Goal: Information Seeking & Learning: Learn about a topic

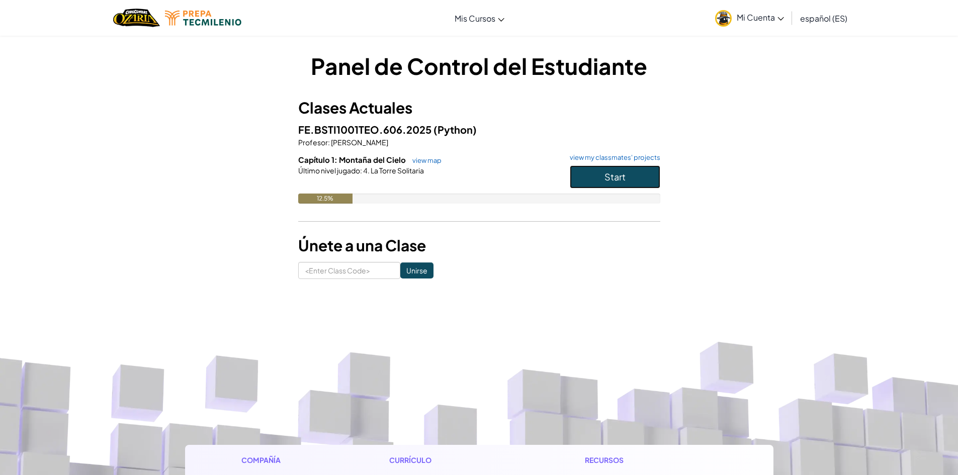
click at [610, 176] on span "Start" at bounding box center [614, 177] width 21 height 12
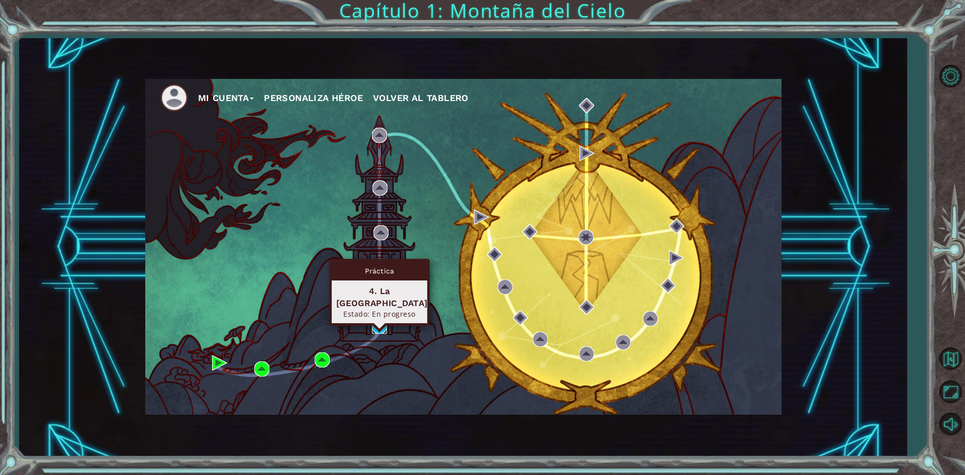
click at [384, 329] on img at bounding box center [379, 326] width 15 height 15
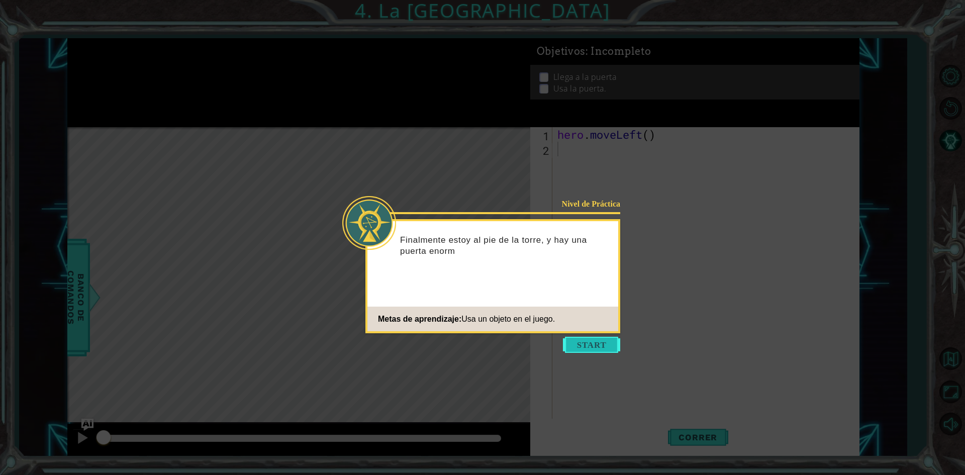
click at [588, 348] on button "Start" at bounding box center [591, 345] width 57 height 16
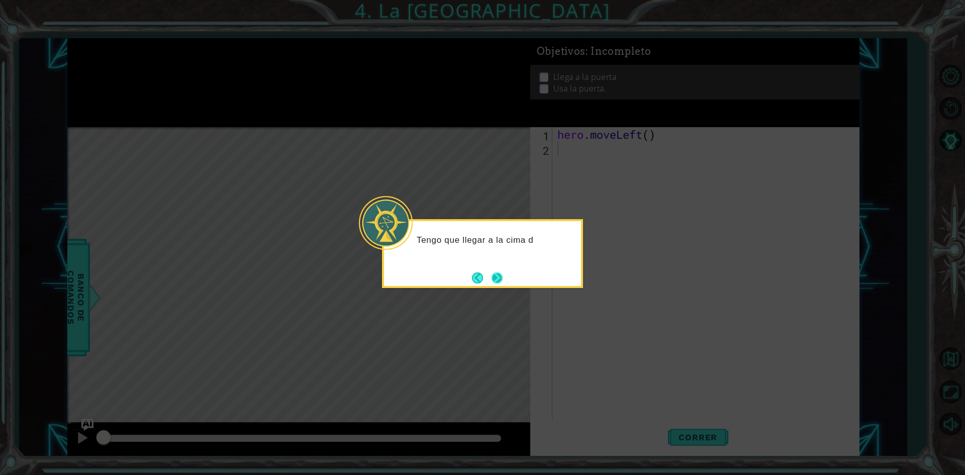
click at [499, 284] on button "Next" at bounding box center [497, 278] width 11 height 11
click at [498, 284] on button "Next" at bounding box center [498, 278] width 12 height 12
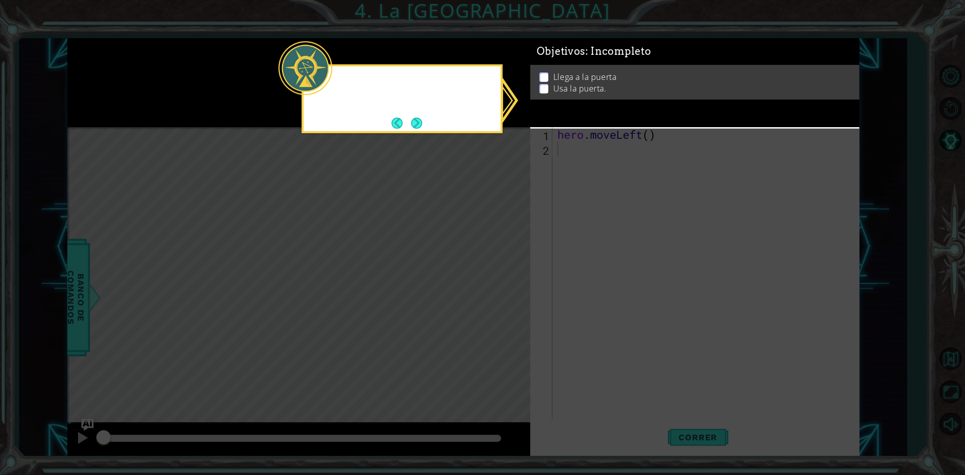
click at [498, 284] on icon at bounding box center [482, 237] width 965 height 475
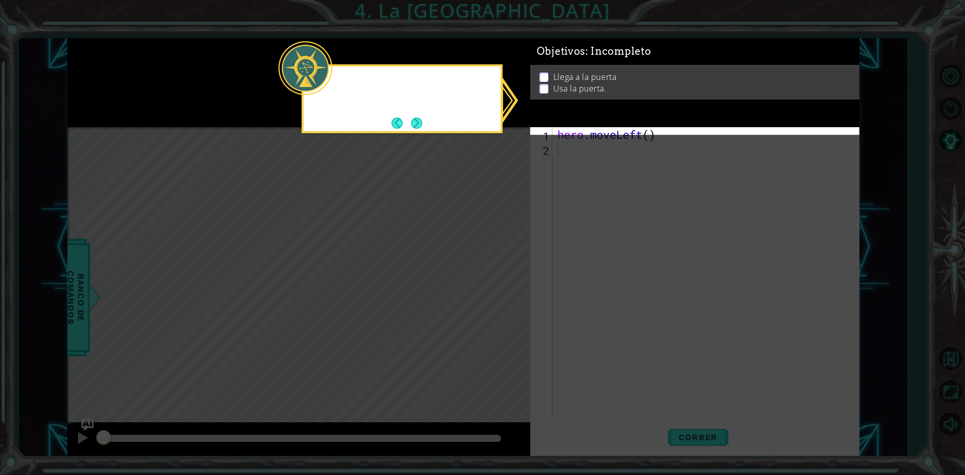
click at [498, 284] on icon at bounding box center [482, 237] width 965 height 475
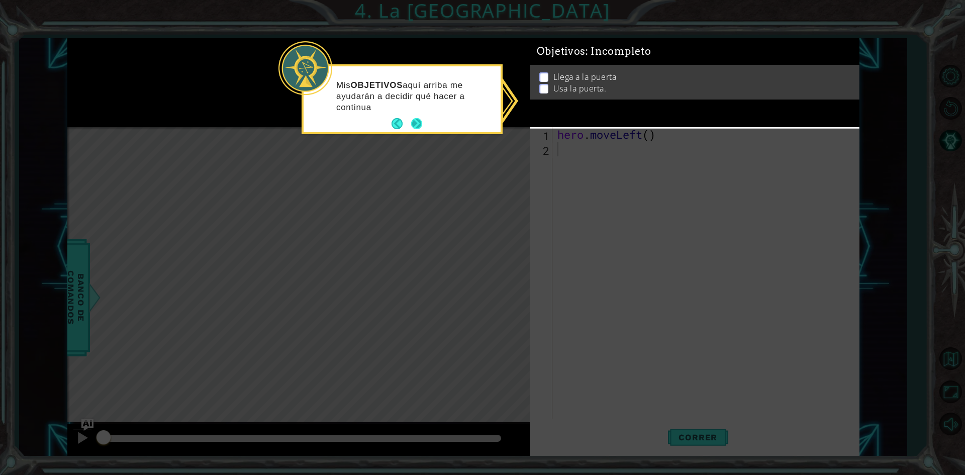
click at [422, 118] on footer at bounding box center [407, 123] width 31 height 15
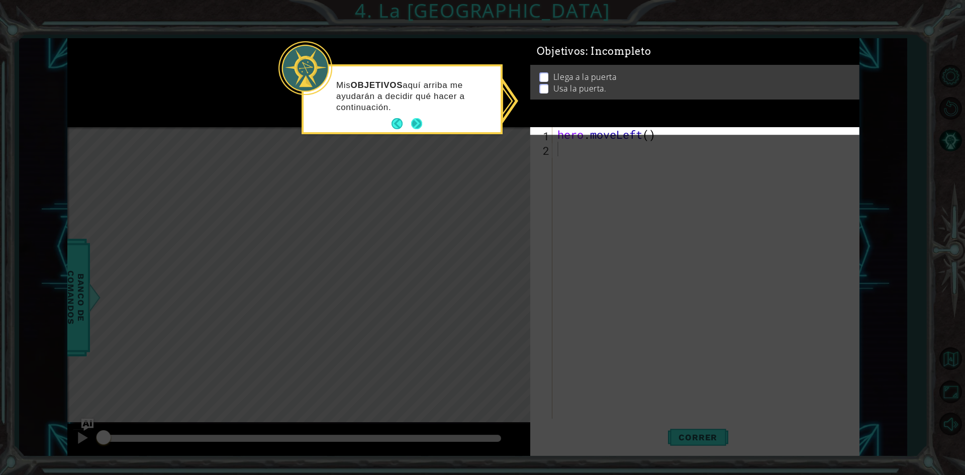
click at [422, 118] on footer at bounding box center [407, 123] width 31 height 15
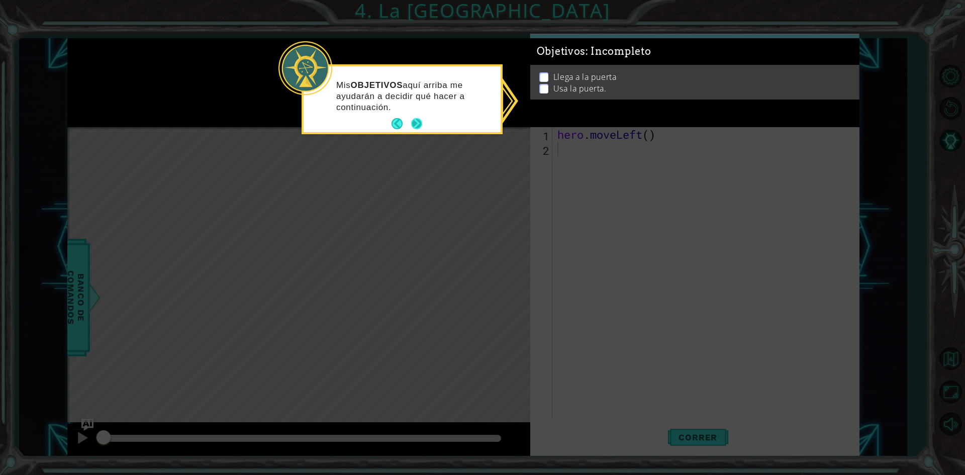
click at [422, 118] on footer at bounding box center [407, 123] width 31 height 15
click at [422, 118] on button "Next" at bounding box center [416, 123] width 11 height 11
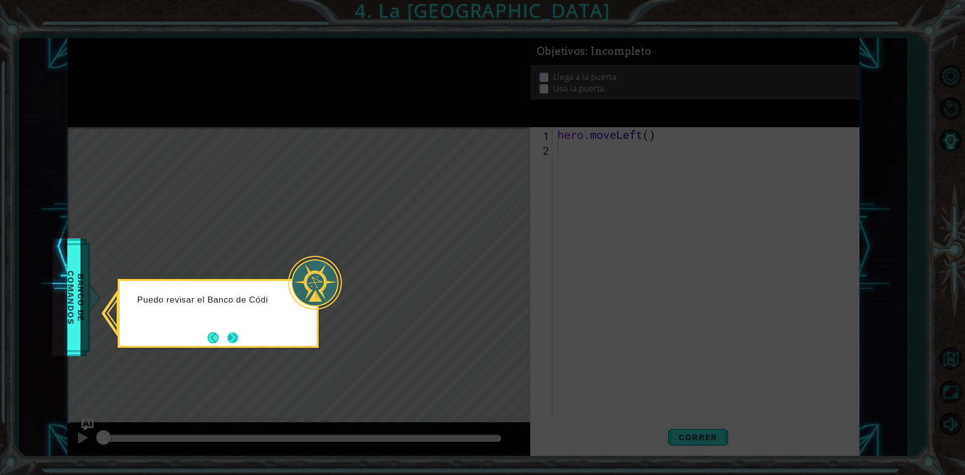
click at [236, 340] on button "Next" at bounding box center [232, 337] width 11 height 11
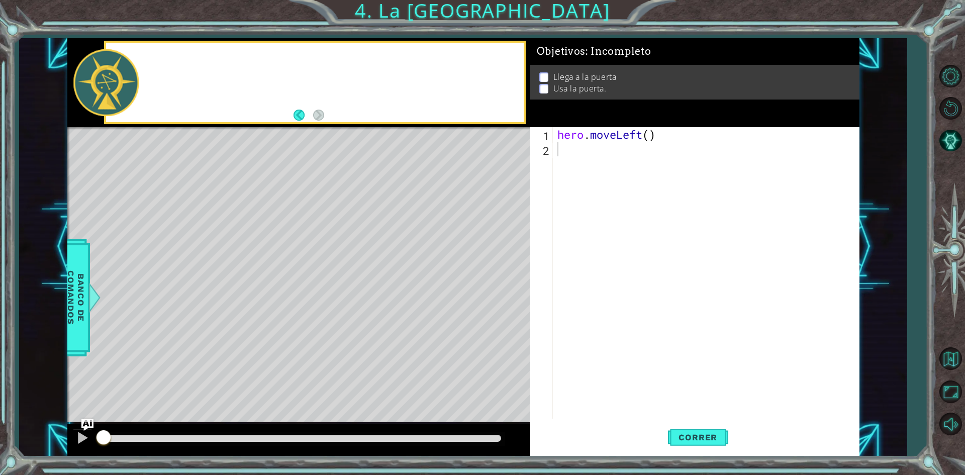
click at [236, 340] on div "Level Map" at bounding box center [299, 275] width 465 height 296
click at [335, 132] on div "Level Map" at bounding box center [299, 275] width 465 height 296
click at [350, 115] on div "Puedo moverme a la puerta y luego abrirla con hero.use("door") ." at bounding box center [314, 82] width 417 height 79
click at [567, 161] on div "hero . moveLeft ( )" at bounding box center [709, 287] width 306 height 321
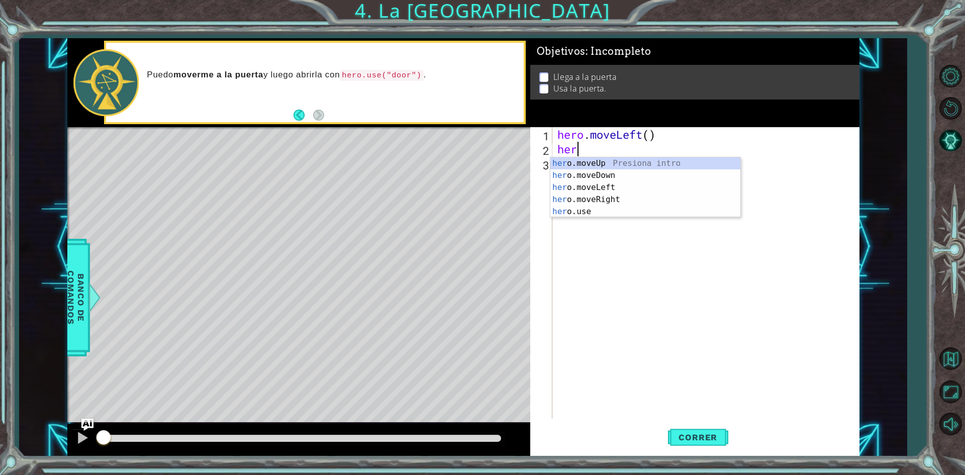
type textarea "hero"
click at [639, 167] on div "hero .moveUp Presiona intro hero .moveDown Presiona intro hero .moveLeft Presio…" at bounding box center [646, 199] width 190 height 84
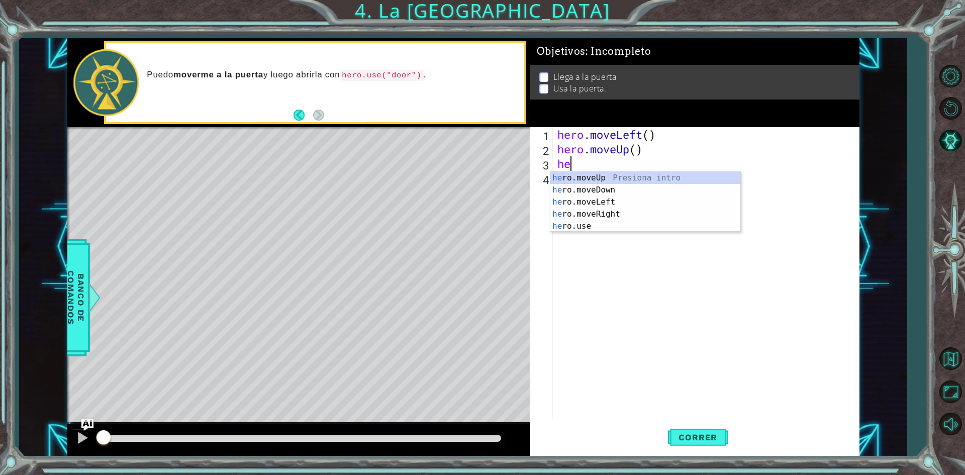
type textarea "her"
click at [580, 177] on div "her o.moveUp Presiona intro her o.moveDown Presiona intro her o.moveLeft Presio…" at bounding box center [646, 214] width 190 height 84
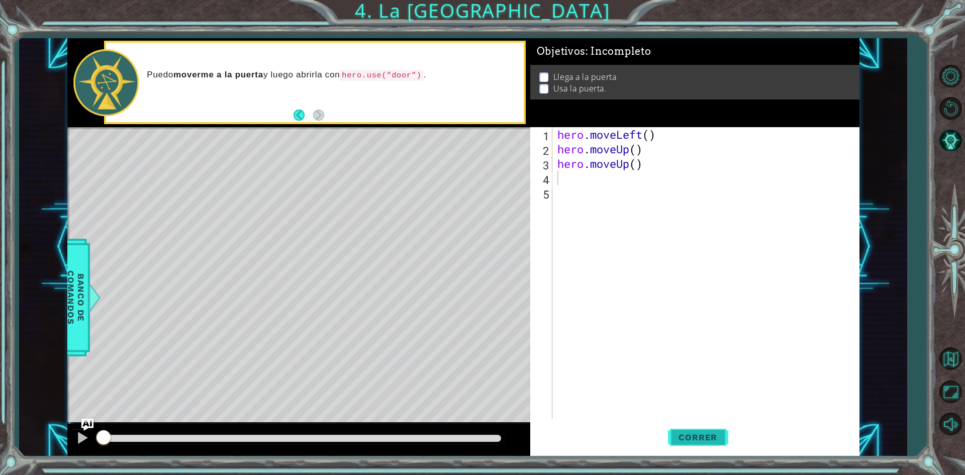
click at [686, 440] on span "Correr" at bounding box center [698, 437] width 59 height 10
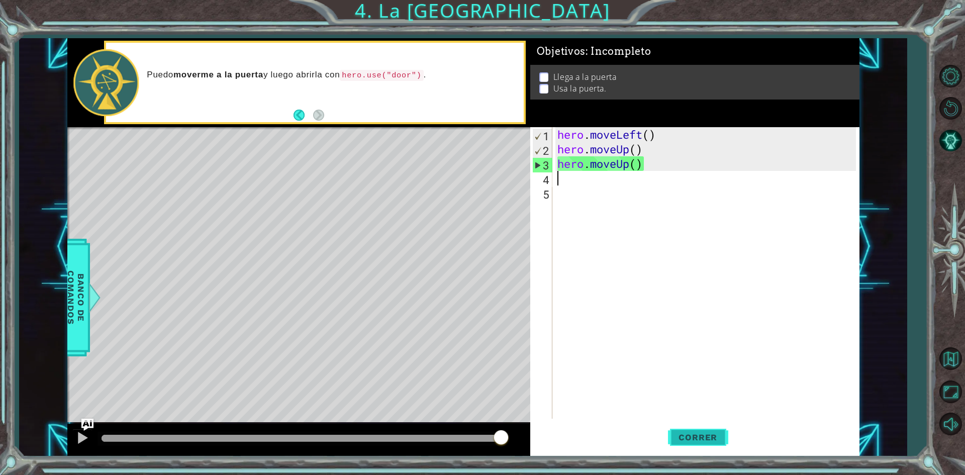
click at [678, 440] on span "Correr" at bounding box center [698, 437] width 59 height 10
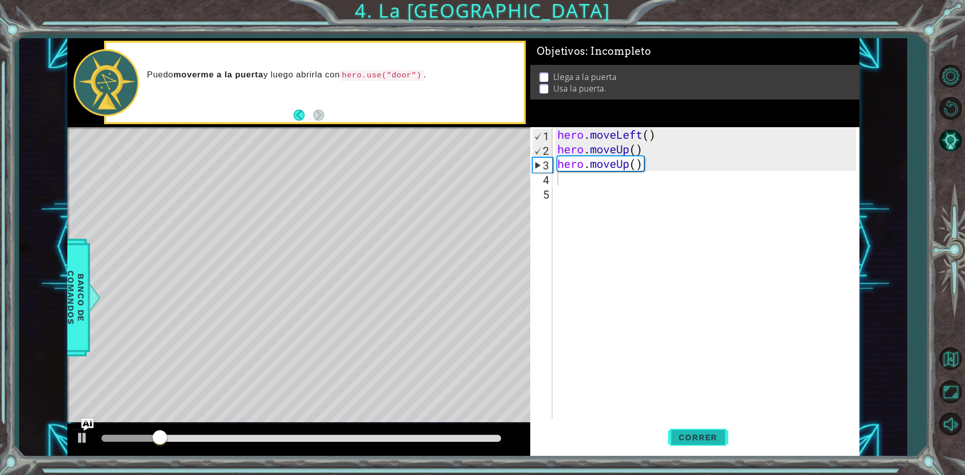
click at [678, 440] on span "Correr" at bounding box center [698, 437] width 59 height 10
click at [565, 155] on div "hero . moveLeft ( ) hero . moveUp ( ) hero . moveUp ( ) her -" at bounding box center [709, 287] width 306 height 321
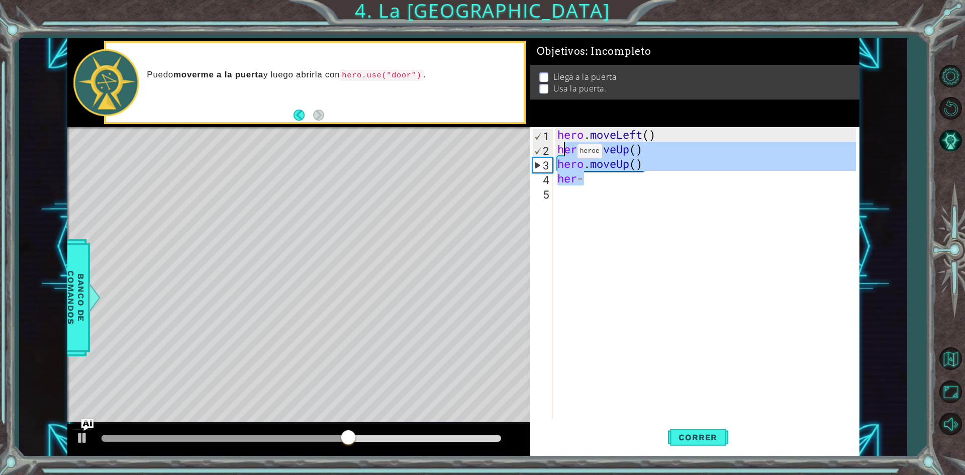
drag, startPoint x: 648, startPoint y: 186, endPoint x: 562, endPoint y: 154, distance: 91.2
click at [562, 154] on div "hero . moveLeft ( ) hero . moveUp ( ) hero . moveUp ( ) her -" at bounding box center [709, 287] width 306 height 321
type textarea "h"
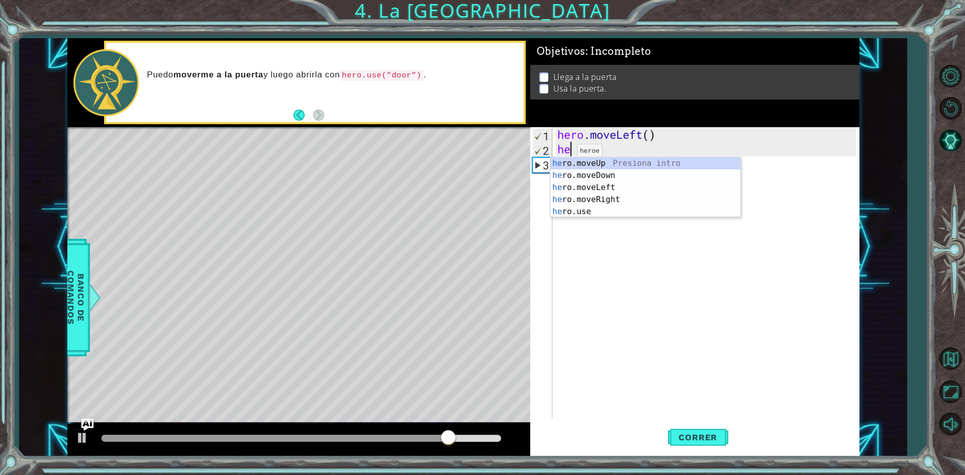
type textarea "hero"
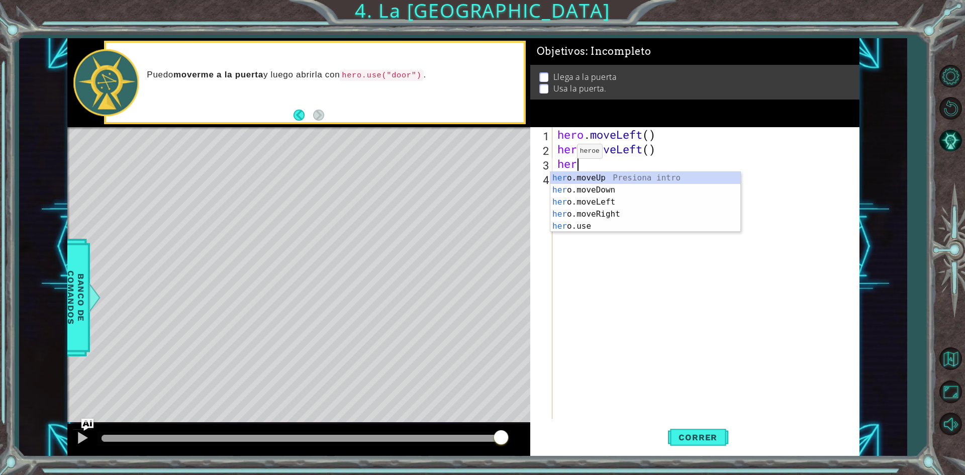
type textarea "hero"
type textarea "hero.moveUp()"
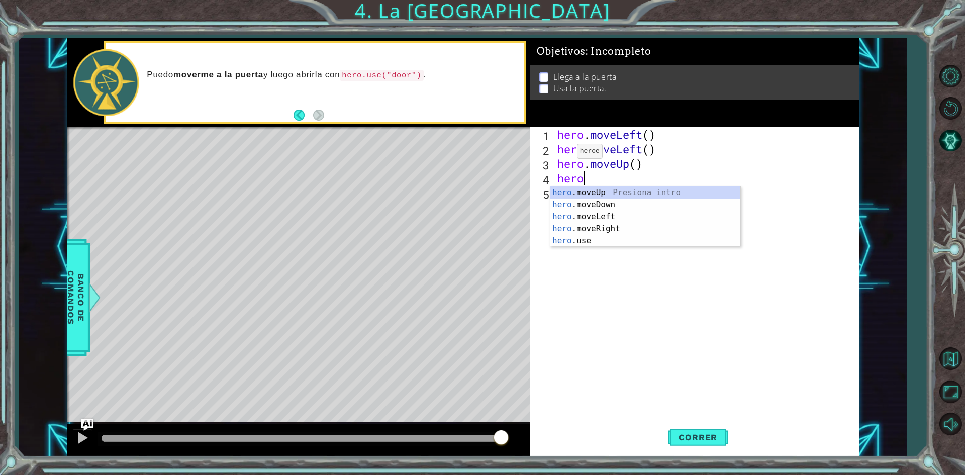
type textarea "herom"
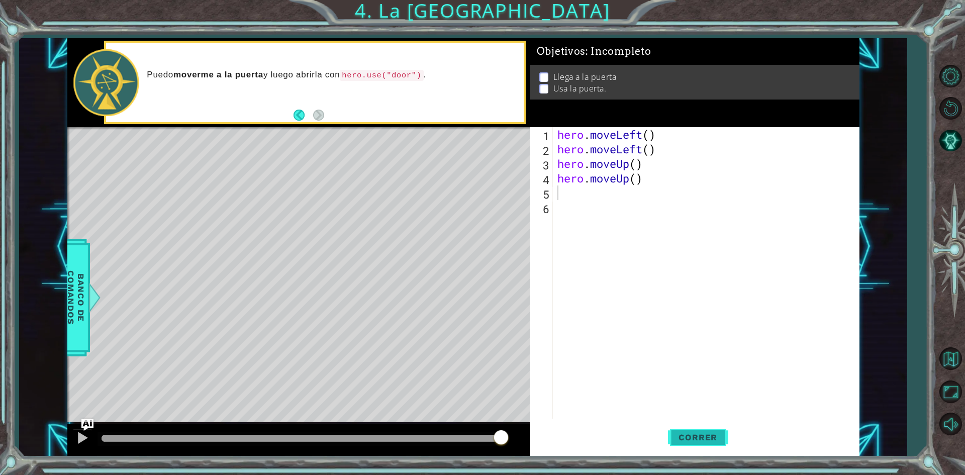
click at [681, 438] on span "Correr" at bounding box center [698, 437] width 59 height 10
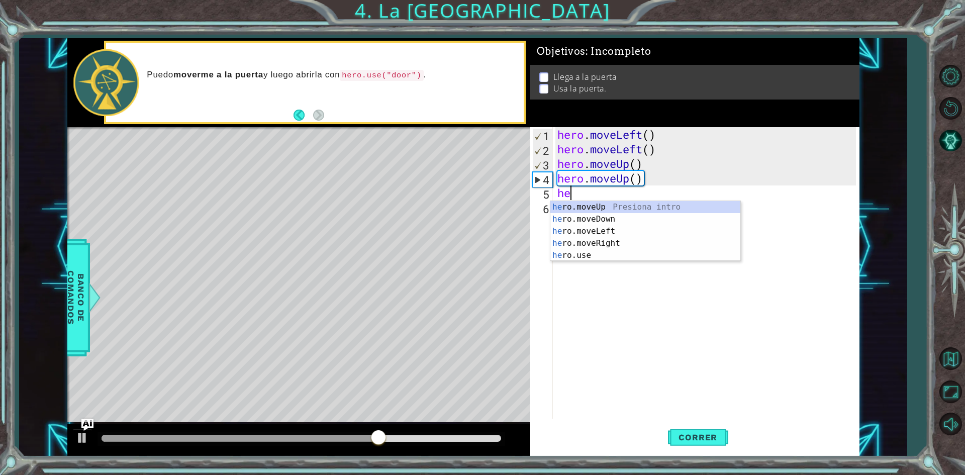
type textarea "her"
click at [619, 246] on div "her o.moveUp Presiona intro her o.moveDown Presiona intro her o.moveLeft Presio…" at bounding box center [646, 243] width 190 height 84
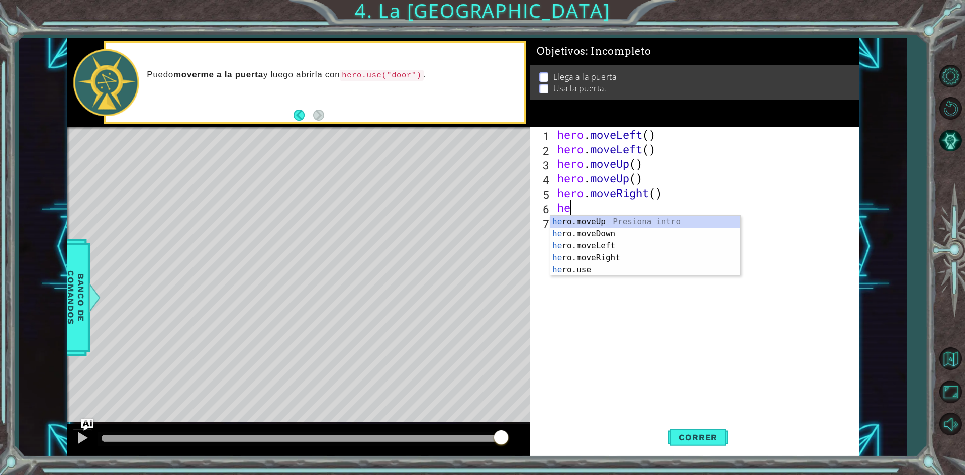
type textarea "her"
click at [606, 223] on div "her o.moveUp Presiona intro her o.moveDown Presiona intro her o.moveLeft Presio…" at bounding box center [646, 258] width 190 height 84
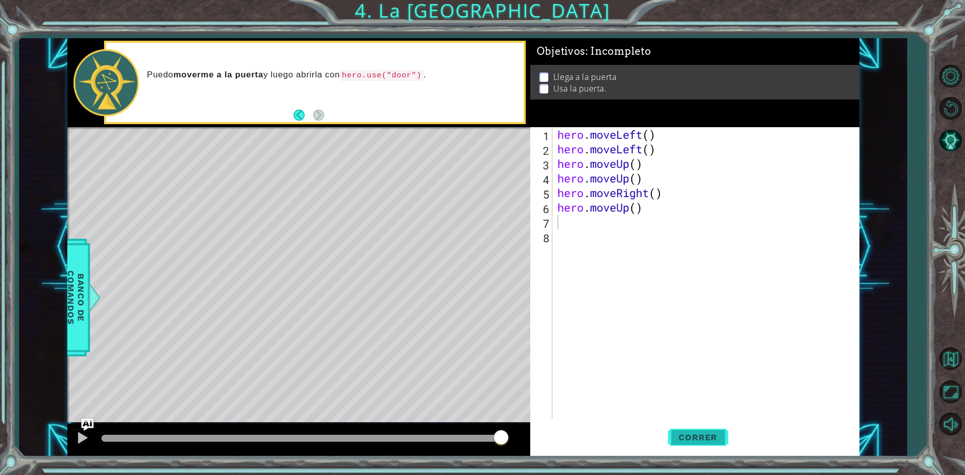
click at [706, 450] on button "Correr" at bounding box center [698, 437] width 60 height 33
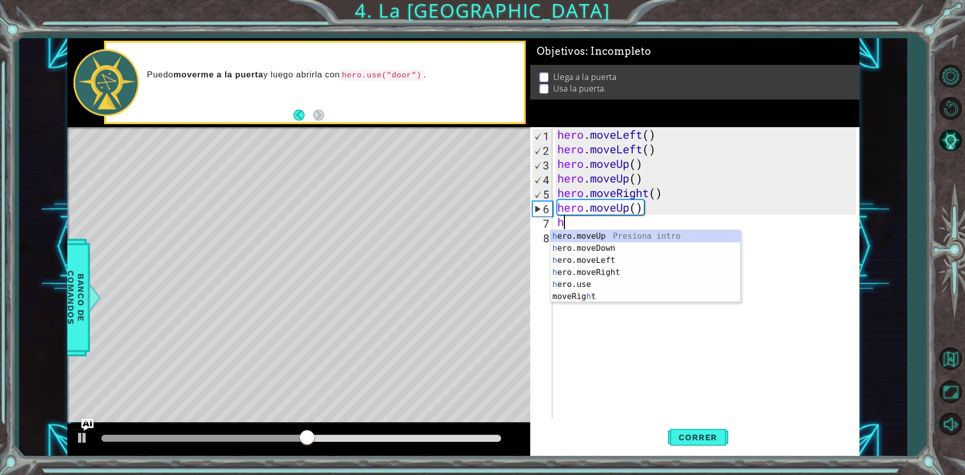
type textarea "he"
click at [574, 236] on div "he ro.moveUp Presiona intro he ro.moveDown Presiona intro he ro.moveLeft Presio…" at bounding box center [646, 272] width 190 height 84
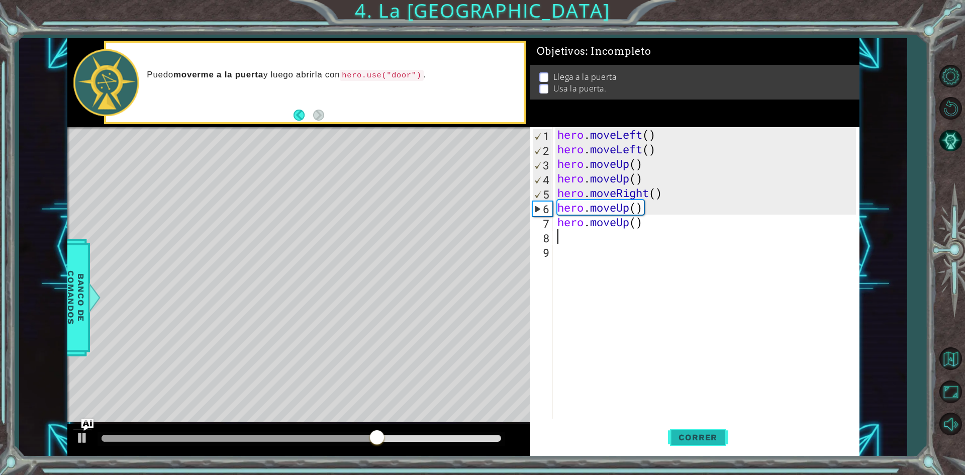
click at [675, 429] on button "Correr" at bounding box center [698, 437] width 60 height 33
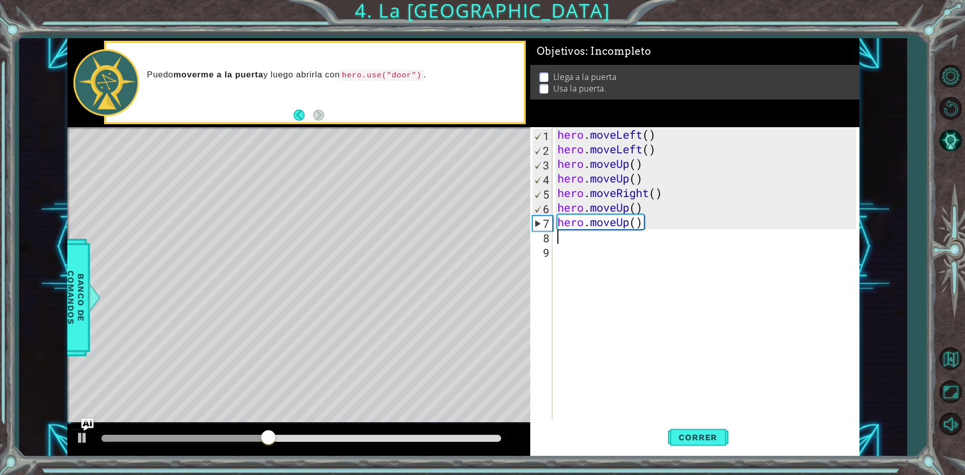
click at [636, 230] on div "hero . moveLeft ( ) hero . moveLeft ( ) hero . moveUp ( ) hero . moveUp ( ) her…" at bounding box center [709, 287] width 306 height 321
click at [635, 226] on div "hero . moveLeft ( ) hero . moveLeft ( ) hero . moveUp ( ) hero . moveUp ( ) her…" at bounding box center [709, 287] width 306 height 321
click at [637, 224] on div "hero . moveLeft ( ) hero . moveLeft ( ) hero . moveUp ( ) hero . moveUp ( ) her…" at bounding box center [709, 287] width 306 height 321
click at [641, 224] on div "hero . moveLeft ( ) hero . moveLeft ( ) hero . moveUp ( ) hero . moveUp ( ) her…" at bounding box center [709, 287] width 306 height 321
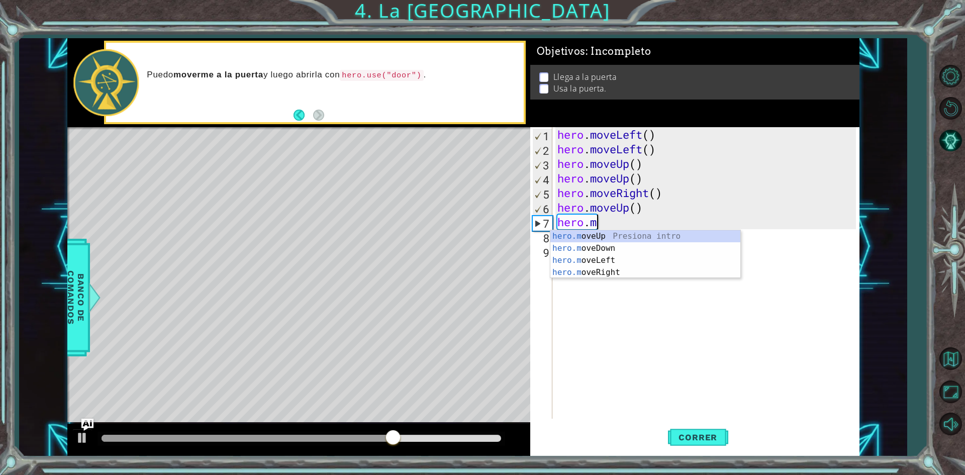
type textarea "hero."
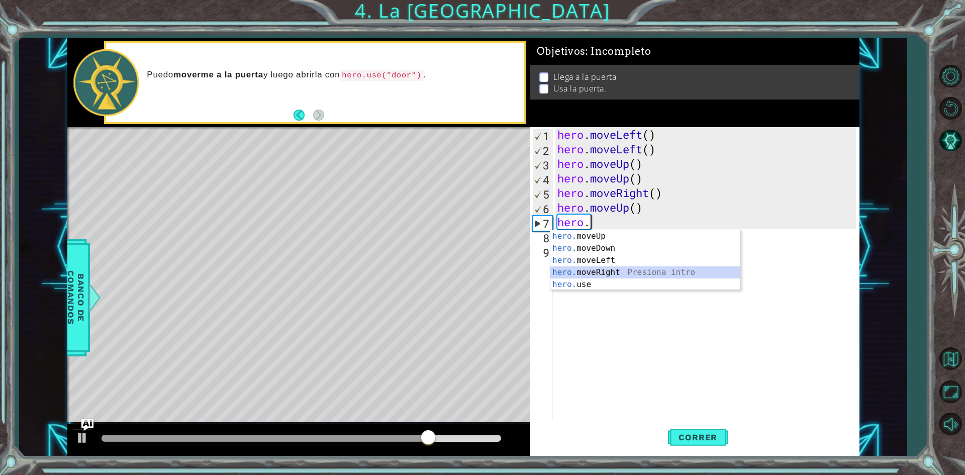
click at [625, 269] on div "hero. moveUp Presiona intro hero. moveDown Presiona intro hero. moveLeft Presio…" at bounding box center [646, 272] width 190 height 84
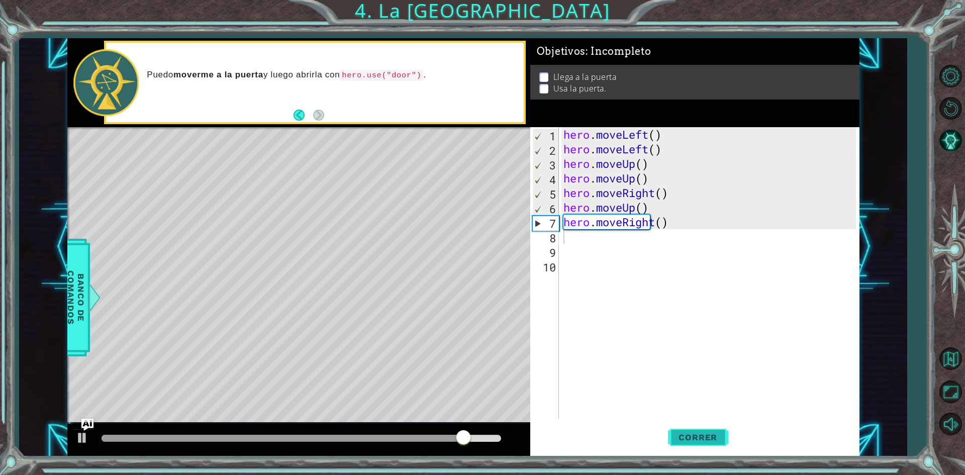
click at [685, 434] on span "Correr" at bounding box center [698, 437] width 59 height 10
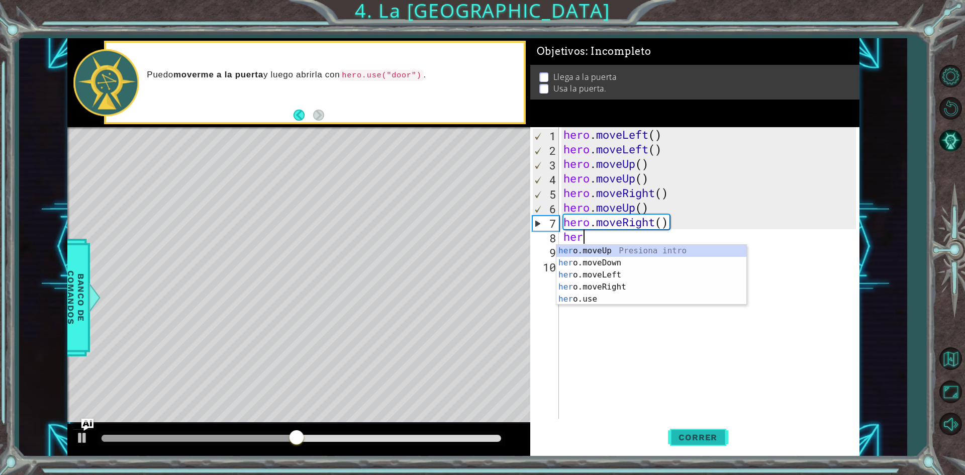
type textarea "hero"
click at [613, 287] on div "hero .moveUp Presiona intro hero .moveDown Presiona intro hero .moveLeft Presio…" at bounding box center [652, 287] width 190 height 84
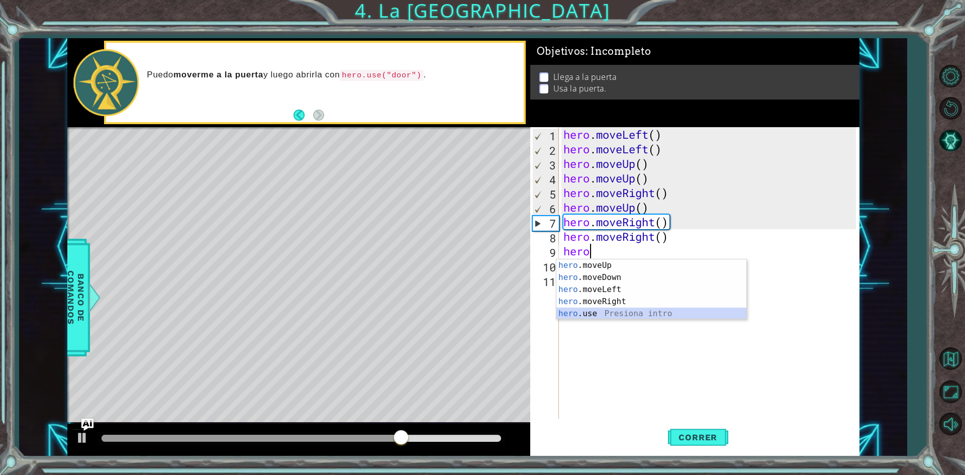
click at [605, 312] on div "hero .moveUp Presiona intro hero .moveDown Presiona intro hero .moveLeft Presio…" at bounding box center [652, 301] width 190 height 84
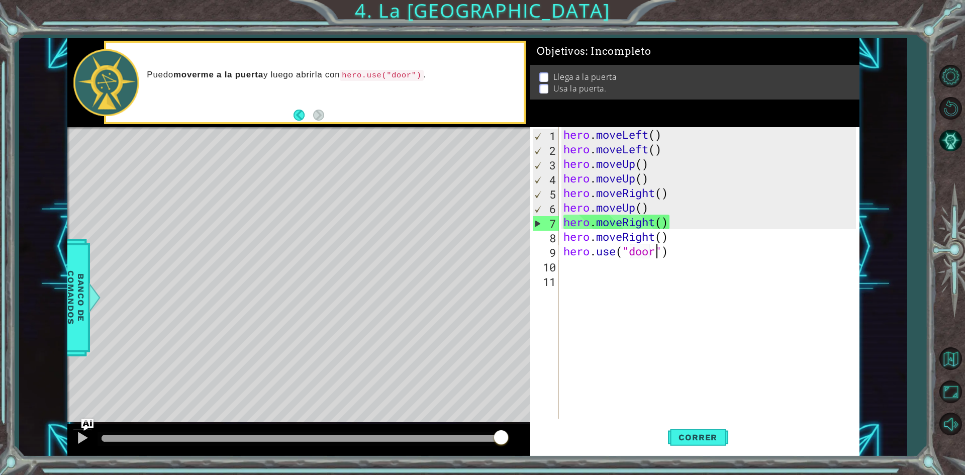
scroll to position [0, 4]
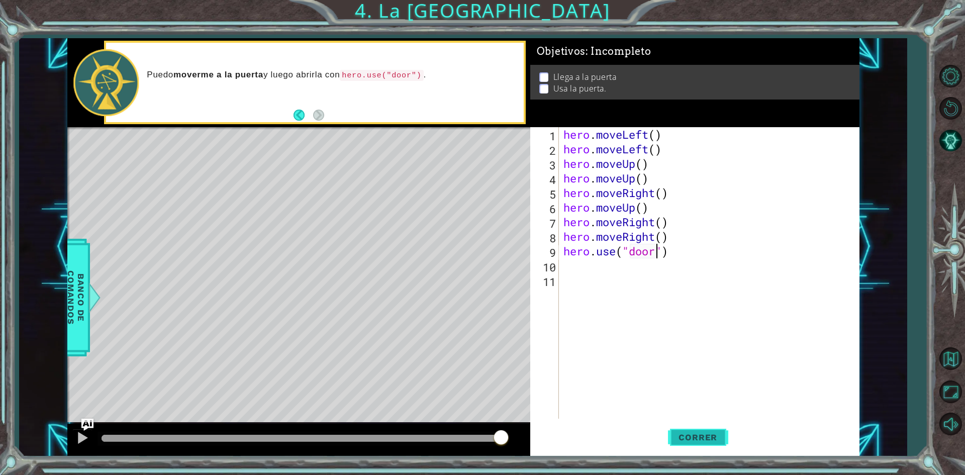
type textarea "hero.use("door")"
click at [701, 435] on span "Correr" at bounding box center [698, 437] width 59 height 10
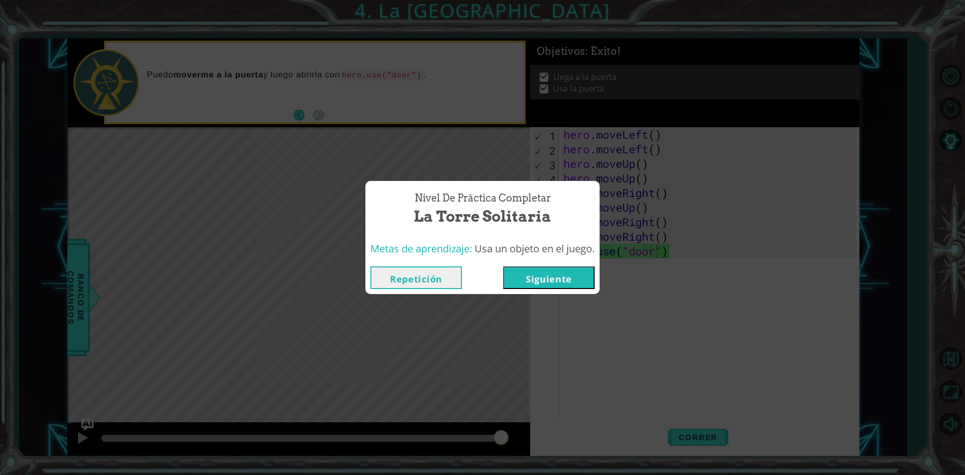
click at [570, 281] on button "Siguiente" at bounding box center [549, 277] width 92 height 23
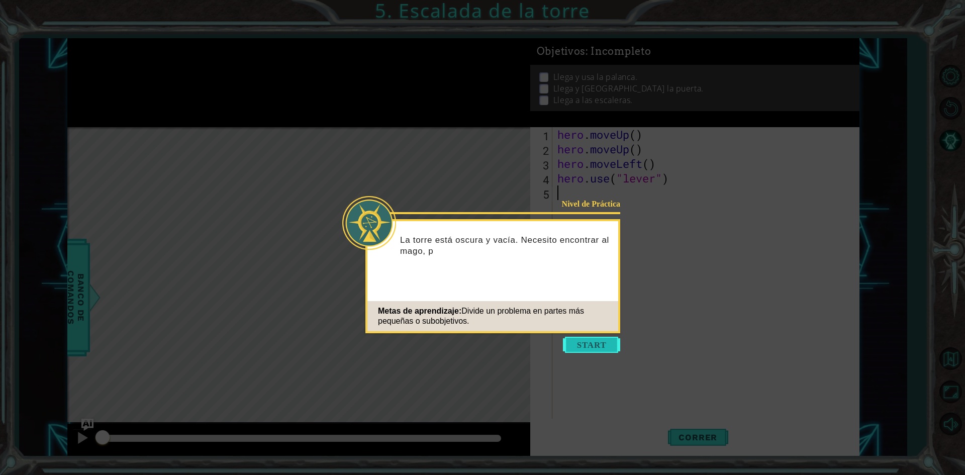
click at [612, 345] on button "Start" at bounding box center [591, 345] width 57 height 16
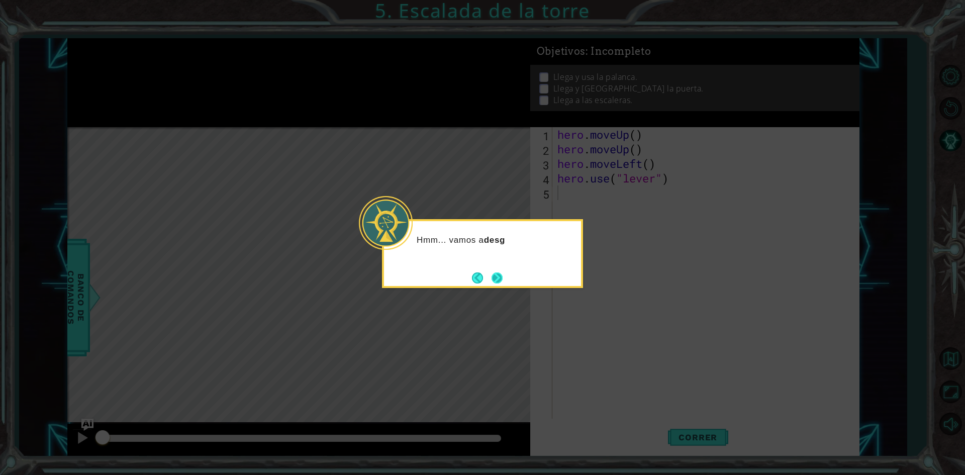
click at [503, 283] on button "Next" at bounding box center [497, 278] width 11 height 11
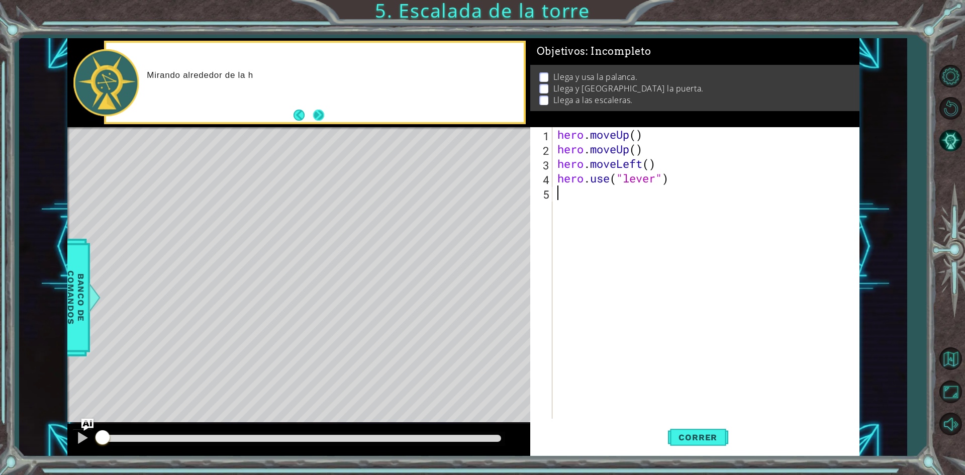
click at [324, 118] on button "Next" at bounding box center [318, 115] width 11 height 11
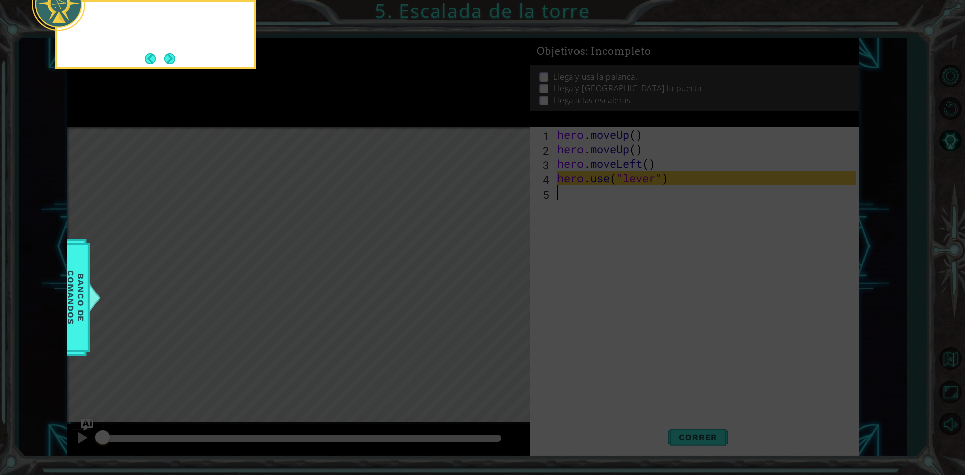
click at [324, 118] on icon at bounding box center [482, 71] width 965 height 808
drag, startPoint x: 147, startPoint y: 50, endPoint x: 172, endPoint y: 57, distance: 26.6
click at [152, 52] on div "Una vez que use el" at bounding box center [155, 34] width 201 height 69
click at [172, 57] on button "Next" at bounding box center [169, 58] width 11 height 11
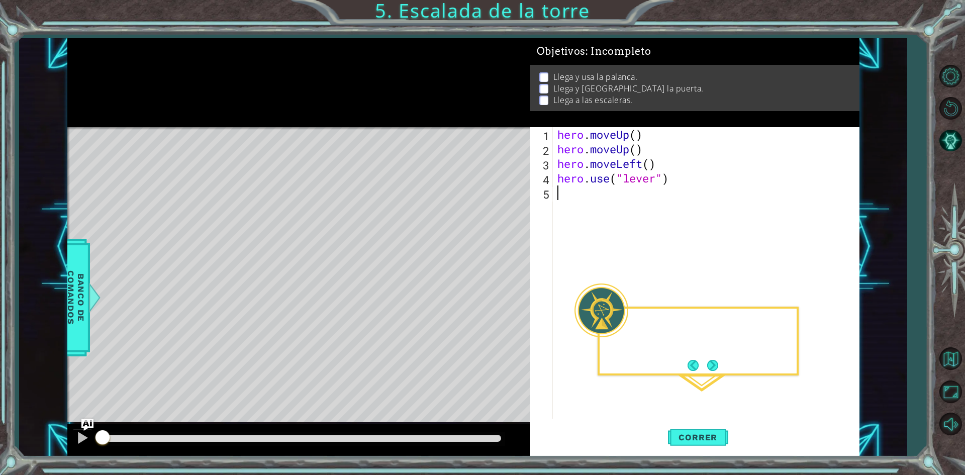
click at [172, 57] on div at bounding box center [298, 82] width 463 height 89
click at [709, 366] on button "Next" at bounding box center [712, 365] width 11 height 11
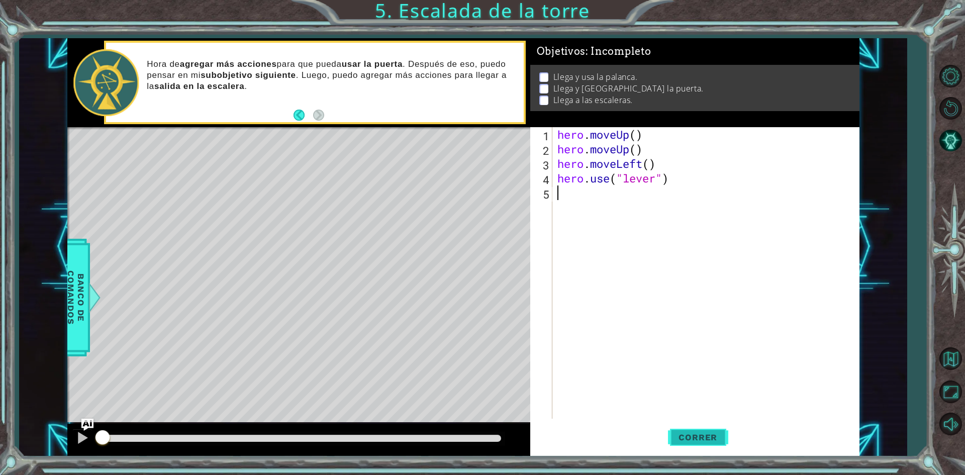
click at [690, 449] on button "Correr" at bounding box center [698, 437] width 60 height 33
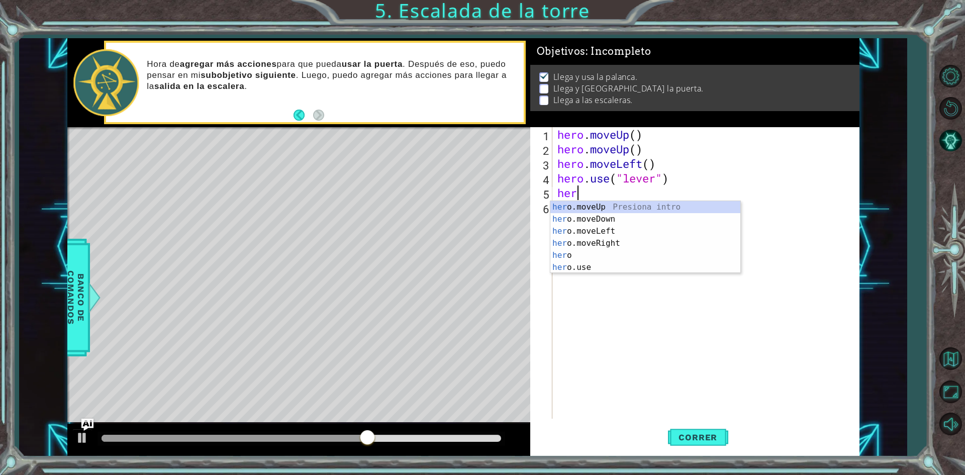
type textarea "hero"
click at [597, 253] on div "hero Presiona intro hero .moveUp Presiona intro hero .moveDown Presiona intro h…" at bounding box center [646, 249] width 190 height 97
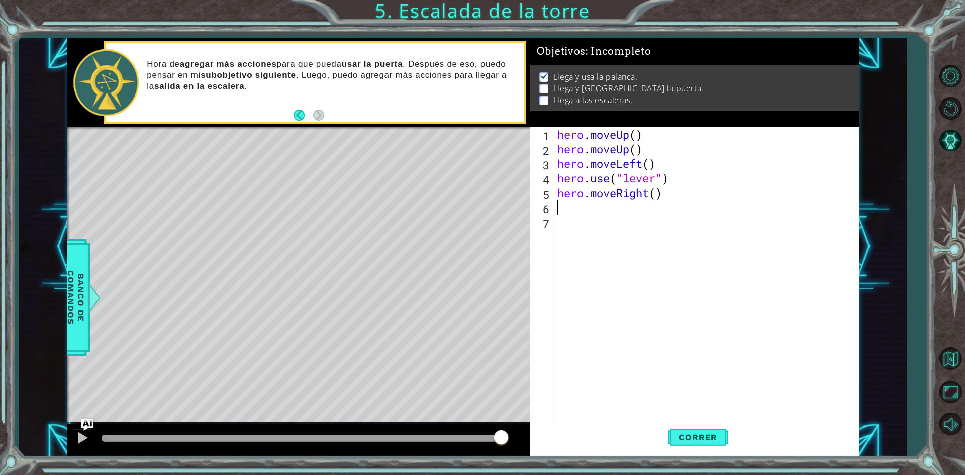
scroll to position [0, 0]
click at [698, 437] on span "Correr" at bounding box center [698, 437] width 59 height 10
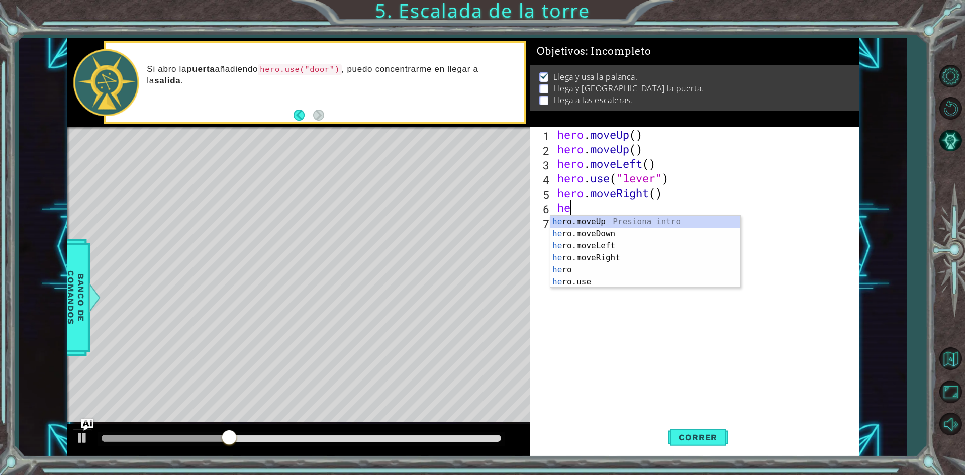
type textarea "her"
click at [648, 256] on div "her o.moveUp Presiona intro her o.moveDown Presiona intro her o.moveLeft Presio…" at bounding box center [646, 264] width 190 height 97
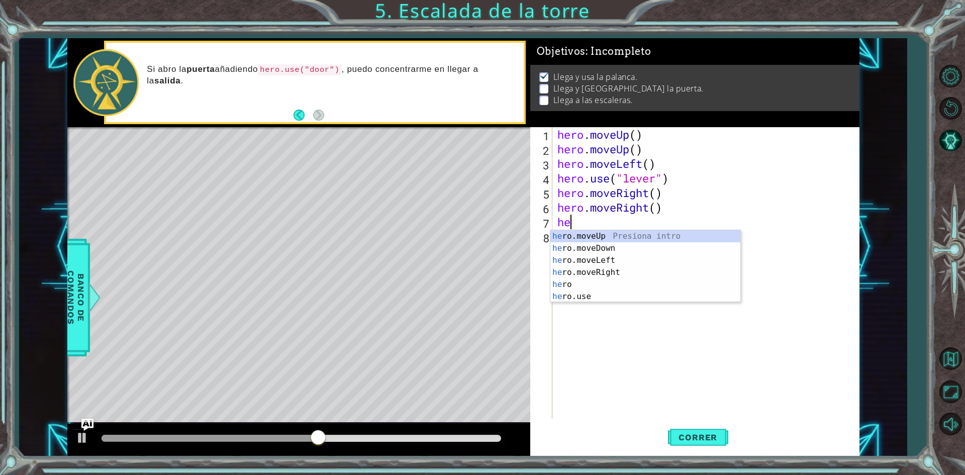
type textarea "her"
click at [615, 271] on div "her o.moveUp Presiona intro her o.moveDown Presiona intro her o.moveLeft Presio…" at bounding box center [646, 278] width 190 height 97
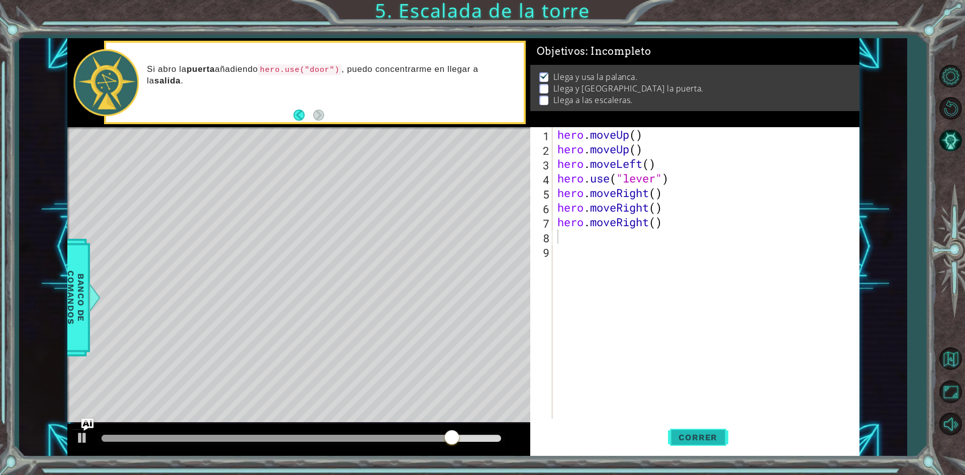
click at [695, 428] on button "Correr" at bounding box center [698, 437] width 60 height 33
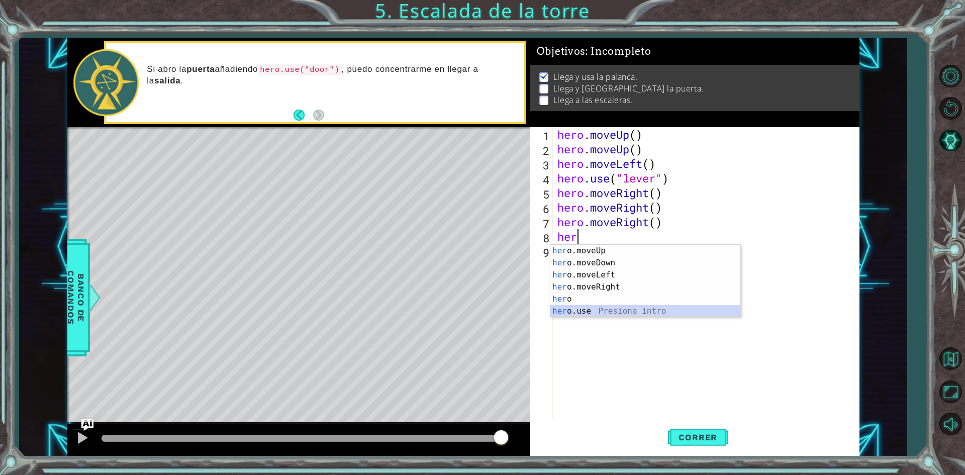
click at [584, 315] on div "her o.moveUp Presiona intro her o.moveDown Presiona intro her o.moveLeft Presio…" at bounding box center [646, 293] width 190 height 97
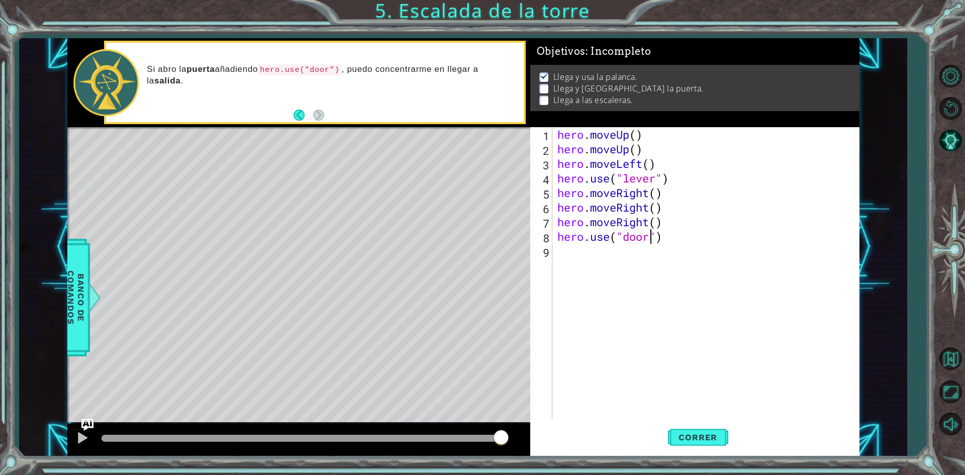
scroll to position [0, 4]
type textarea "hero.use("door")"
click at [699, 438] on span "Correr" at bounding box center [698, 437] width 59 height 10
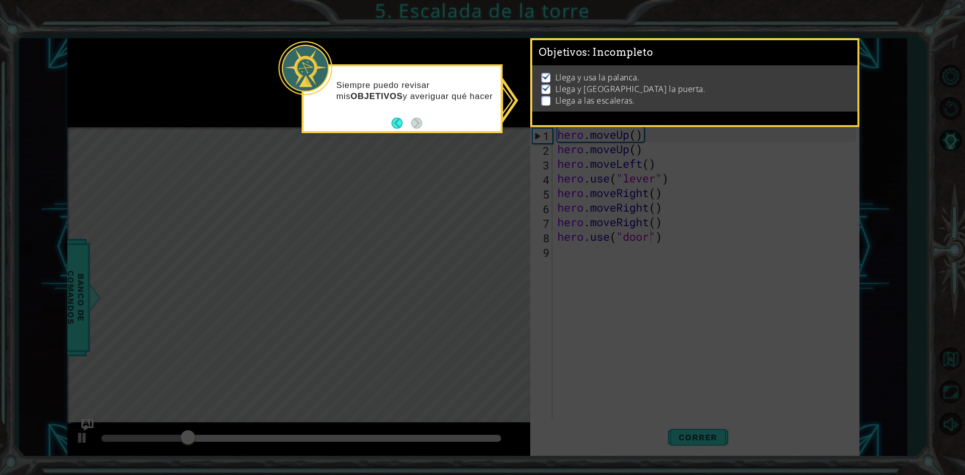
click at [462, 175] on icon at bounding box center [482, 237] width 965 height 475
click at [464, 192] on icon at bounding box center [482, 237] width 965 height 475
click at [532, 112] on div "Llega y usa la palanca. Llega y usa la puerta. Llega a las escaleras." at bounding box center [694, 88] width 325 height 46
drag, startPoint x: 539, startPoint y: 117, endPoint x: 750, endPoint y: 153, distance: 214.2
click at [750, 153] on body "1 ההההההההההההההההההההההההההההההההההההההההההההההההההההההההההההההההההההההההההההה…" at bounding box center [482, 237] width 965 height 475
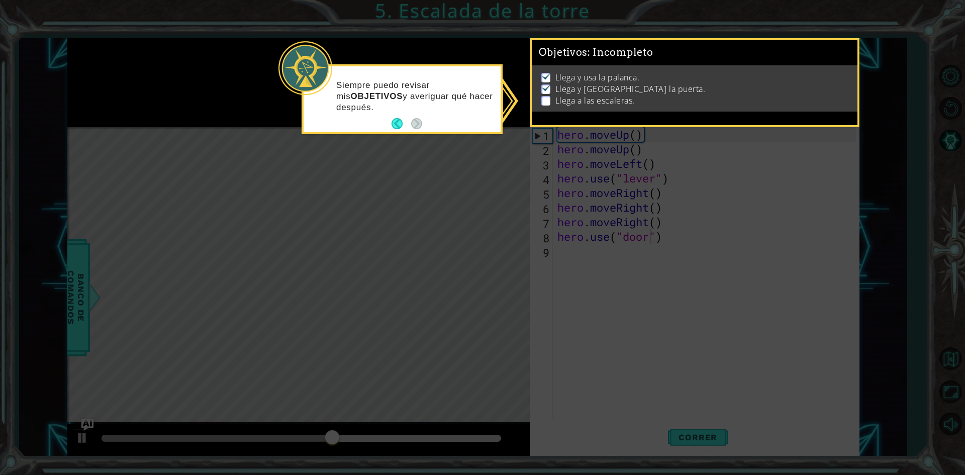
click at [853, 117] on div "Objetivos : Incompleto Llega y usa la palanca. Llega y usa la puerta. Llega a l…" at bounding box center [694, 82] width 329 height 89
click at [393, 121] on button "Back" at bounding box center [402, 123] width 20 height 11
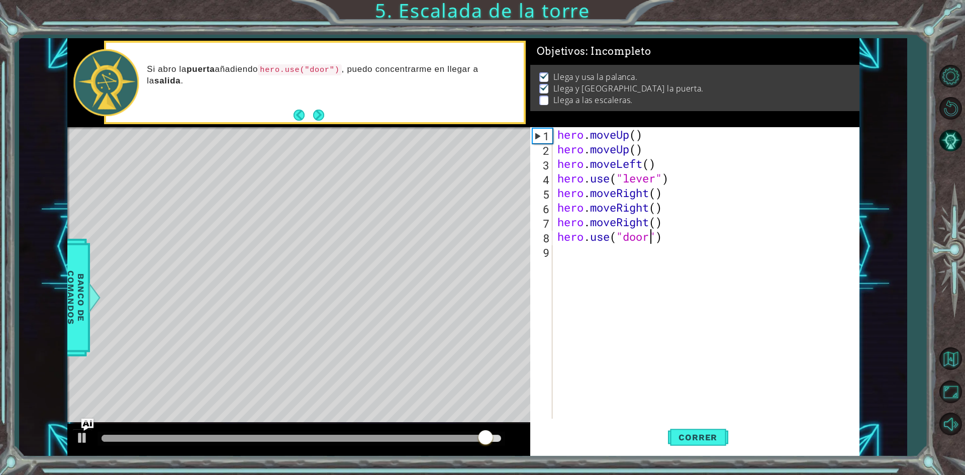
click at [557, 250] on div "hero . moveUp ( ) hero . moveUp ( ) hero . moveLeft ( ) hero . use ( "lever" ) …" at bounding box center [709, 287] width 306 height 321
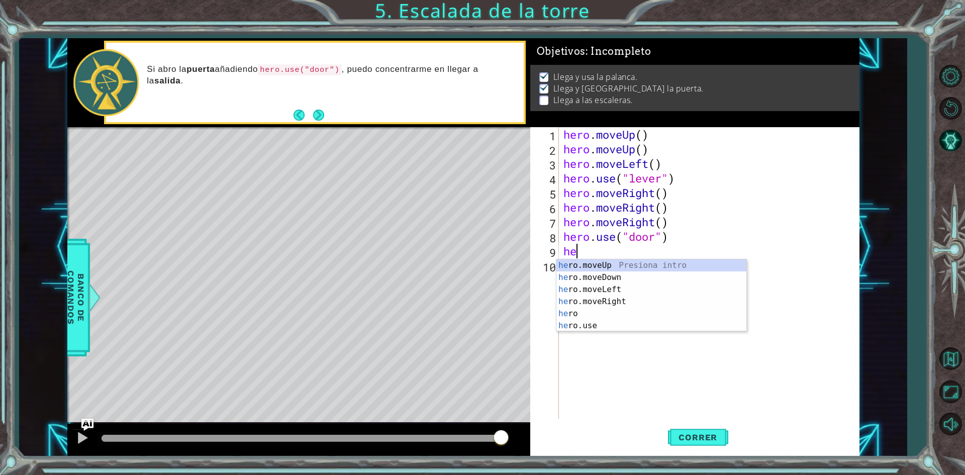
type textarea "her"
click at [591, 263] on div "her o.moveUp Presiona intro her o.moveDown Presiona intro her o.moveLeft Presio…" at bounding box center [652, 307] width 190 height 97
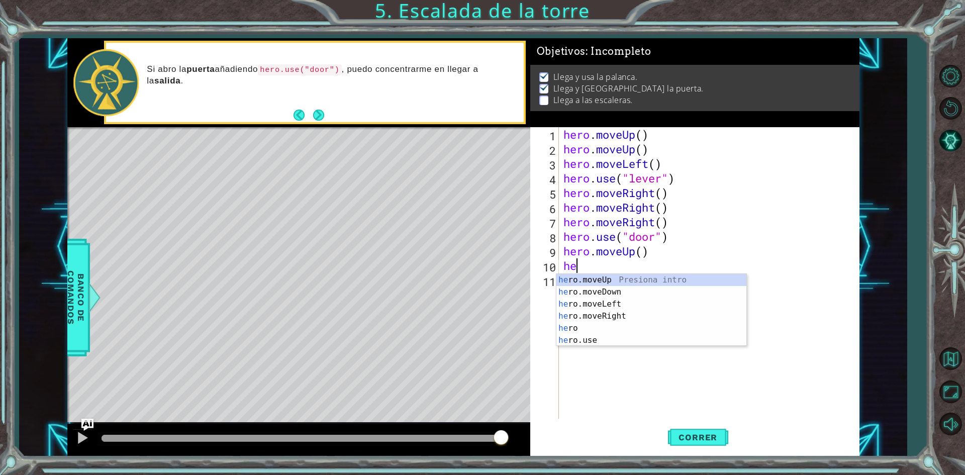
type textarea "her"
click at [584, 281] on div "her o.moveUp Presiona intro her o.moveDown Presiona intro her o.moveLeft Presio…" at bounding box center [652, 322] width 190 height 97
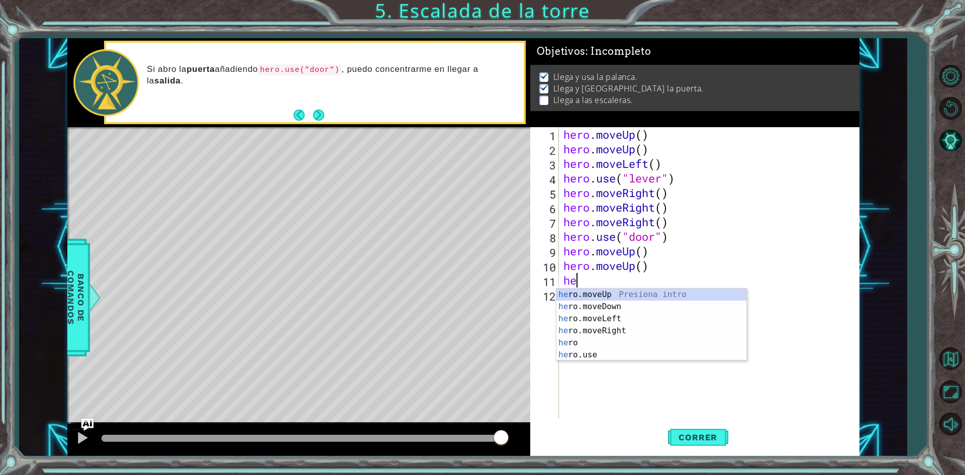
type textarea "her"
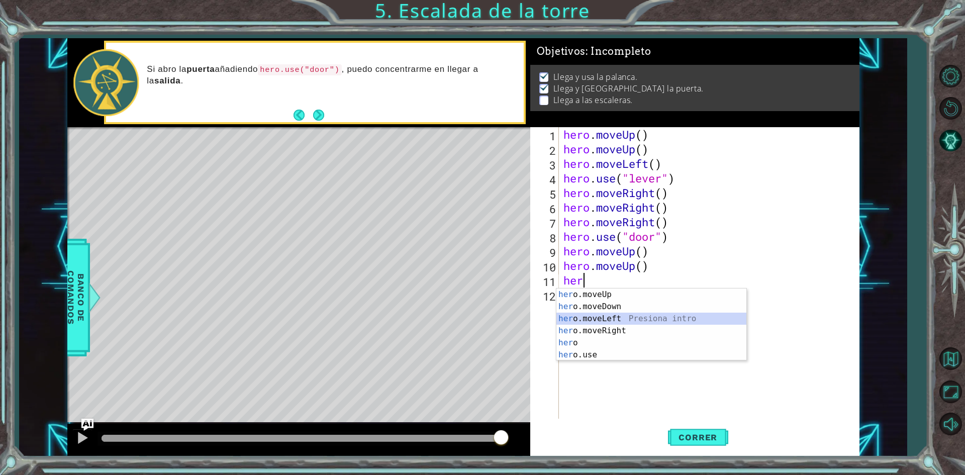
click at [631, 322] on div "her o.moveUp Presiona intro her o.moveDown Presiona intro her o.moveLeft Presio…" at bounding box center [652, 337] width 190 height 97
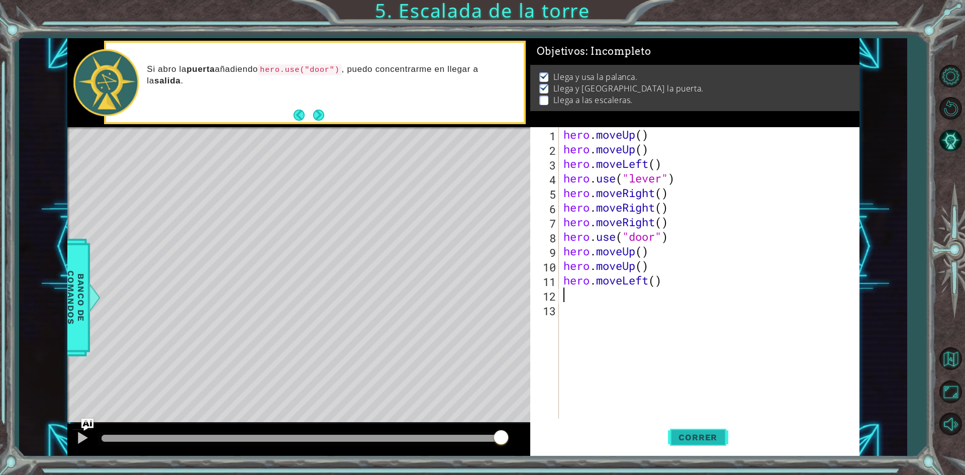
click at [714, 445] on button "Correr" at bounding box center [698, 437] width 60 height 33
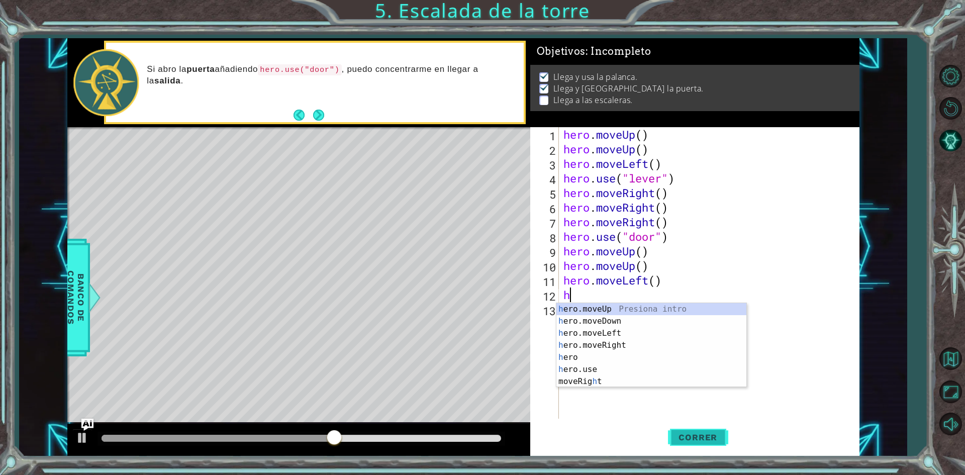
type textarea "her"
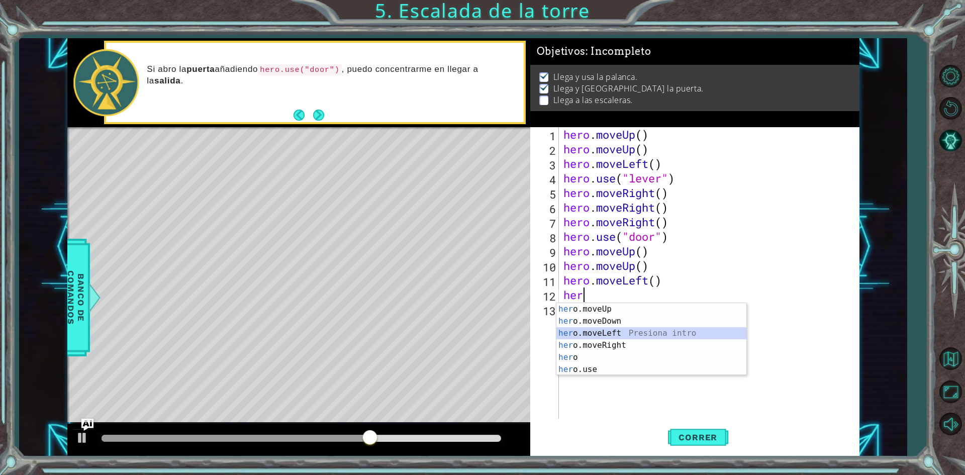
click at [612, 331] on div "her o.moveUp Presiona intro her o.moveDown Presiona intro her o.moveLeft Presio…" at bounding box center [652, 351] width 190 height 97
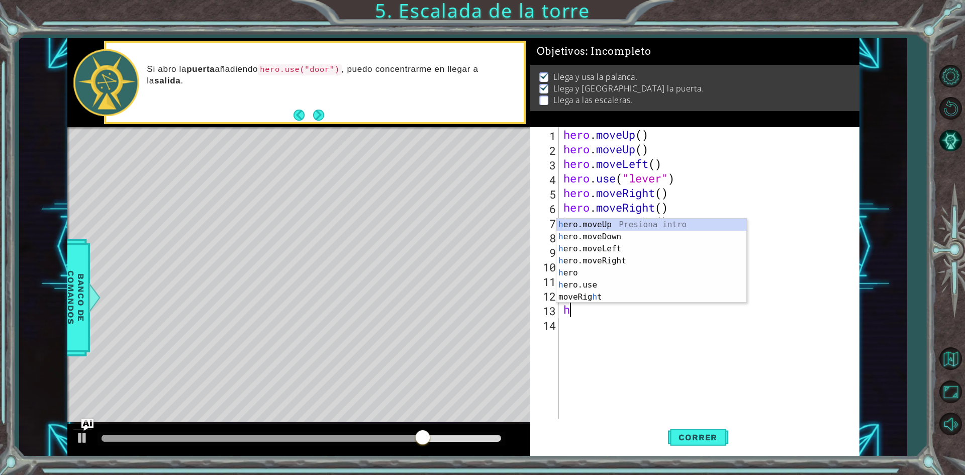
type textarea "her"
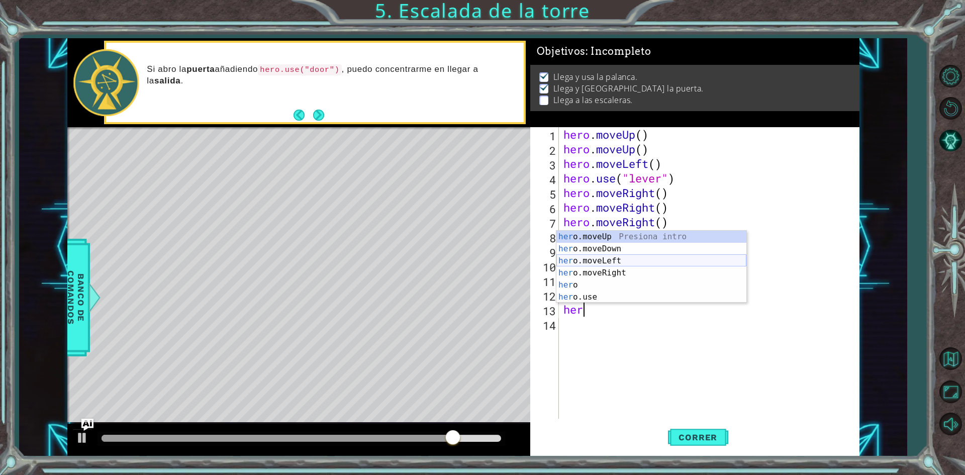
click at [610, 259] on div "her o.moveUp Presiona intro her o.moveDown Presiona intro her o.moveLeft Presio…" at bounding box center [652, 279] width 190 height 97
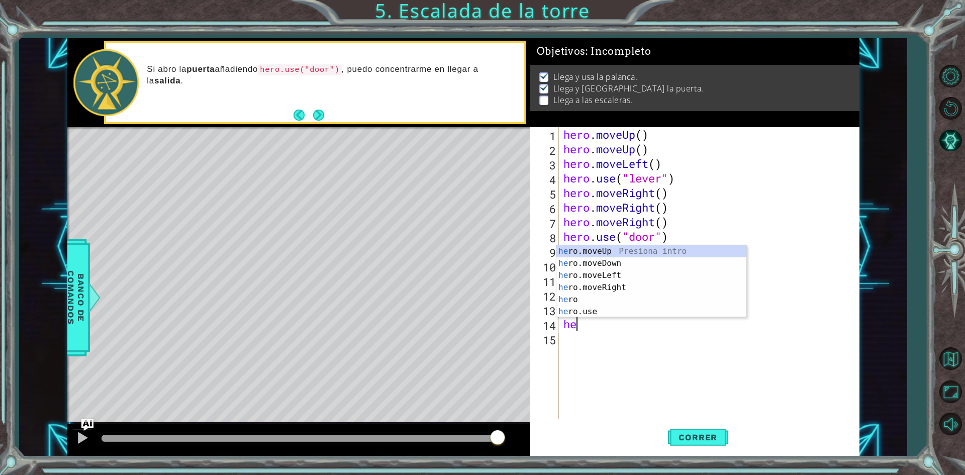
type textarea "her"
click at [610, 249] on div "her o.moveUp Presiona intro her o.moveDown Presiona intro her o.moveLeft Presio…" at bounding box center [652, 293] width 190 height 97
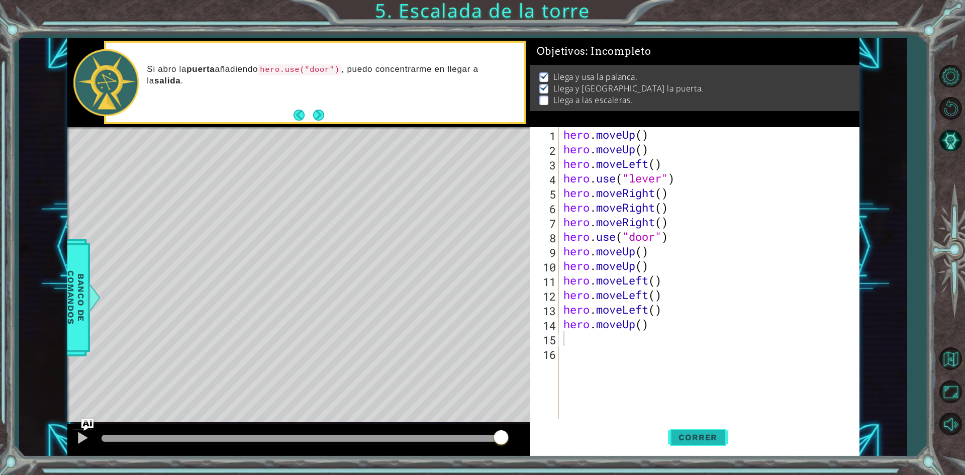
click at [692, 442] on span "Correr" at bounding box center [698, 437] width 59 height 10
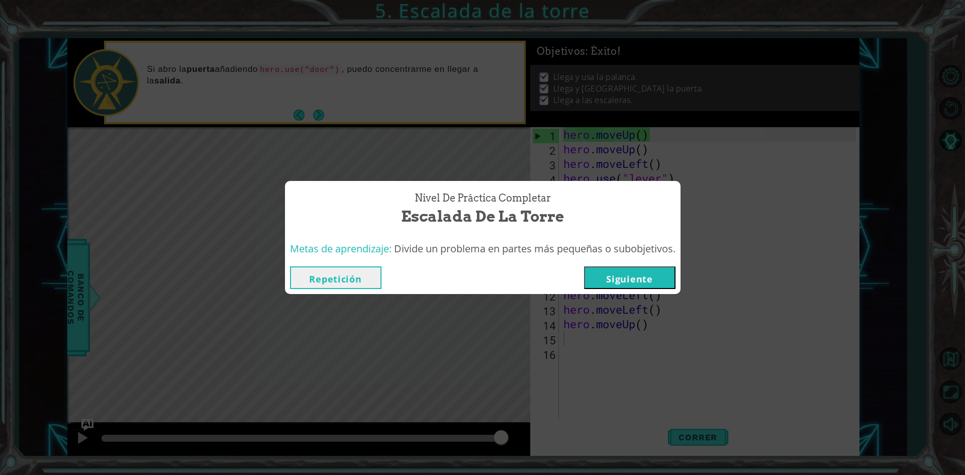
click at [664, 286] on button "Siguiente" at bounding box center [630, 277] width 92 height 23
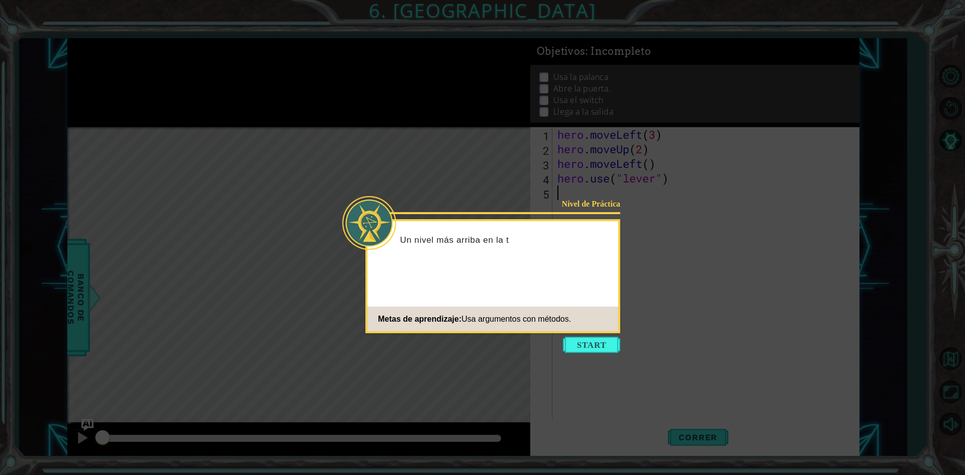
click at [616, 336] on icon at bounding box center [482, 237] width 965 height 475
click at [605, 340] on button "Start" at bounding box center [591, 345] width 57 height 16
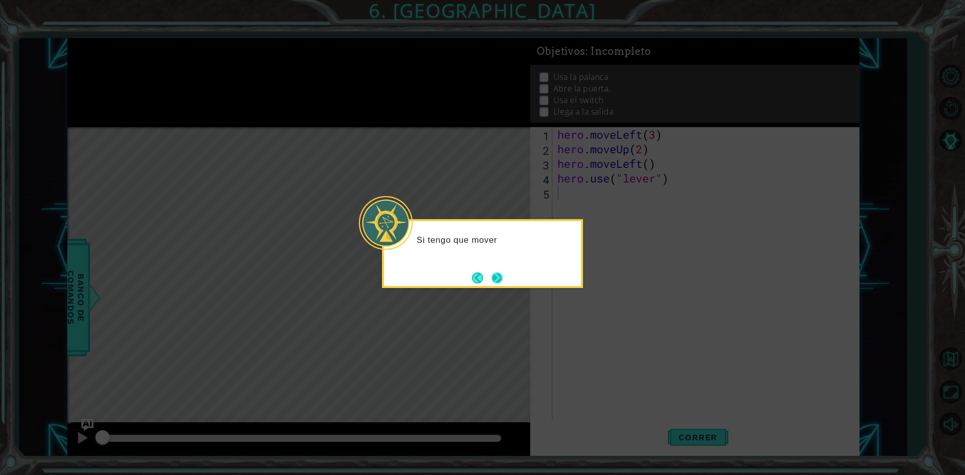
click at [501, 273] on button "Next" at bounding box center [497, 278] width 11 height 11
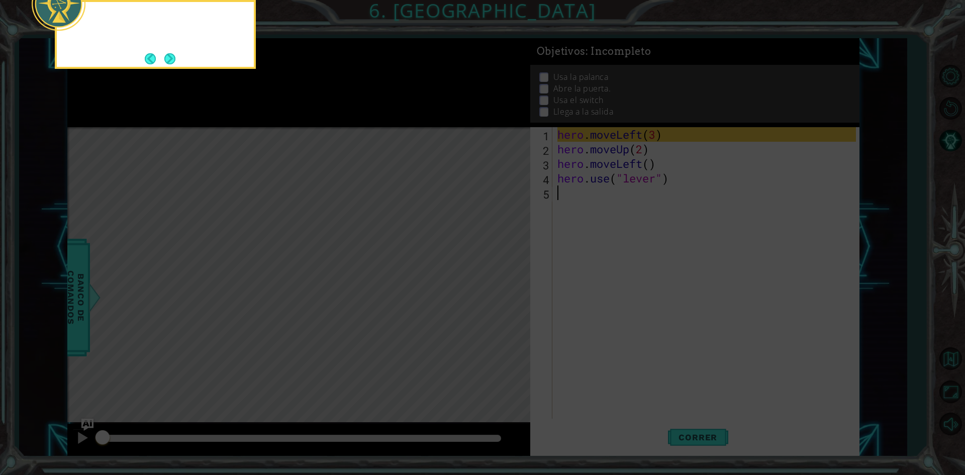
click at [501, 272] on icon at bounding box center [482, 71] width 965 height 808
click at [166, 58] on button "Next" at bounding box center [169, 58] width 11 height 11
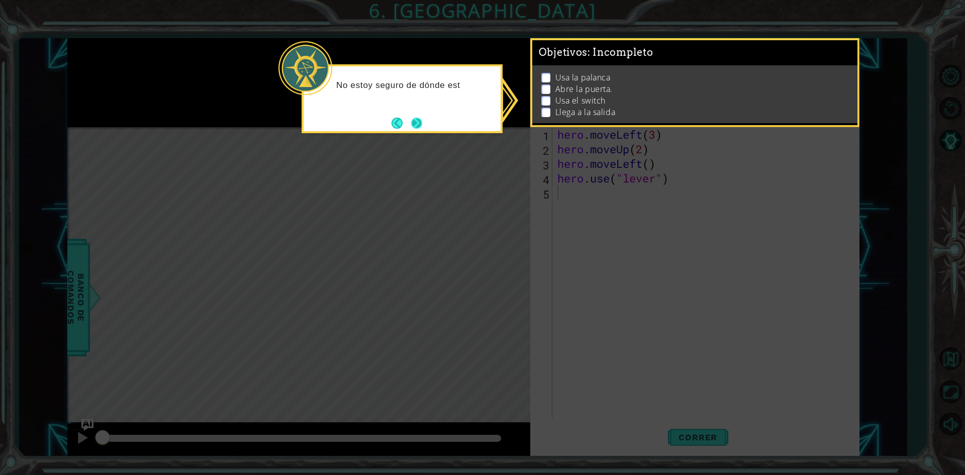
click at [419, 125] on button "Next" at bounding box center [416, 123] width 11 height 11
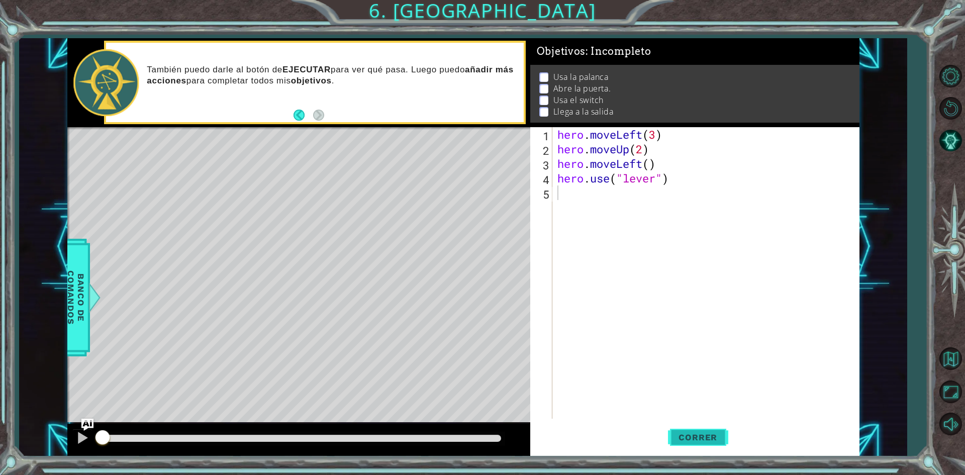
click at [686, 429] on button "Correr" at bounding box center [698, 437] width 60 height 33
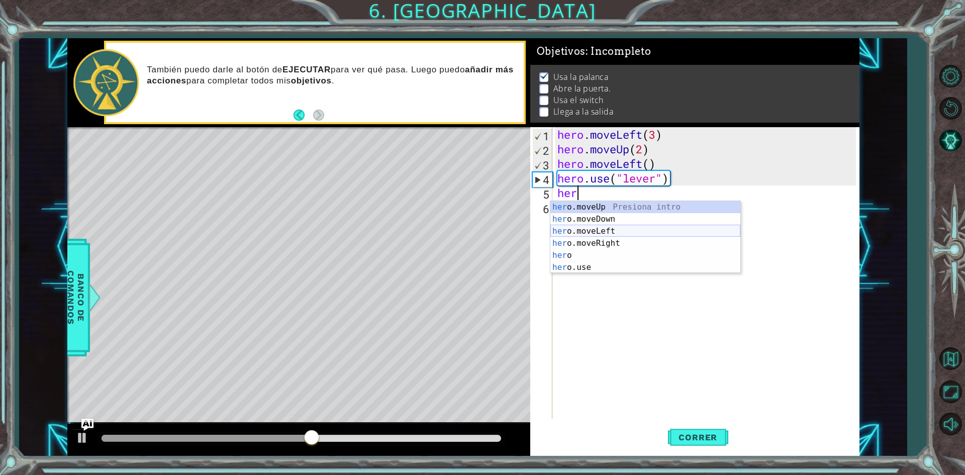
click at [615, 231] on div "her o.moveUp Presiona intro her o.moveDown Presiona intro her o.moveLeft Presio…" at bounding box center [646, 249] width 190 height 97
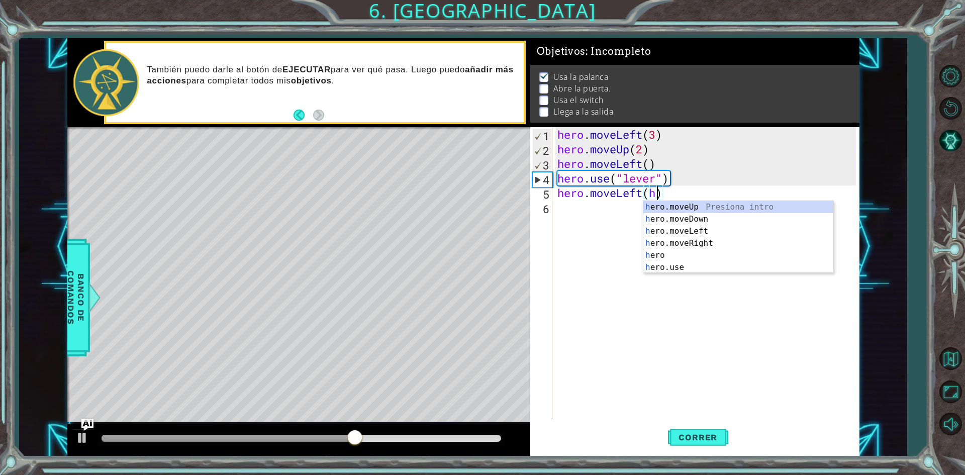
scroll to position [0, 4]
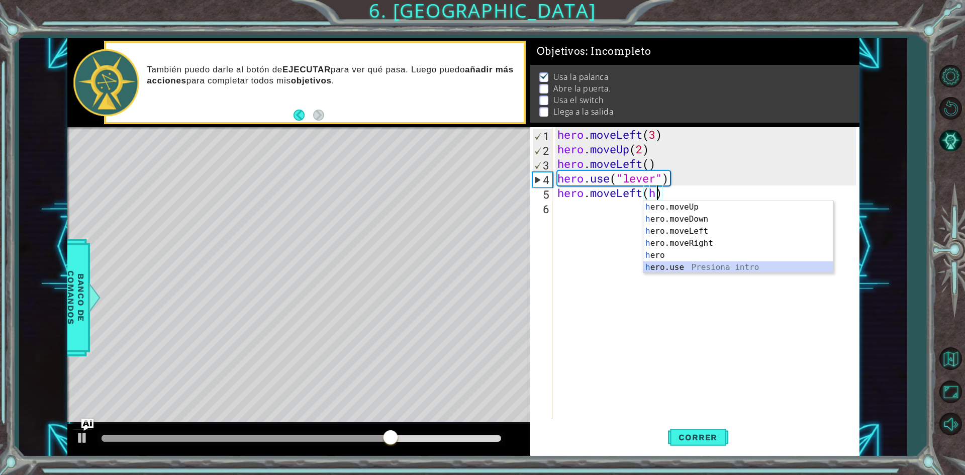
click at [684, 261] on div "h ero.moveUp Presiona intro h ero.moveDown Presiona intro h ero.moveLeft Presio…" at bounding box center [739, 249] width 190 height 97
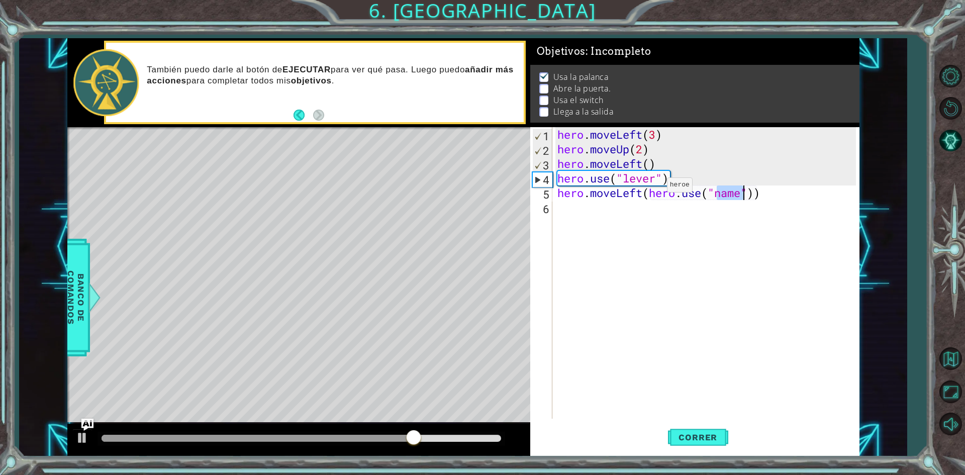
click at [652, 188] on div "hero . moveLeft ( 3 ) hero . moveUp ( 2 ) hero . moveLeft ( ) hero . use ( "lev…" at bounding box center [709, 287] width 306 height 321
click at [650, 190] on div "hero . moveLeft ( 3 ) hero . moveUp ( 2 ) hero . moveLeft ( ) hero . use ( "lev…" at bounding box center [709, 287] width 306 height 321
click at [647, 192] on div "hero . moveLeft ( 3 ) hero . moveUp ( 2 ) hero . moveLeft ( ) hero . use ( "lev…" at bounding box center [709, 287] width 306 height 321
click at [656, 208] on div "hero . moveLeft ( 3 ) hero . moveUp ( 2 ) hero . moveLeft ( ) hero . use ( "lev…" at bounding box center [709, 287] width 306 height 321
click at [691, 211] on div "hero . moveLeft ( 3 ) hero . moveUp ( 2 ) hero . moveLeft ( ) hero . use ( "lev…" at bounding box center [709, 287] width 306 height 321
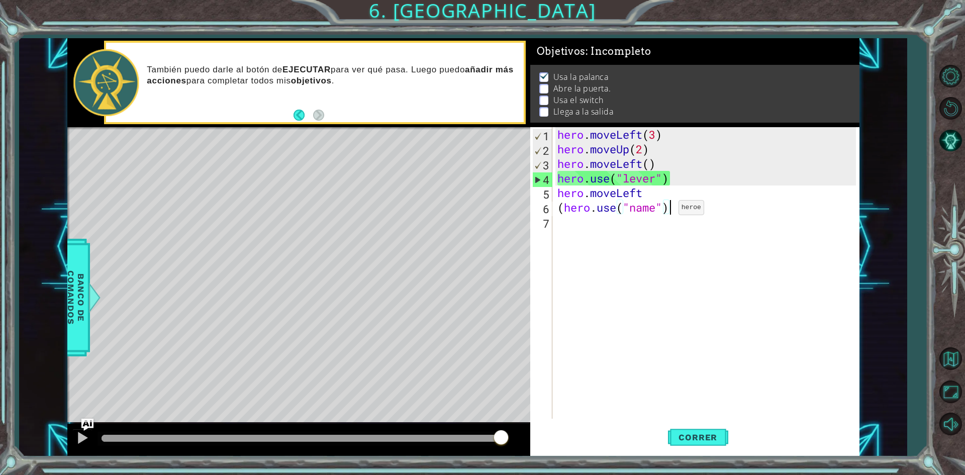
click at [662, 202] on div "hero . moveLeft ( 3 ) hero . moveUp ( 2 ) hero . moveLeft ( ) hero . use ( "lev…" at bounding box center [709, 287] width 306 height 321
click at [659, 206] on div "hero . moveLeft ( 3 ) hero . moveUp ( 2 ) hero . moveLeft ( ) hero . use ( "lev…" at bounding box center [709, 287] width 306 height 321
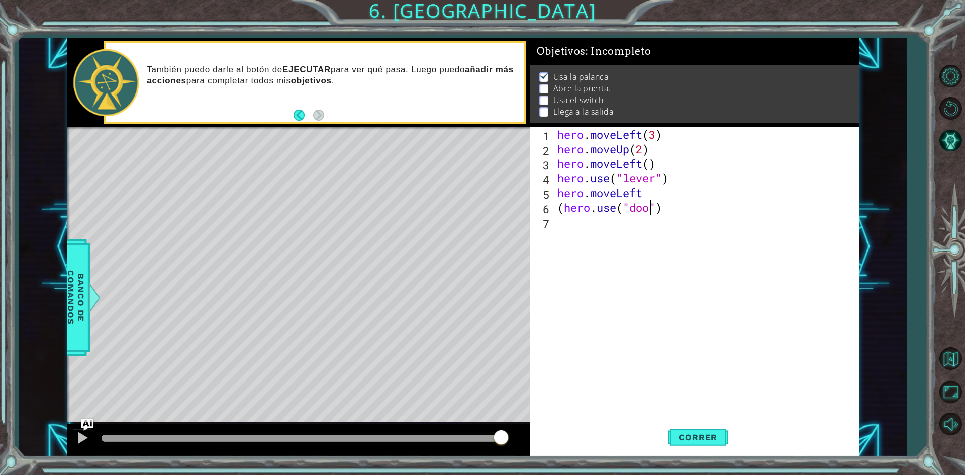
scroll to position [0, 5]
click at [688, 438] on span "Correr" at bounding box center [698, 437] width 59 height 10
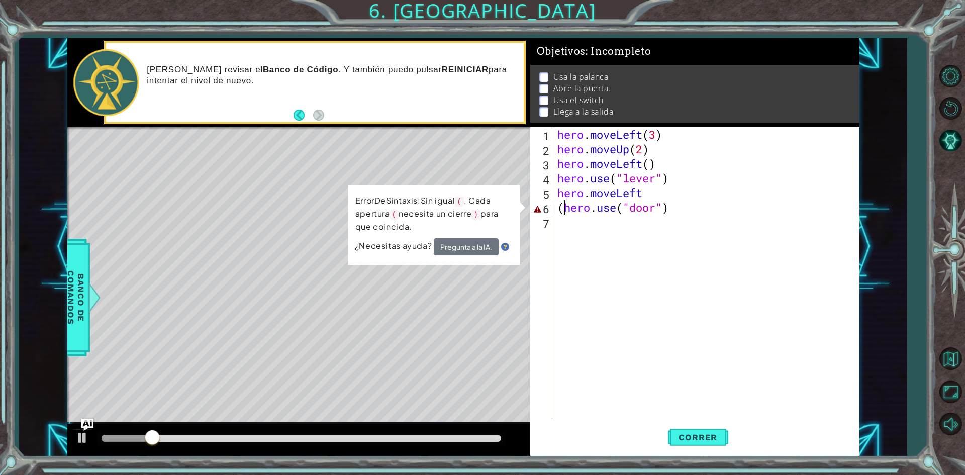
click at [561, 200] on div "hero . moveLeft ( 3 ) hero . moveUp ( 2 ) hero . moveLeft ( ) hero . use ( "lev…" at bounding box center [709, 287] width 306 height 321
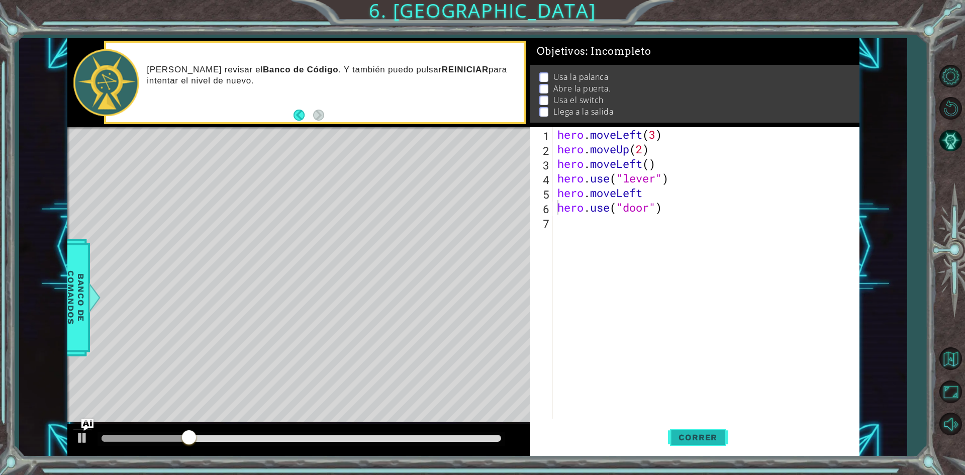
click at [709, 440] on span "Correr" at bounding box center [698, 437] width 59 height 10
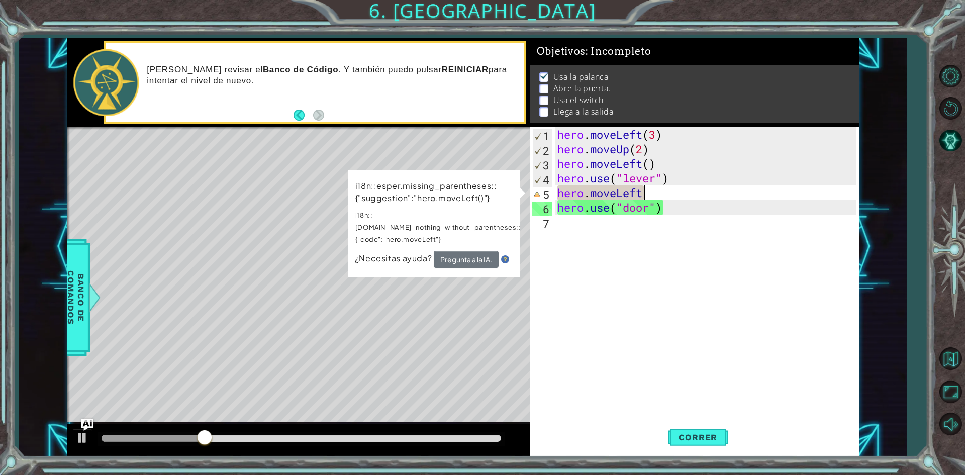
click at [706, 199] on div "hero . moveLeft ( 3 ) hero . moveUp ( 2 ) hero . moveLeft ( ) hero . use ( "lev…" at bounding box center [709, 287] width 306 height 321
click at [706, 197] on div "hero . moveLeft ( 3 ) hero . moveUp ( 2 ) hero . moveLeft ( ) hero . use ( "lev…" at bounding box center [709, 287] width 306 height 321
click at [706, 193] on div "hero . moveLeft ( 3 ) hero . moveUp ( 2 ) hero . moveLeft ( ) hero . use ( "lev…" at bounding box center [709, 287] width 306 height 321
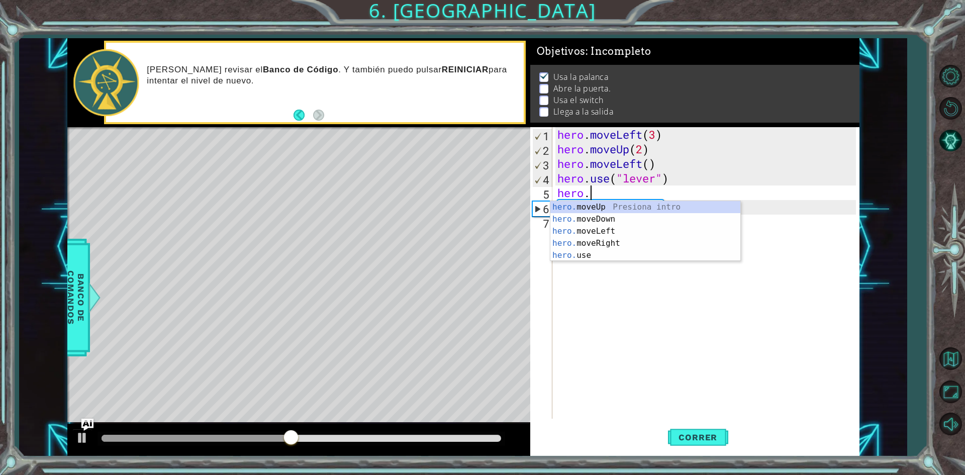
scroll to position [0, 1]
click at [598, 231] on div "hero. moveUp Presiona intro hero. moveDown Presiona intro hero. moveLeft Presio…" at bounding box center [646, 243] width 190 height 84
type textarea "hero.moveLeft(1)"
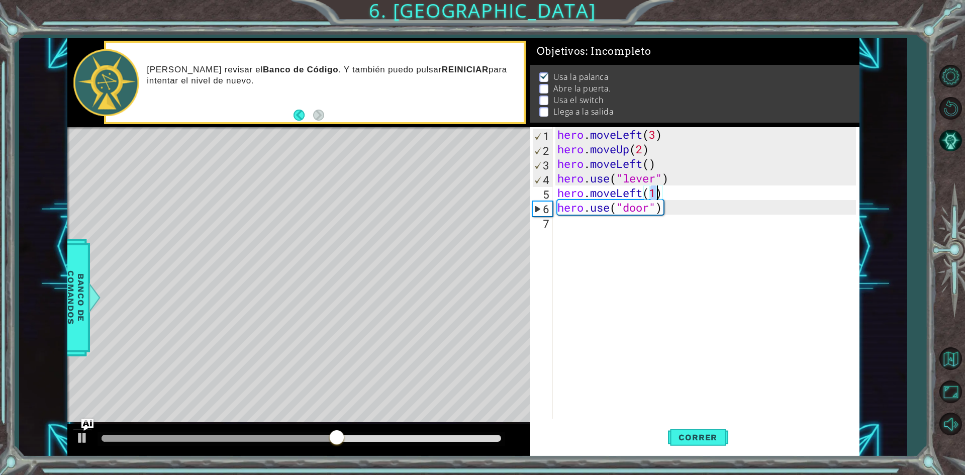
click at [692, 215] on div "hero . moveLeft ( 3 ) hero . moveUp ( 2 ) hero . moveLeft ( ) hero . use ( "lev…" at bounding box center [709, 287] width 306 height 321
click at [702, 443] on button "Correr" at bounding box center [698, 437] width 60 height 33
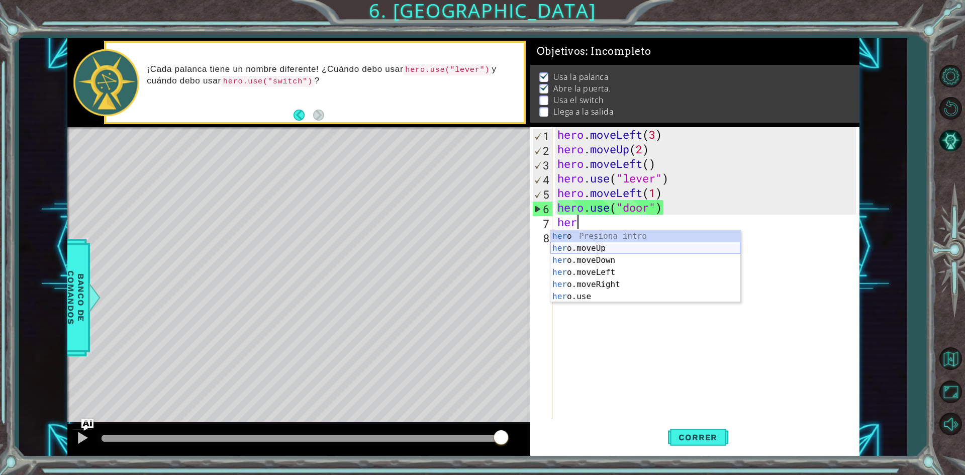
click at [660, 249] on div "her o Presiona intro her o.moveUp Presiona intro her o.moveDown Presiona intro …" at bounding box center [646, 278] width 190 height 97
type textarea "hero.moveUp(1)"
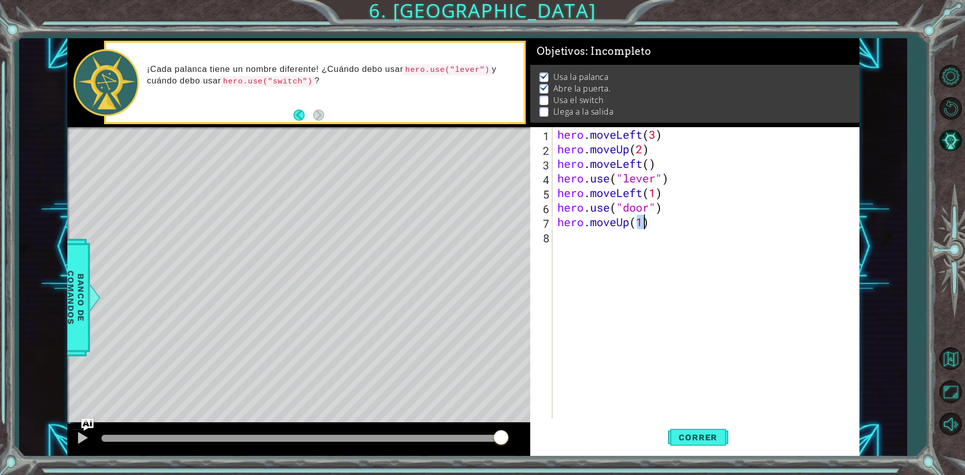
click at [676, 237] on div "hero . moveLeft ( 3 ) hero . moveUp ( 2 ) hero . moveLeft ( ) hero . use ( "lev…" at bounding box center [709, 287] width 306 height 321
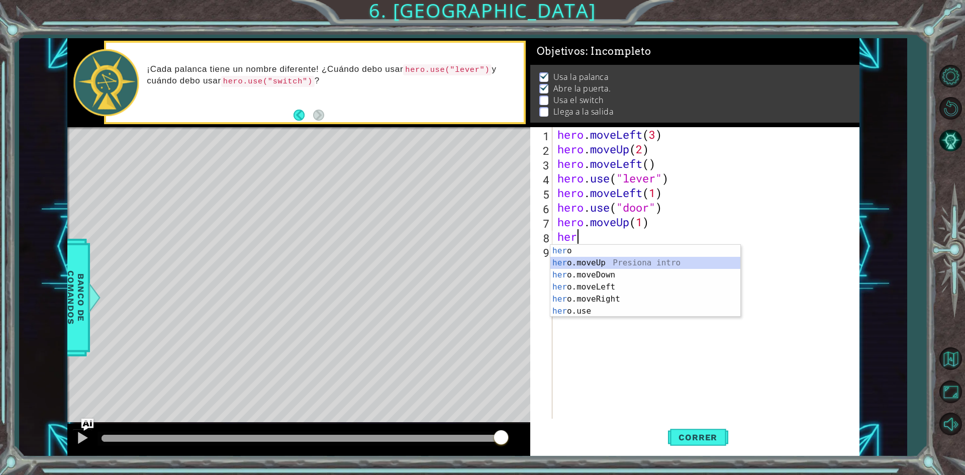
click at [598, 265] on div "her o Presiona intro her o.moveUp Presiona intro her o.moveDown Presiona intro …" at bounding box center [646, 293] width 190 height 97
type textarea "hero.moveUp(1)"
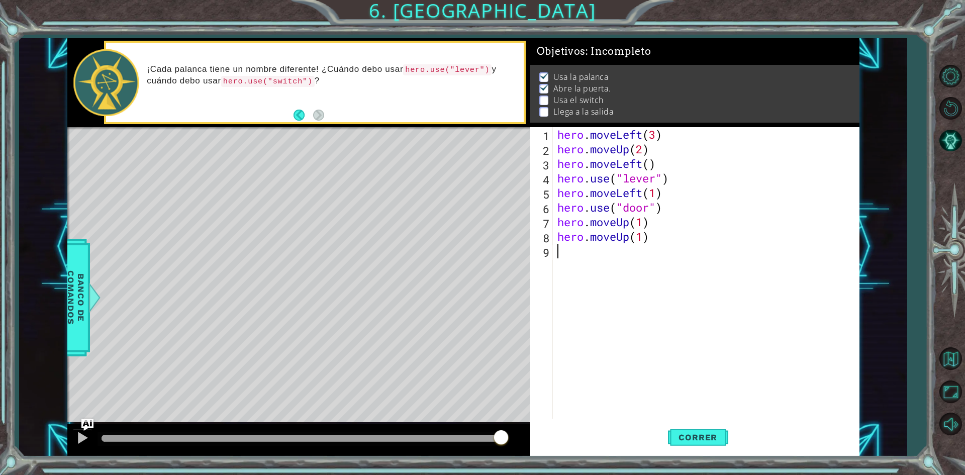
click at [629, 278] on div "hero . moveLeft ( 3 ) hero . moveUp ( 2 ) hero . moveLeft ( ) hero . use ( "lev…" at bounding box center [709, 287] width 306 height 321
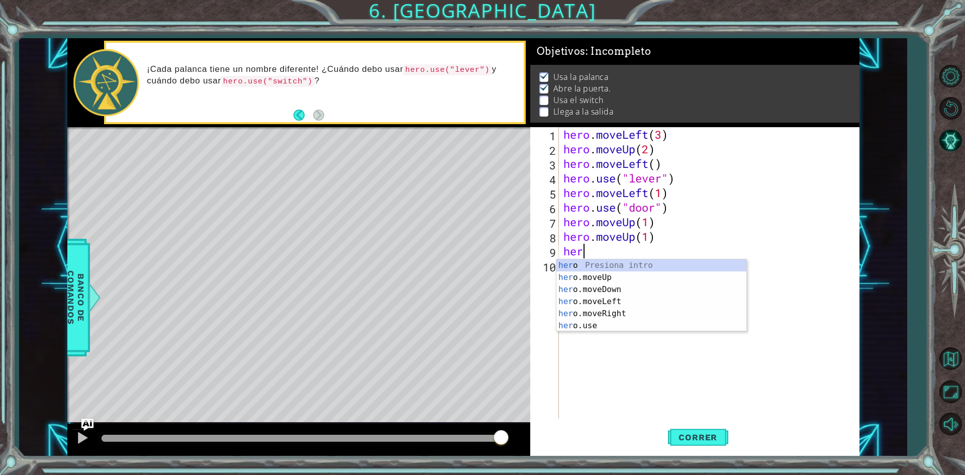
scroll to position [0, 1]
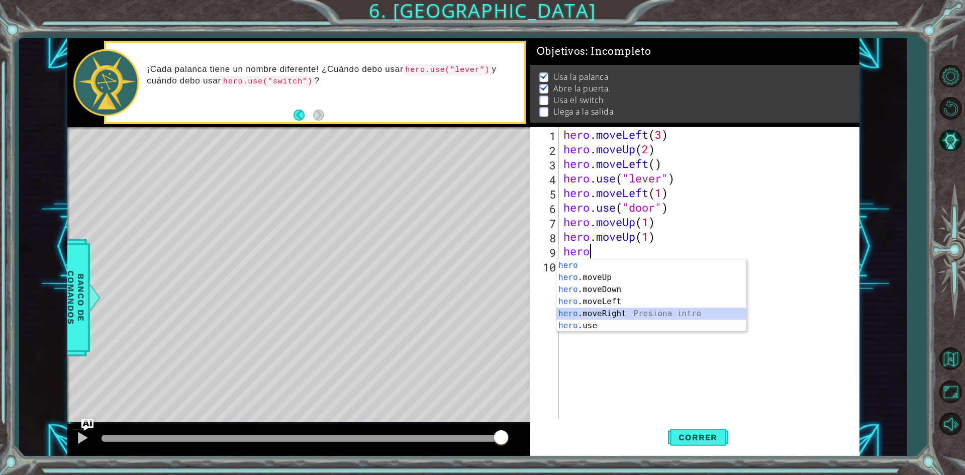
click at [586, 309] on div "hero Presiona intro hero .moveUp Presiona intro hero .moveDown Presiona intro h…" at bounding box center [652, 307] width 190 height 97
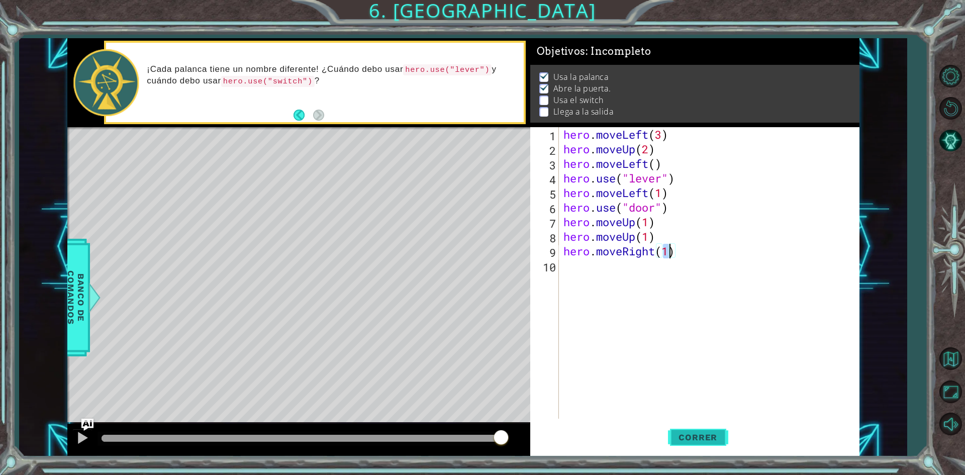
type textarea "hero.moveRight(1)"
click at [702, 432] on button "Correr" at bounding box center [698, 437] width 60 height 33
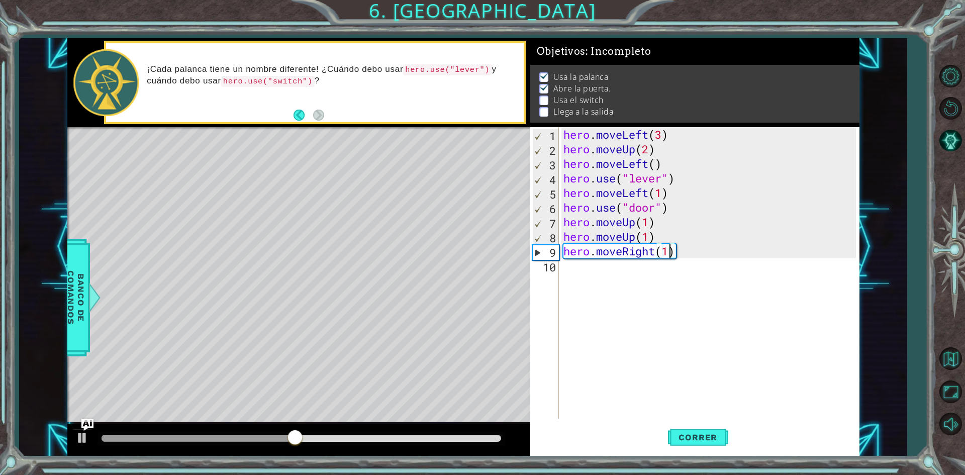
click at [587, 285] on div "hero . moveLeft ( 3 ) hero . moveUp ( 2 ) hero . moveLeft ( ) hero . use ( "lev…" at bounding box center [712, 287] width 300 height 321
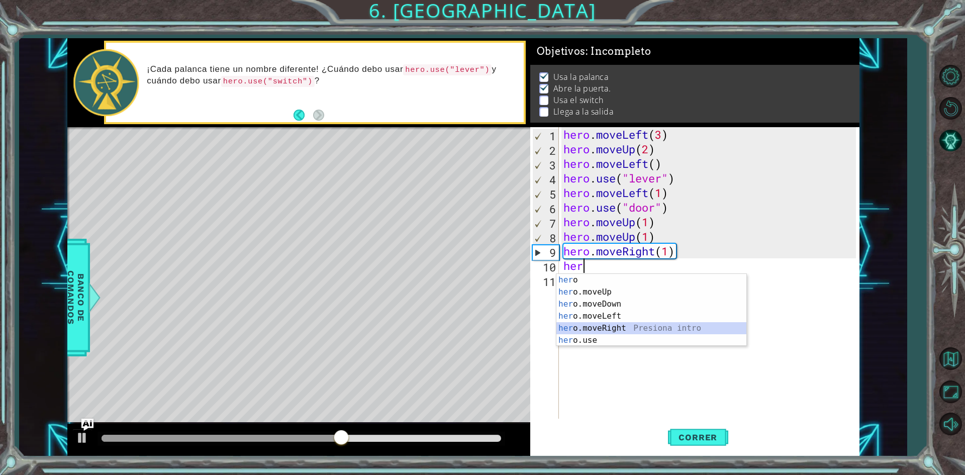
click at [599, 329] on div "her o Presiona intro her o.moveUp Presiona intro her o.moveDown Presiona intro …" at bounding box center [652, 322] width 190 height 97
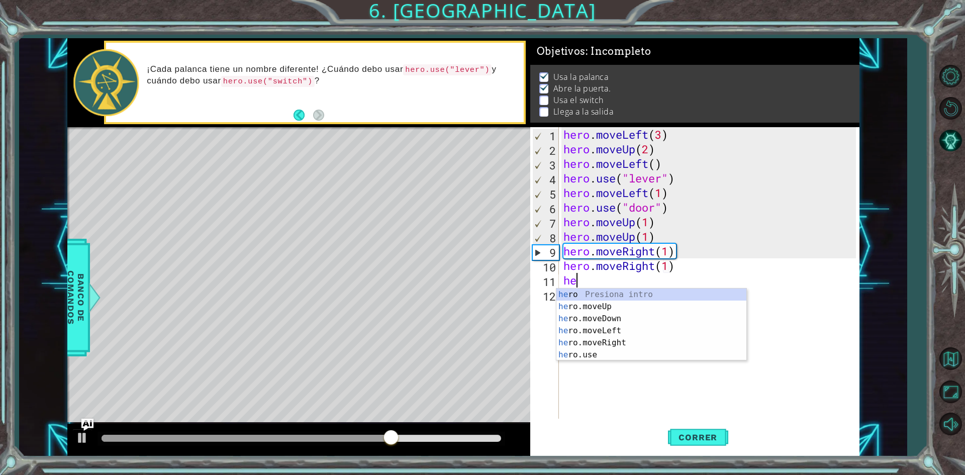
scroll to position [0, 6]
click at [604, 350] on div "her o Presiona intro her o.moveUp Presiona intro her o.moveDown Presiona intro …" at bounding box center [652, 337] width 190 height 97
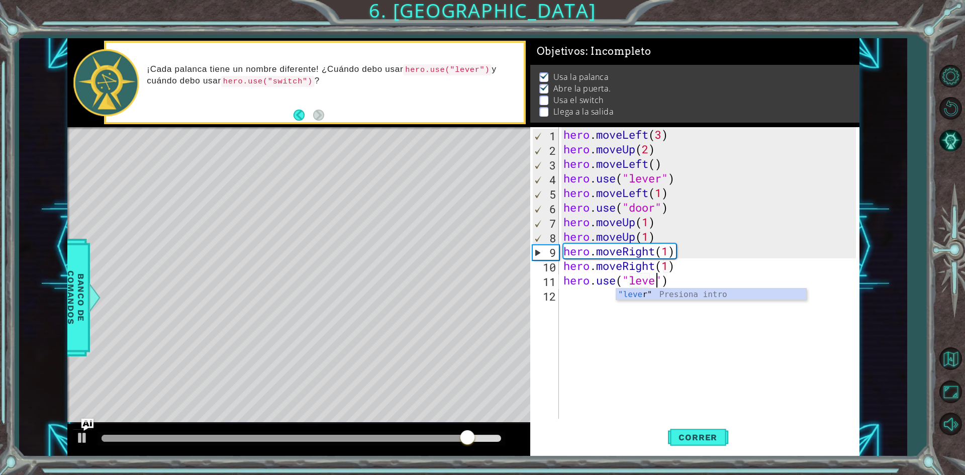
type textarea "hero.use("lever")"
click at [713, 316] on div "hero . moveLeft ( 3 ) hero . moveUp ( 2 ) hero . moveLeft ( ) hero . use ( "lev…" at bounding box center [712, 287] width 300 height 321
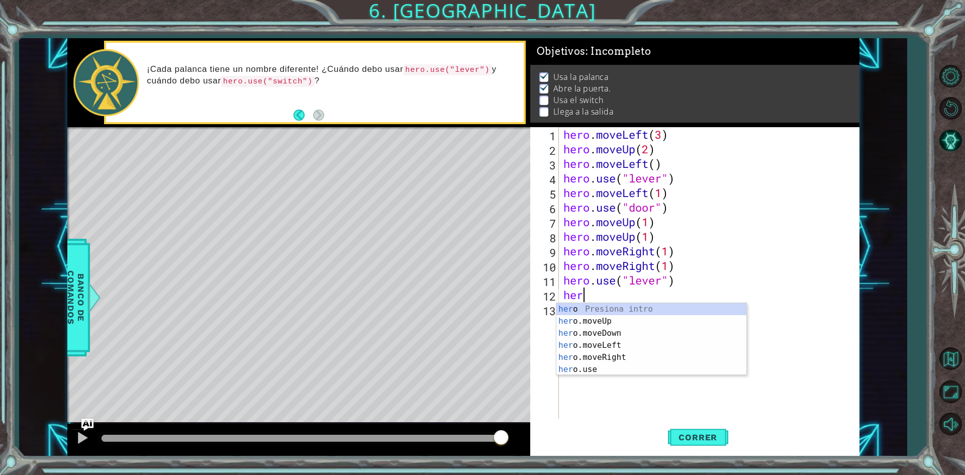
scroll to position [0, 1]
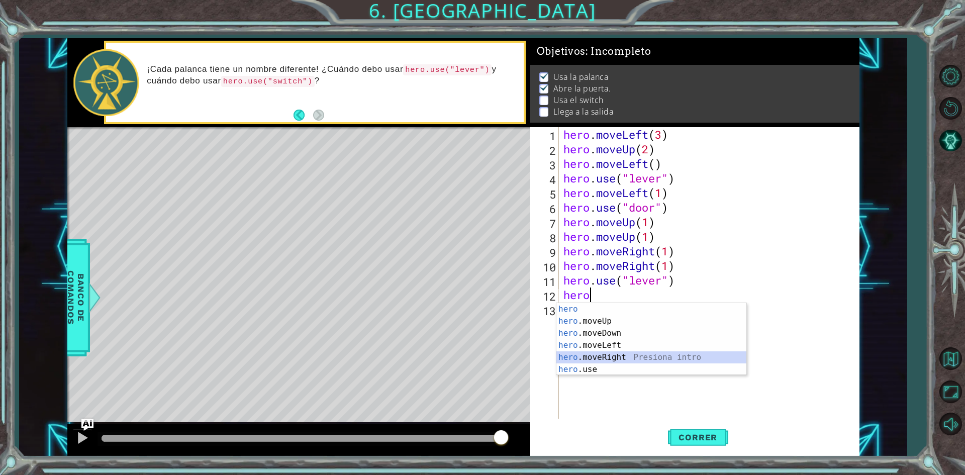
click at [631, 356] on div "hero Presiona intro hero .moveUp Presiona intro hero .moveDown Presiona intro h…" at bounding box center [652, 351] width 190 height 97
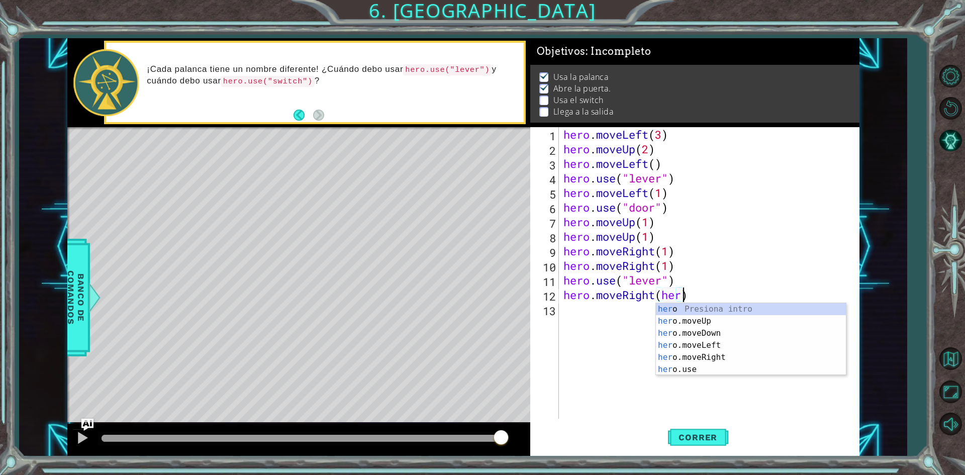
scroll to position [0, 5]
click at [713, 296] on div "hero . moveLeft ( 3 ) hero . moveUp ( 2 ) hero . moveLeft ( ) hero . use ( "lev…" at bounding box center [712, 287] width 300 height 321
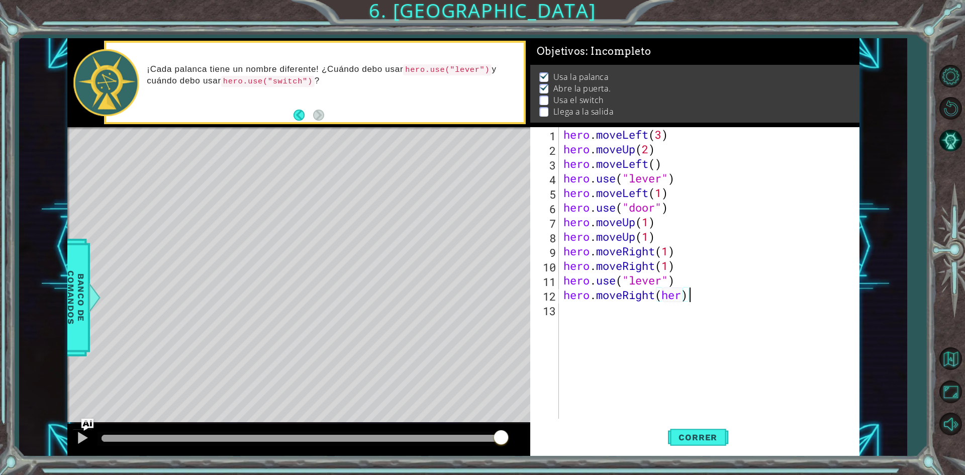
click at [691, 294] on div "hero . moveLeft ( 3 ) hero . moveUp ( 2 ) hero . moveLeft ( ) hero . use ( "lev…" at bounding box center [712, 287] width 300 height 321
click at [688, 296] on div "hero . moveLeft ( 3 ) hero . moveUp ( 2 ) hero . moveLeft ( ) hero . use ( "lev…" at bounding box center [712, 287] width 300 height 321
click at [682, 297] on div "hero . moveLeft ( 3 ) hero . moveUp ( 2 ) hero . moveLeft ( ) hero . use ( "lev…" at bounding box center [712, 287] width 300 height 321
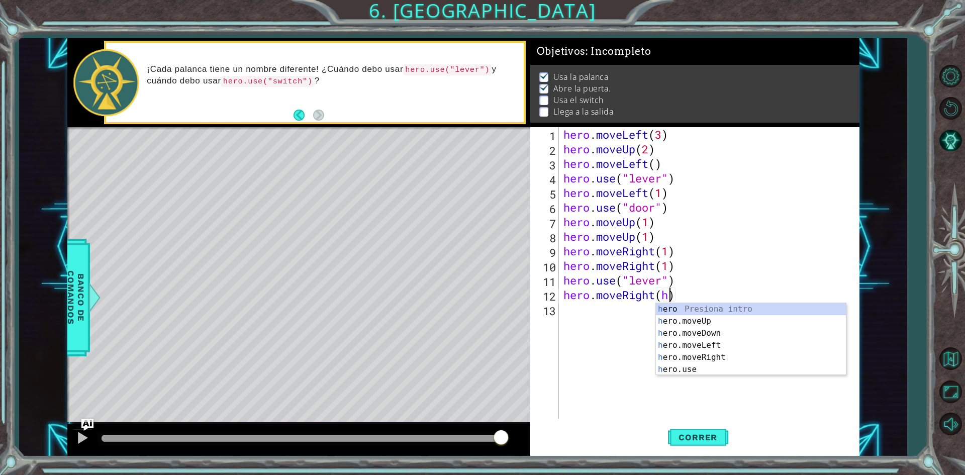
scroll to position [0, 5]
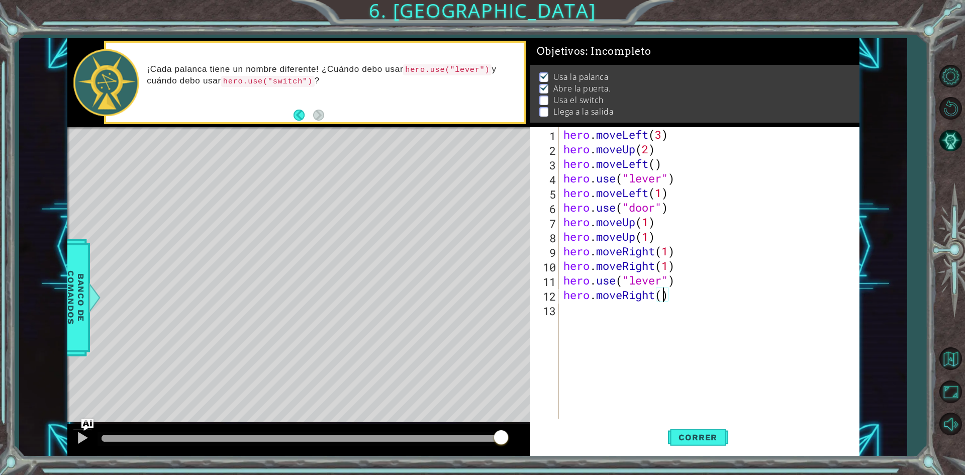
type textarea "hero.moveRight(1)"
click at [647, 327] on div "hero . moveLeft ( 3 ) hero . moveUp ( 2 ) hero . moveLeft ( ) hero . use ( "lev…" at bounding box center [712, 287] width 300 height 321
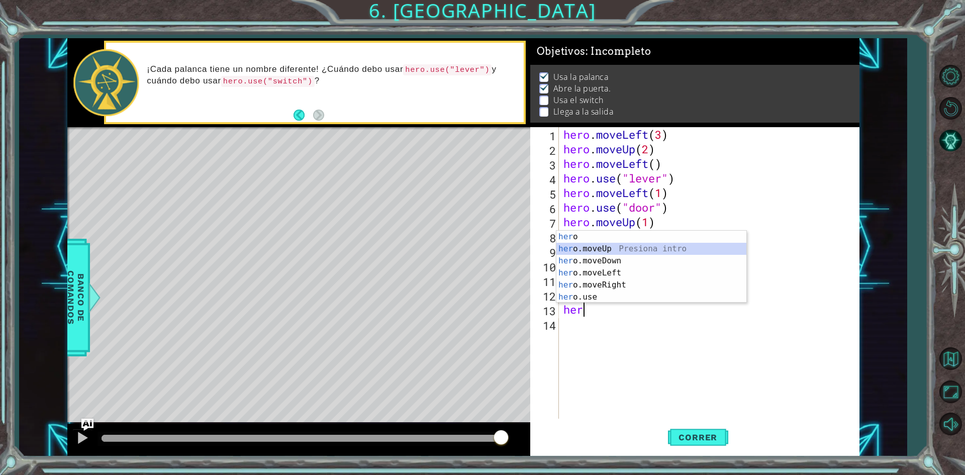
click at [603, 253] on div "her o Presiona intro her o.moveUp Presiona intro her o.moveDown Presiona intro …" at bounding box center [652, 279] width 190 height 97
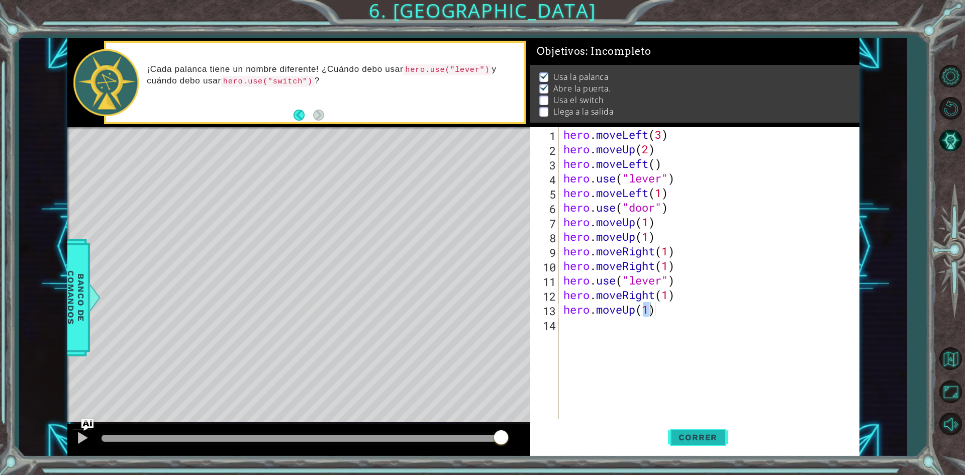
click at [697, 451] on button "Correr" at bounding box center [698, 437] width 60 height 33
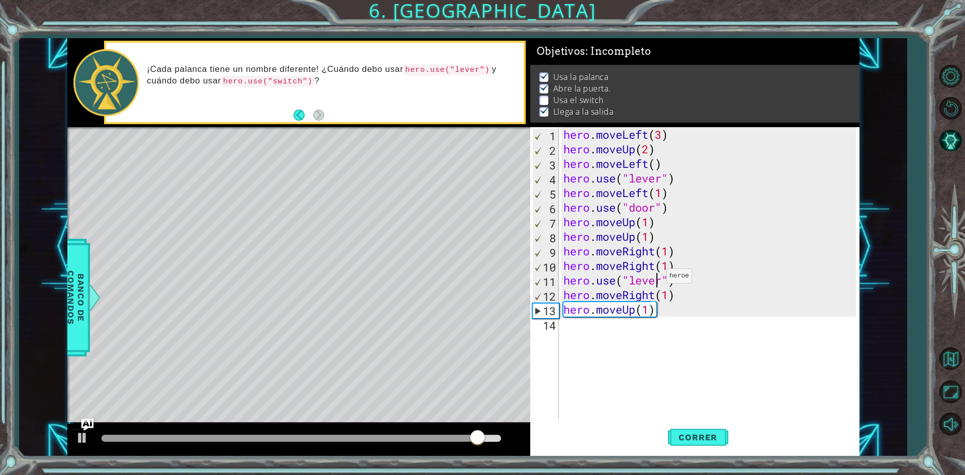
click at [658, 279] on div "hero . moveLeft ( 3 ) hero . moveUp ( 2 ) hero . moveLeft ( ) hero . use ( "lev…" at bounding box center [712, 287] width 300 height 321
click at [661, 280] on div "hero . moveLeft ( 3 ) hero . moveUp ( 2 ) hero . moveLeft ( ) hero . use ( "lev…" at bounding box center [712, 287] width 300 height 321
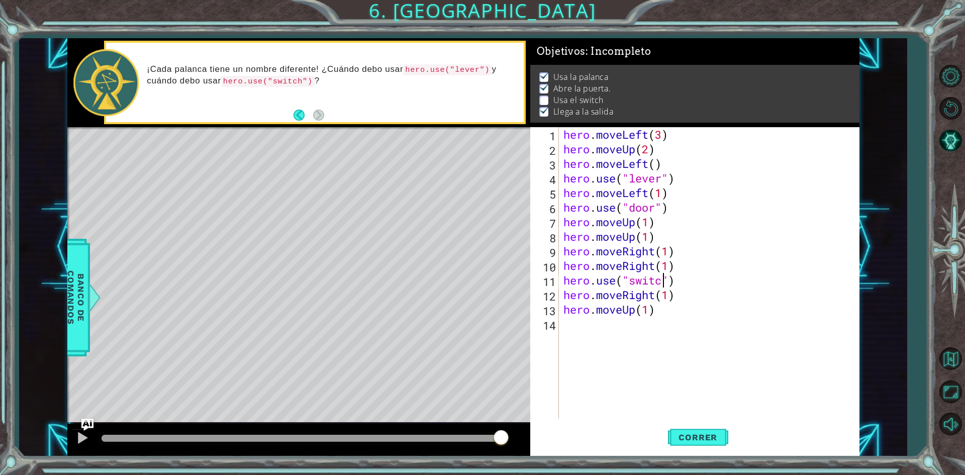
scroll to position [0, 5]
type textarea "hero.use("switch")"
click at [689, 433] on span "Correr" at bounding box center [698, 437] width 59 height 10
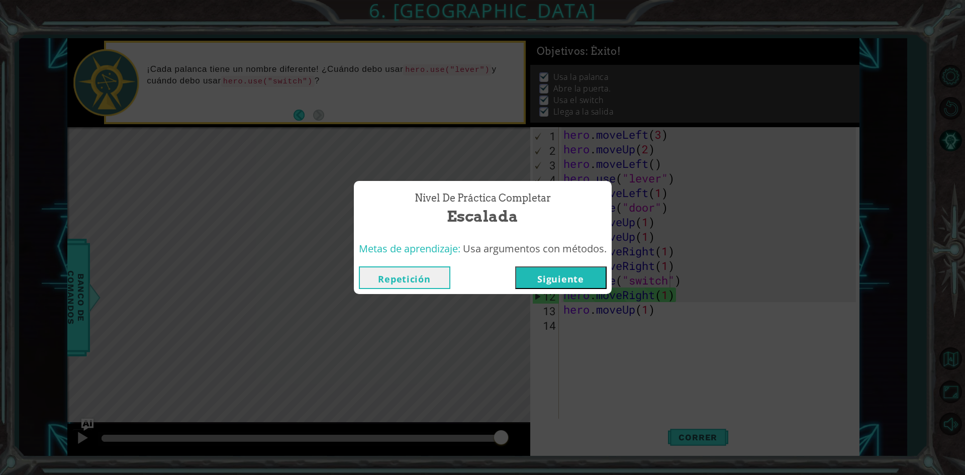
click at [559, 286] on button "Siguiente" at bounding box center [561, 277] width 92 height 23
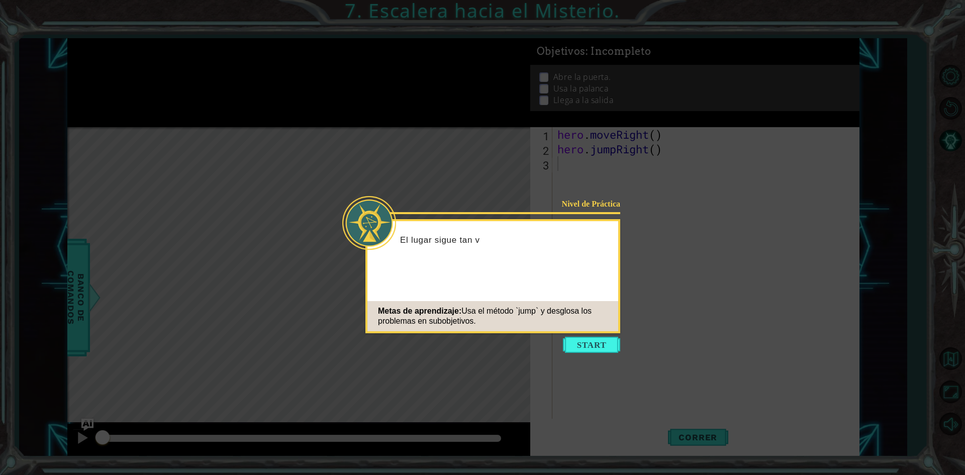
drag, startPoint x: 605, startPoint y: 359, endPoint x: 601, endPoint y: 350, distance: 9.7
click at [604, 359] on icon at bounding box center [482, 237] width 965 height 475
click at [601, 350] on button "Start" at bounding box center [591, 345] width 57 height 16
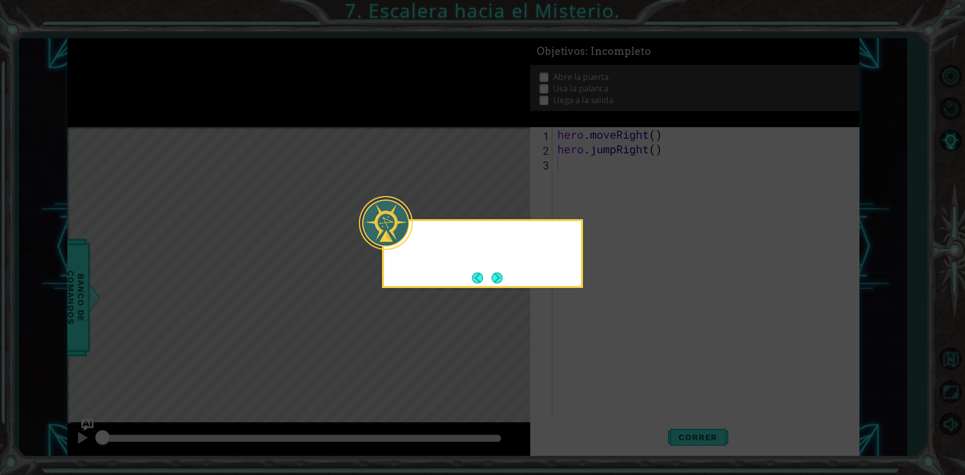
click at [601, 350] on icon at bounding box center [482, 237] width 965 height 475
click at [503, 284] on button "Next" at bounding box center [497, 278] width 11 height 11
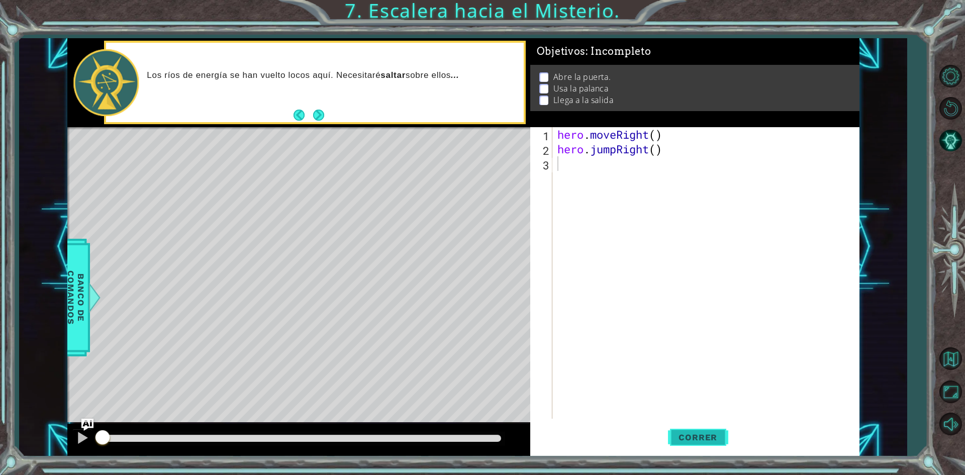
click at [698, 444] on button "Correr" at bounding box center [698, 437] width 60 height 33
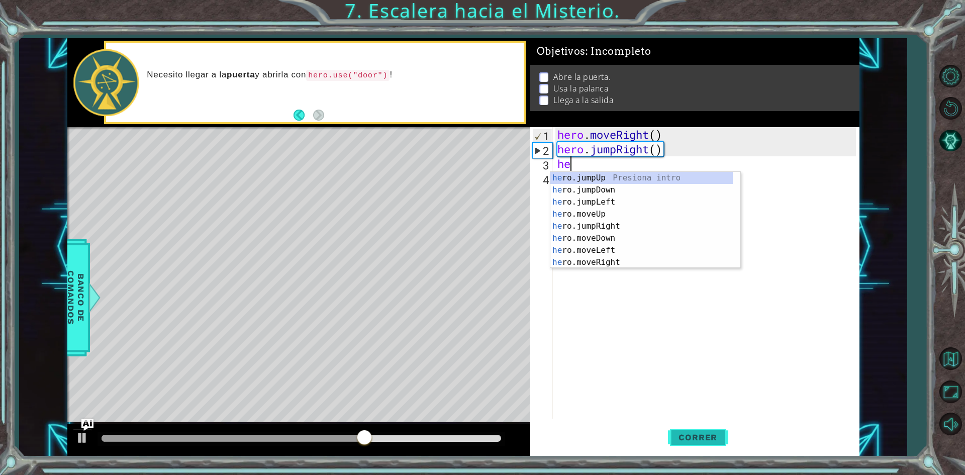
scroll to position [0, 1]
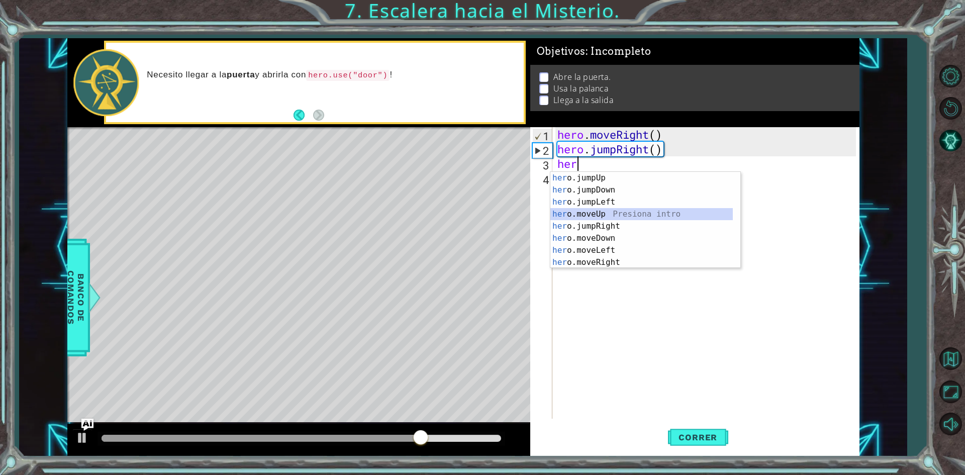
click at [612, 214] on div "her o.jumpUp Presiona intro her o.jumpDown Presiona intro her o.jumpLeft Presio…" at bounding box center [642, 232] width 183 height 121
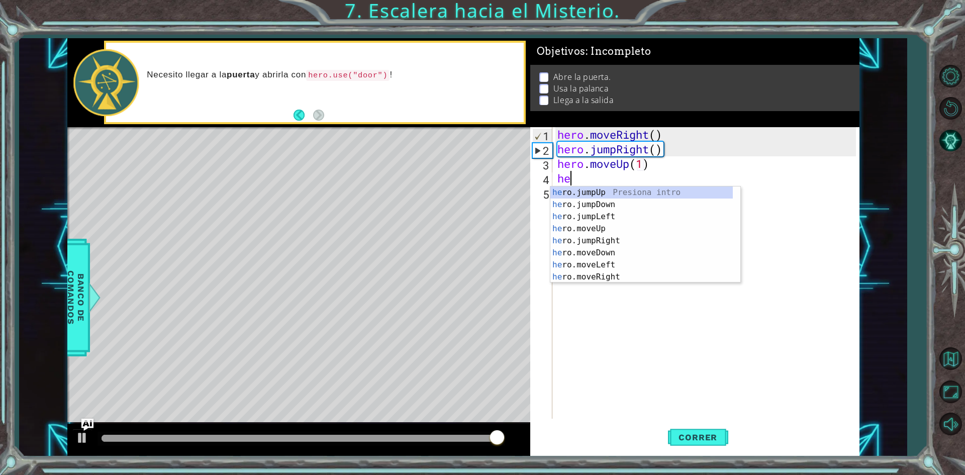
scroll to position [0, 5]
type textarea "hero.moveUp(1)hero"
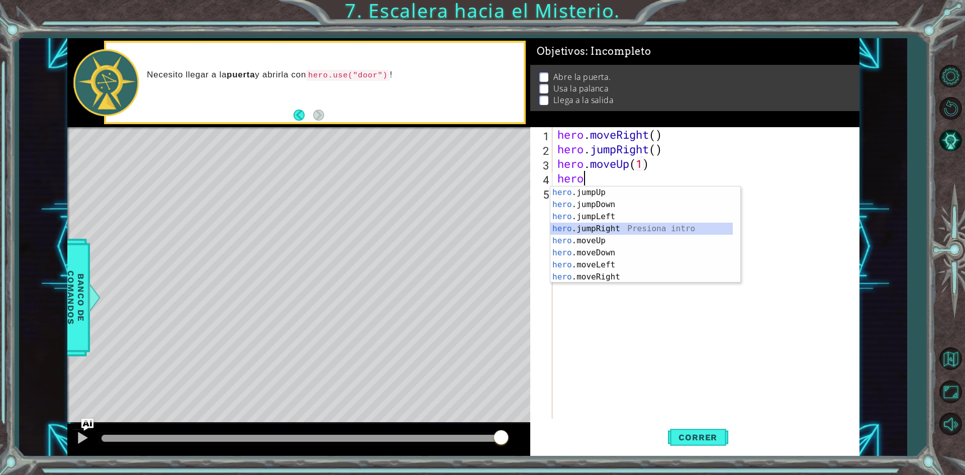
click at [605, 223] on div "hero .jumpUp Presiona intro hero .jumpDown Presiona intro hero .jumpLeft Presio…" at bounding box center [642, 247] width 183 height 121
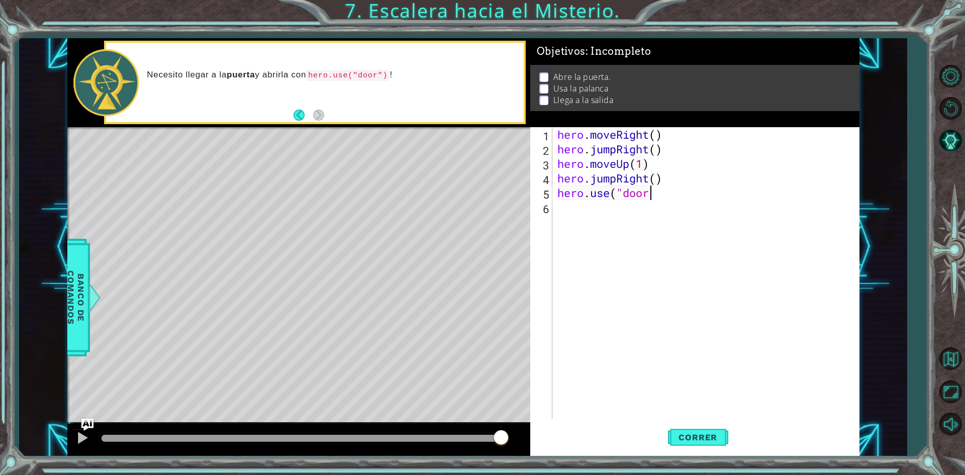
scroll to position [0, 4]
click at [713, 430] on button "Correr" at bounding box center [698, 437] width 60 height 33
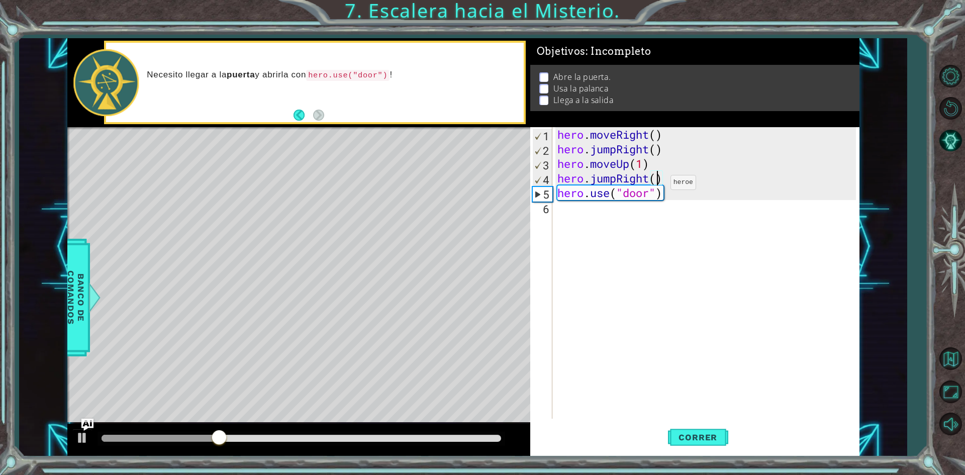
click at [656, 185] on div "hero . moveRight ( ) hero . jumpRight ( ) hero . moveUp ( 1 ) hero . jumpRight …" at bounding box center [709, 287] width 306 height 321
click at [651, 176] on div "hero . moveRight ( ) hero . jumpRight ( ) hero . moveUp ( 1 ) hero . jumpRight …" at bounding box center [709, 287] width 306 height 321
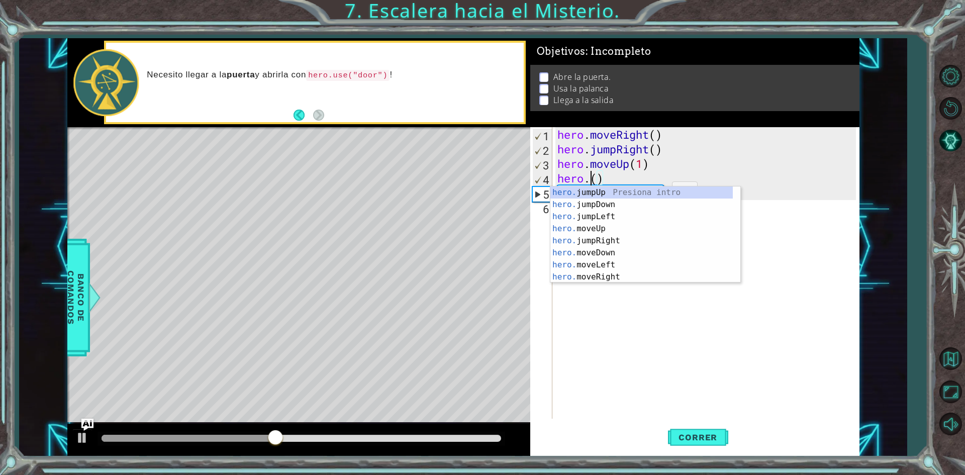
scroll to position [0, 2]
click at [596, 271] on div "hero. jumpUp Presiona intro hero. jumpDown Presiona intro hero. jumpLeft Presio…" at bounding box center [642, 247] width 183 height 121
type textarea "hero.moveRight(1)"
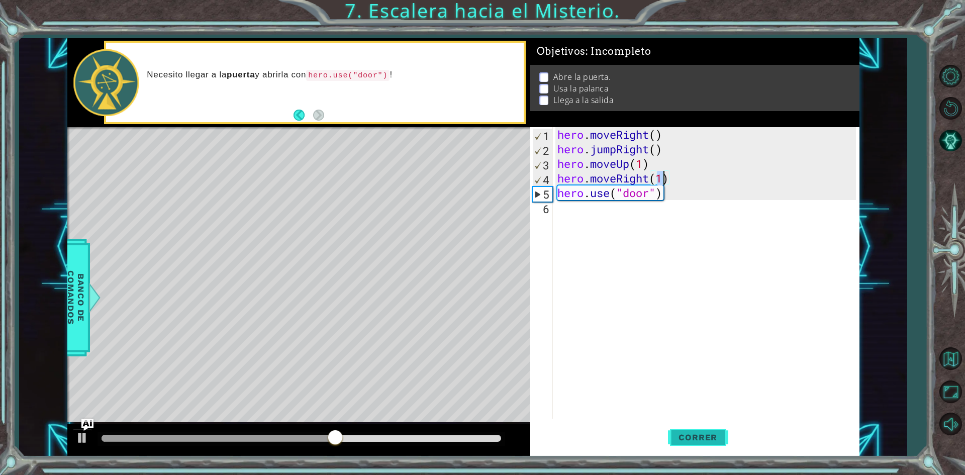
click at [682, 430] on button "Correr" at bounding box center [698, 437] width 60 height 33
click at [574, 216] on div "hero . moveRight ( ) hero . jumpRight ( ) hero . moveUp ( 1 ) hero . moveRight …" at bounding box center [709, 287] width 306 height 321
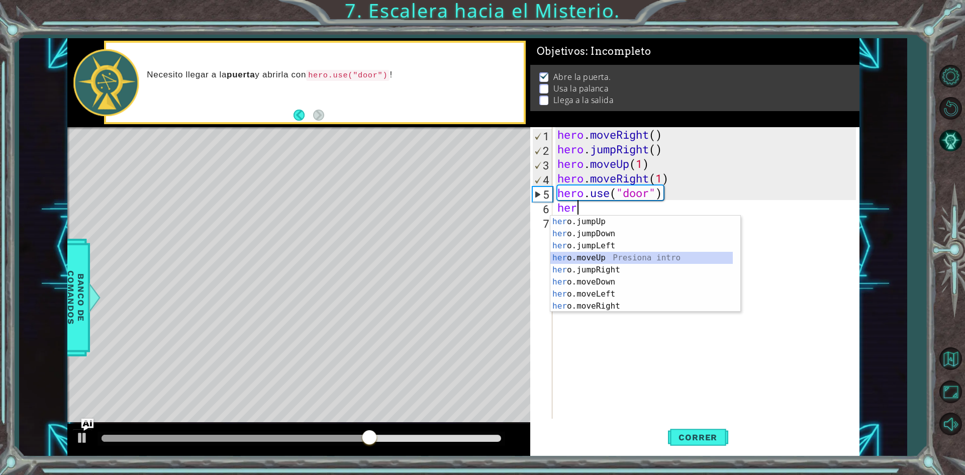
click at [592, 256] on div "her o.jumpUp Presiona intro her o.jumpDown Presiona intro her o.jumpLeft Presio…" at bounding box center [642, 276] width 183 height 121
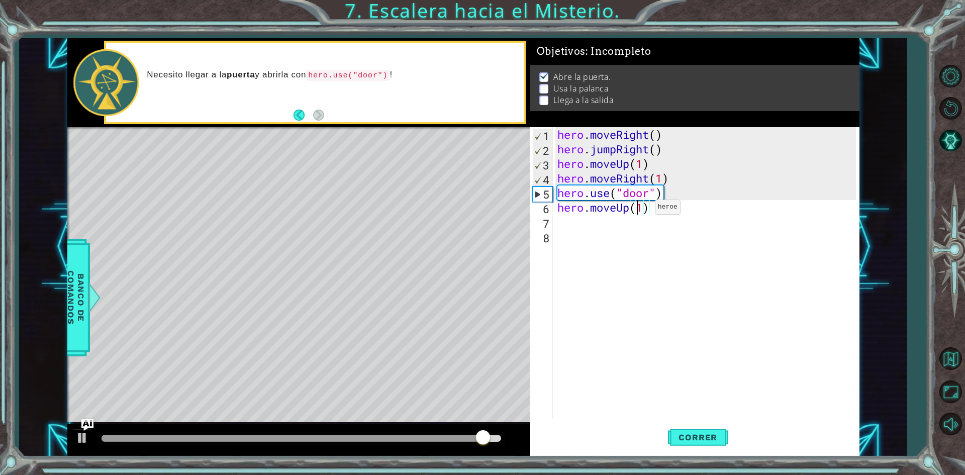
click at [640, 210] on div "hero . moveRight ( ) hero . jumpRight ( ) hero . moveUp ( 1 ) hero . moveRight …" at bounding box center [709, 287] width 306 height 321
click at [643, 210] on div "hero . moveRight ( ) hero . jumpRight ( ) hero . moveUp ( 1 ) hero . moveRight …" at bounding box center [709, 287] width 306 height 321
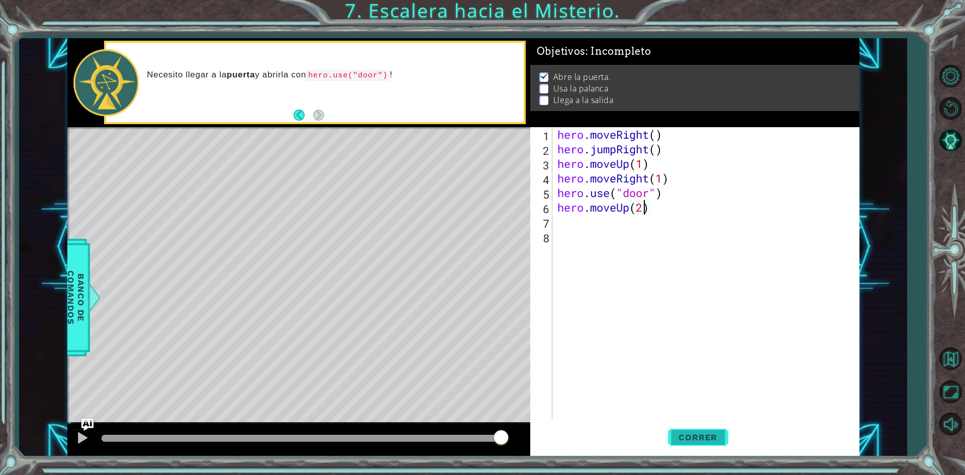
type textarea "hero.moveUp(2)"
click at [696, 432] on button "Correr" at bounding box center [698, 437] width 60 height 33
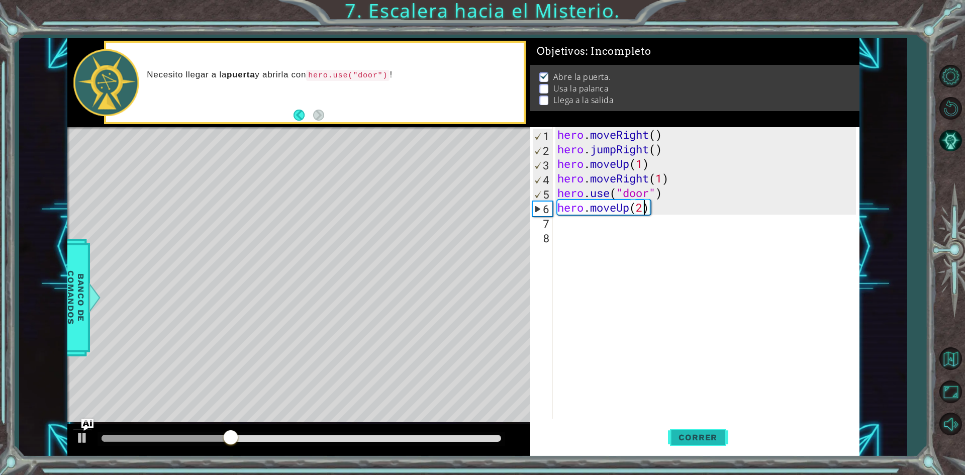
scroll to position [0, 0]
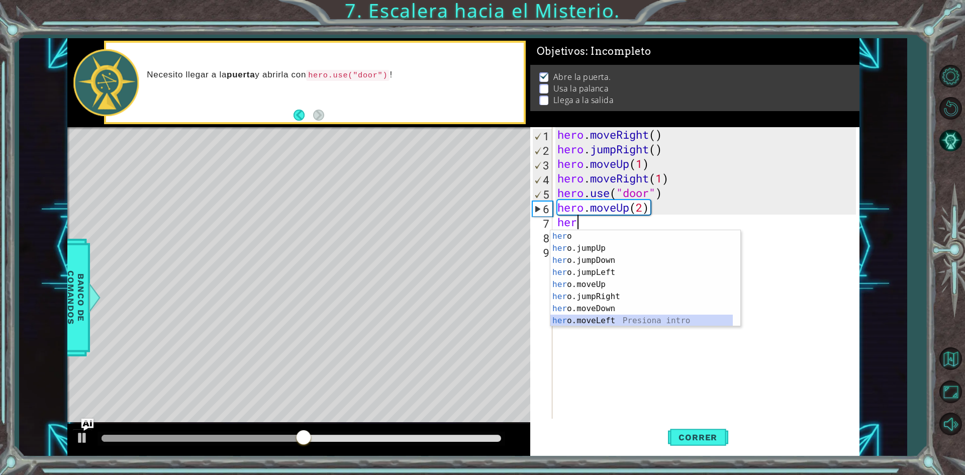
click at [603, 318] on div "her o Presiona intro her o.jumpUp Presiona intro her o.jumpDown Presiona intro …" at bounding box center [642, 290] width 183 height 121
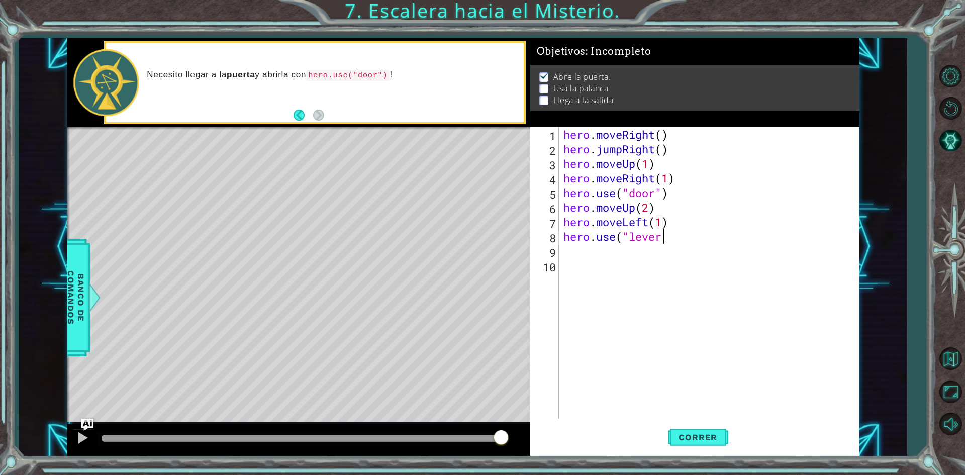
scroll to position [0, 4]
type textarea "hero.use("lever")"
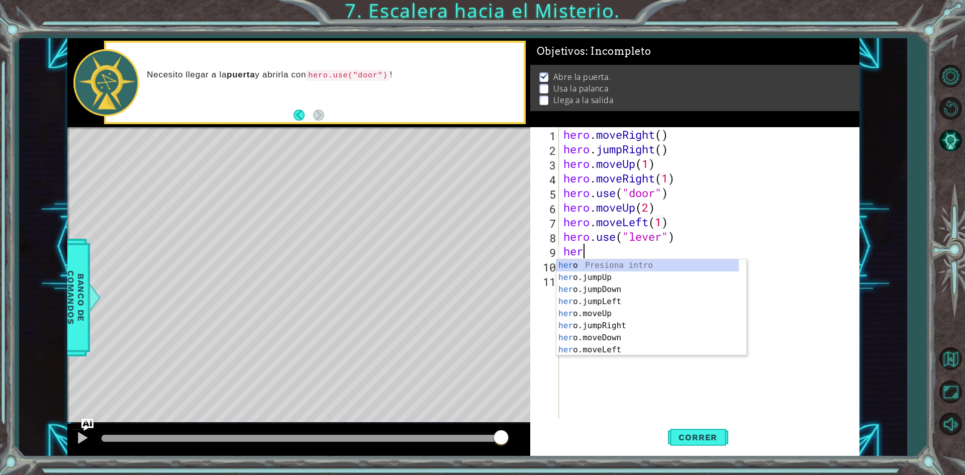
type textarea "here"
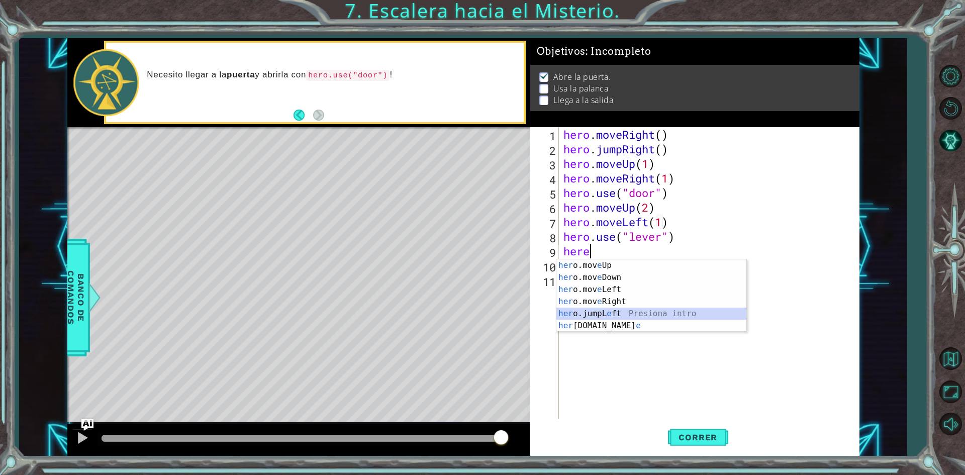
click at [669, 315] on div "her o.mov e Up Presiona intro her o.mov e Down Presiona intro her o.mov e Left …" at bounding box center [652, 307] width 190 height 97
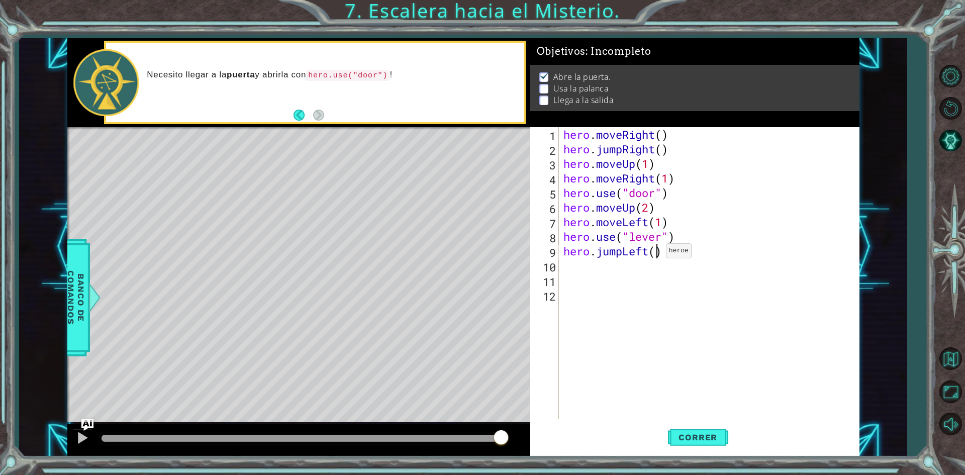
click at [657, 253] on div "hero . moveRight ( ) hero . jumpRight ( ) hero . moveUp ( 1 ) hero . moveRight …" at bounding box center [712, 287] width 300 height 321
click at [704, 452] on button "Correr" at bounding box center [698, 437] width 60 height 33
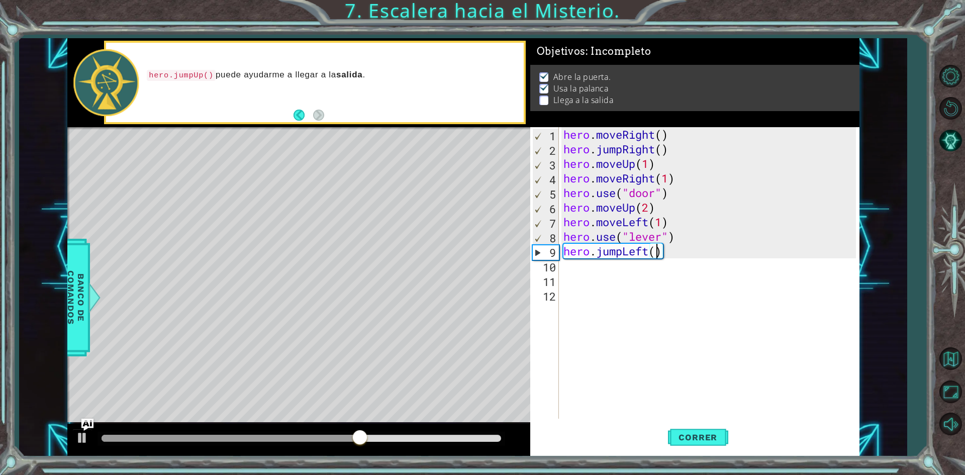
type textarea "hero.jumpLeft(1)"
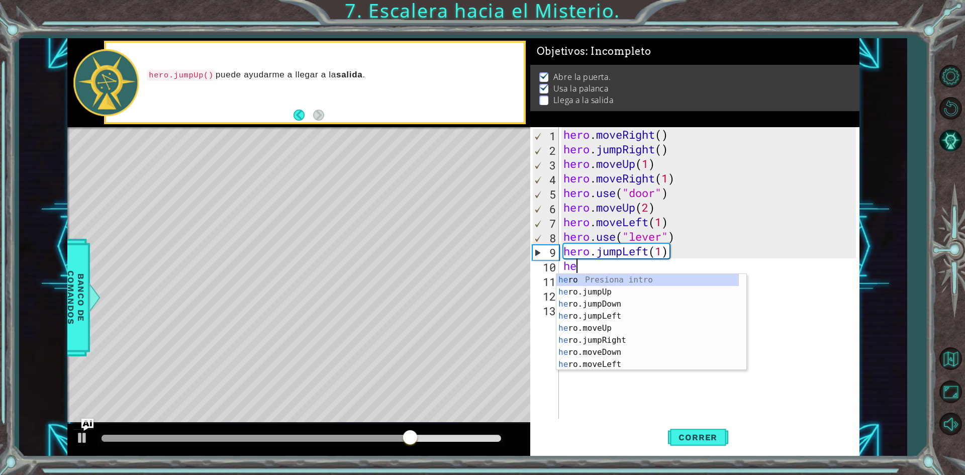
type textarea "her"
click at [613, 289] on div "her o Presiona intro her o.jumpUp Presiona intro her o.jumpDown Presiona intro …" at bounding box center [648, 334] width 183 height 121
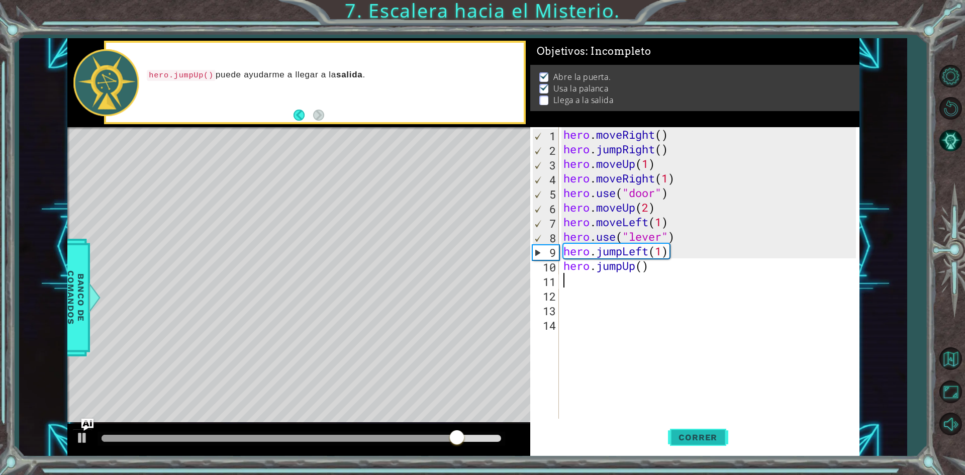
click at [707, 446] on button "Correr" at bounding box center [698, 437] width 60 height 33
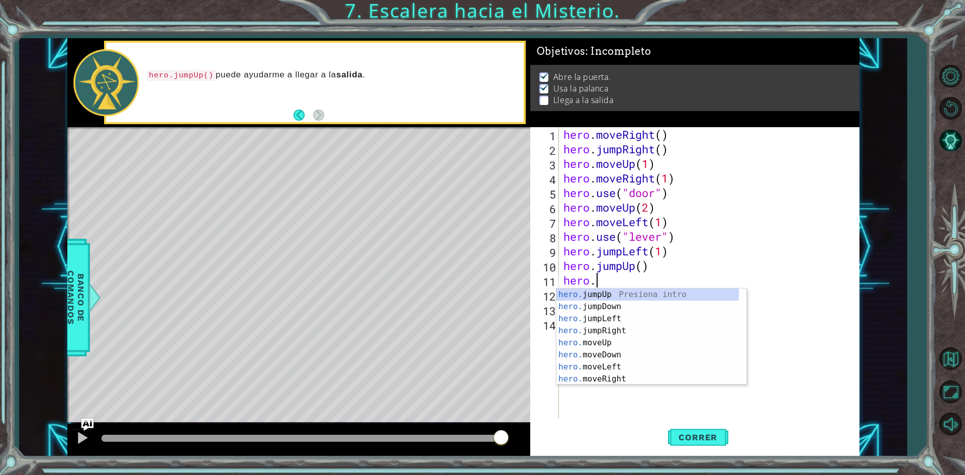
scroll to position [0, 1]
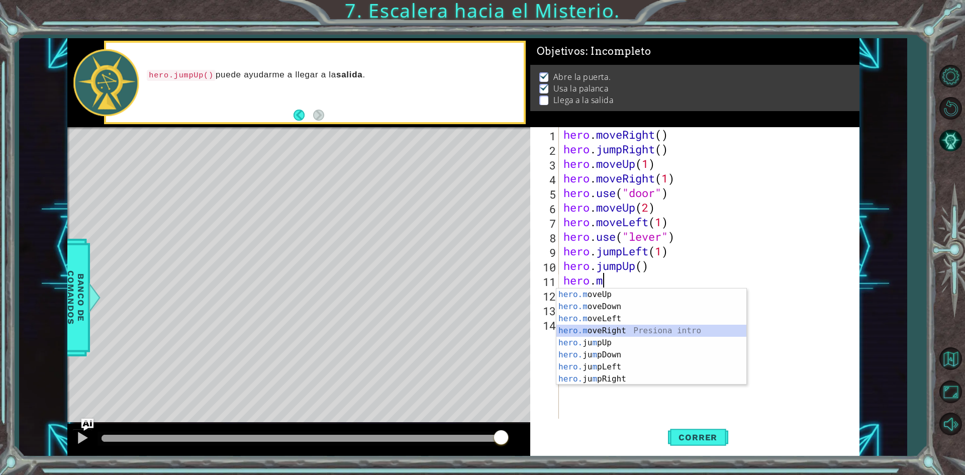
click at [617, 332] on div "hero.m oveUp Presiona intro hero.m oveDown Presiona intro hero.m oveLeft Presio…" at bounding box center [652, 349] width 190 height 121
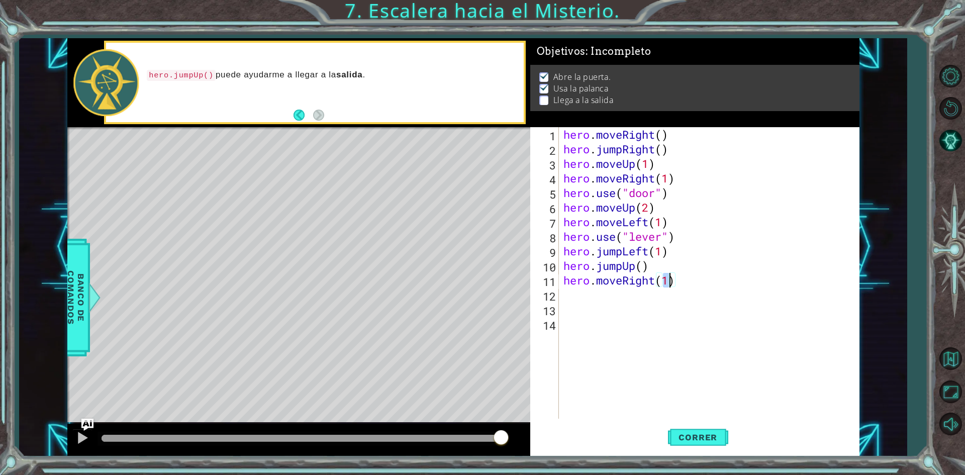
scroll to position [0, 5]
type textarea "hero.moveRight(2)"
click at [700, 432] on span "Correr" at bounding box center [698, 437] width 59 height 10
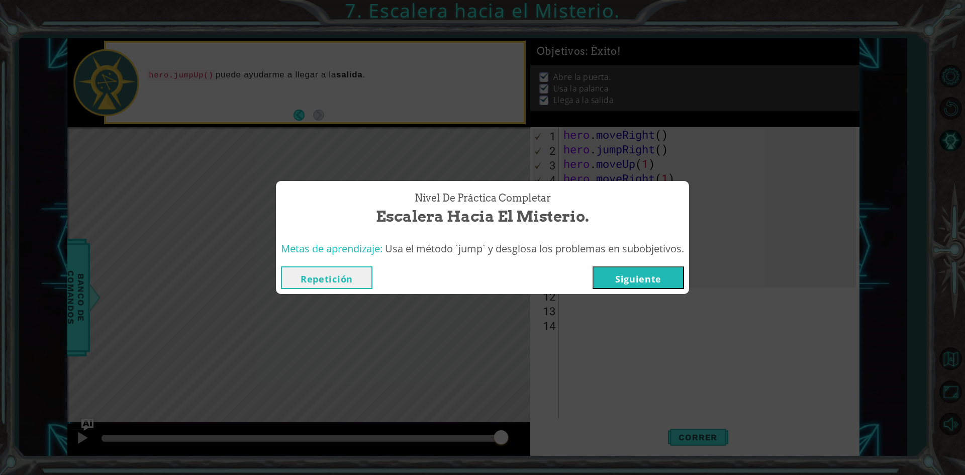
click at [655, 277] on button "Siguiente" at bounding box center [639, 277] width 92 height 23
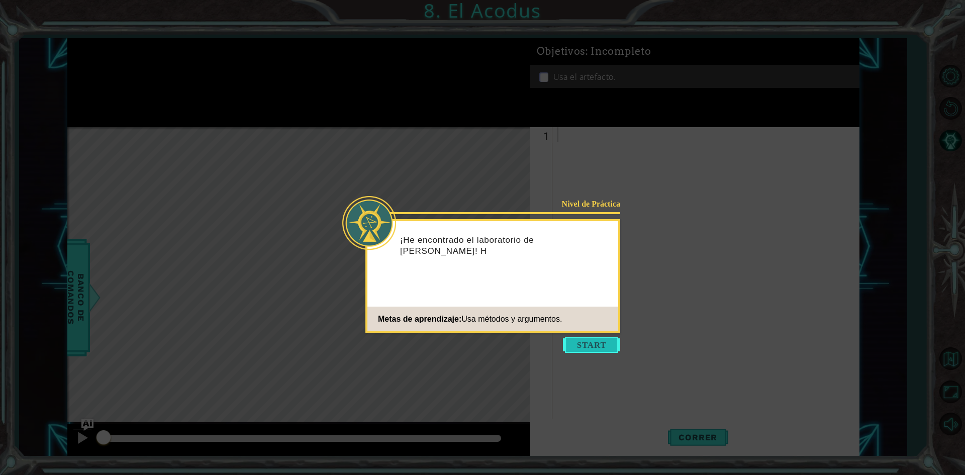
click at [598, 341] on button "Start" at bounding box center [591, 345] width 57 height 16
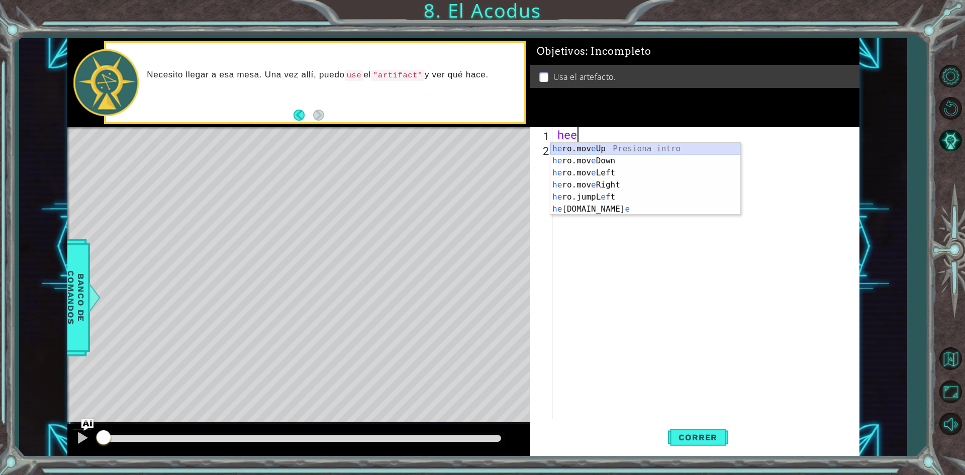
click at [598, 144] on div "he ro.mov e Up Presiona intro he ro.mov e Down Presiona intro he ro.mov e Left …" at bounding box center [646, 191] width 190 height 97
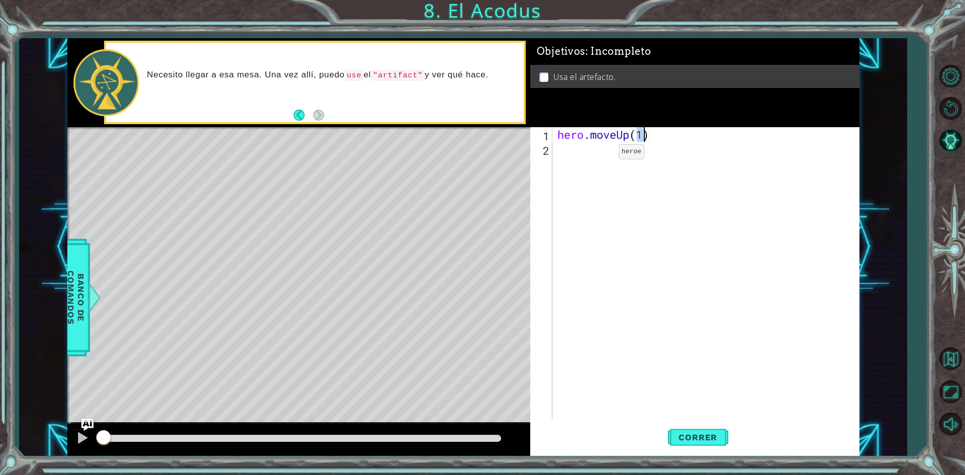
type textarea "hero.moveUp(2)"
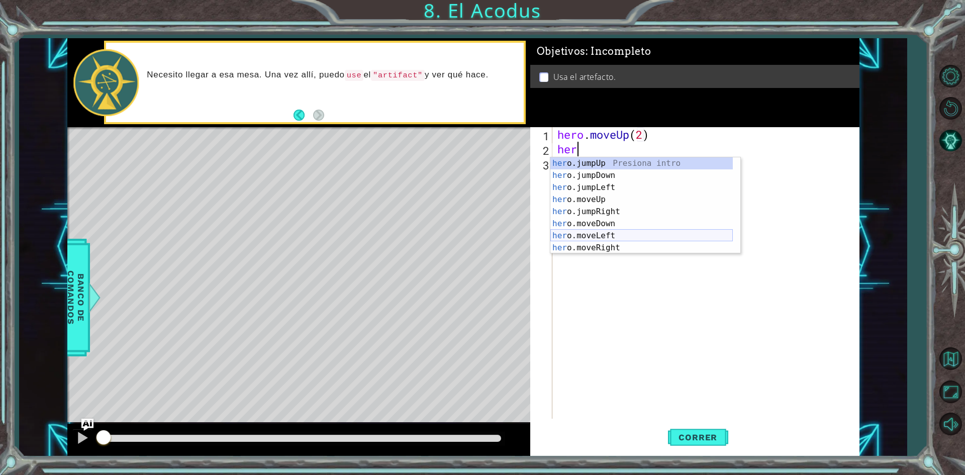
click at [598, 235] on div "her o.jumpUp Presiona intro her o.jumpDown Presiona intro her o.jumpLeft Presio…" at bounding box center [642, 217] width 183 height 121
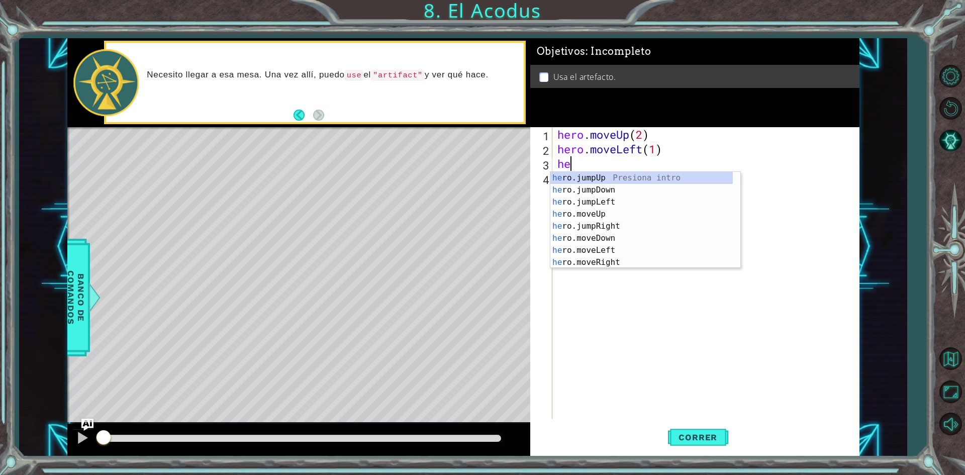
scroll to position [0, 5]
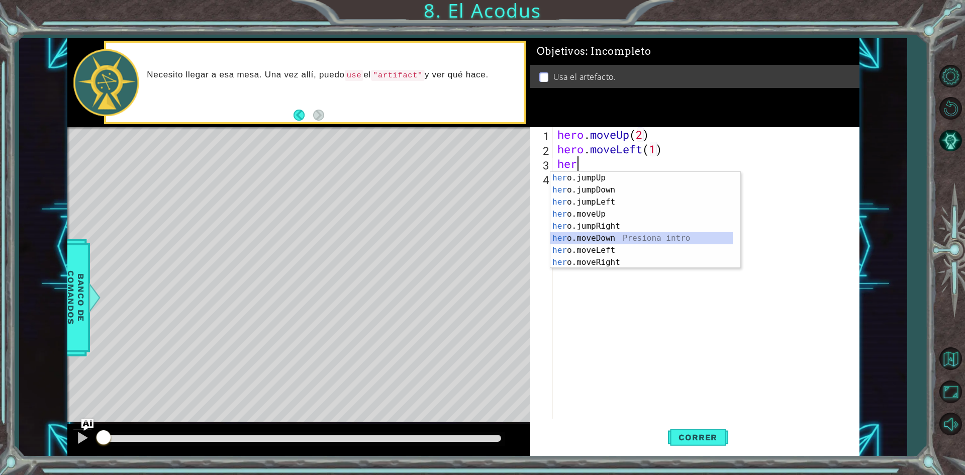
click at [600, 241] on div "her o.jumpUp Presiona intro her o.jumpDown Presiona intro her o.jumpLeft Presio…" at bounding box center [642, 232] width 183 height 121
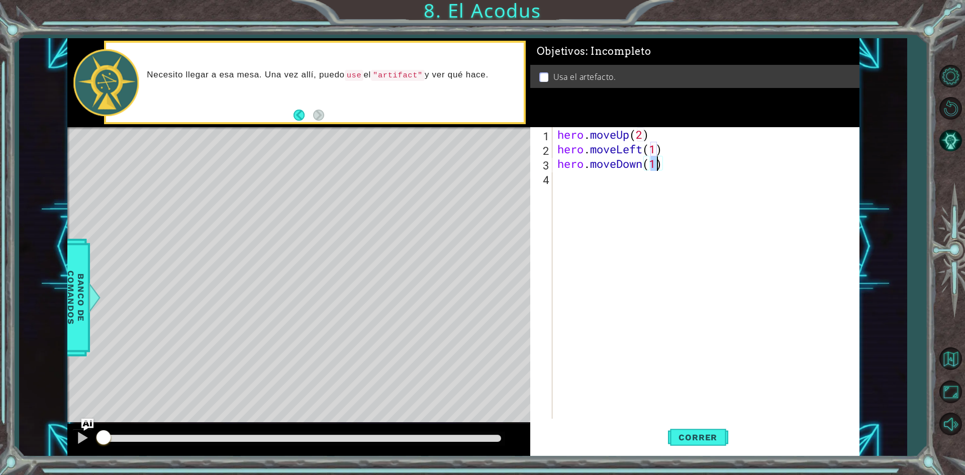
scroll to position [0, 4]
click at [679, 429] on button "Correr" at bounding box center [698, 437] width 60 height 33
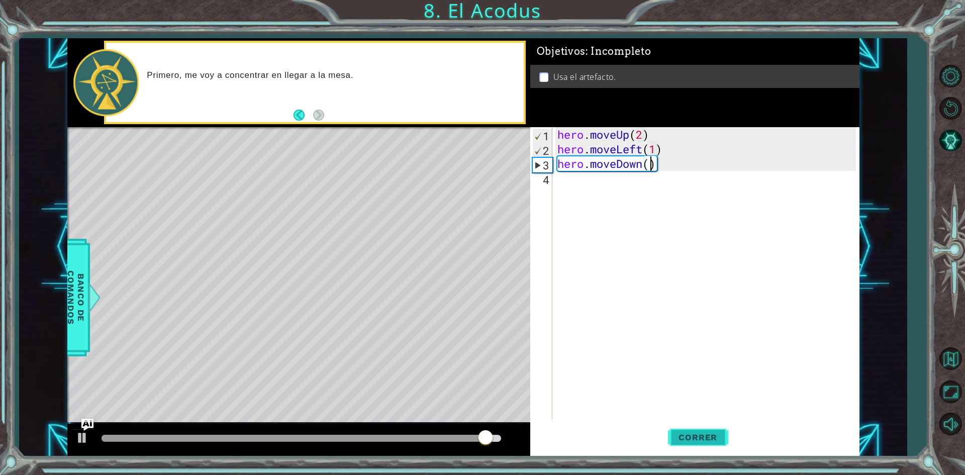
type textarea "hero.moveDown(2)"
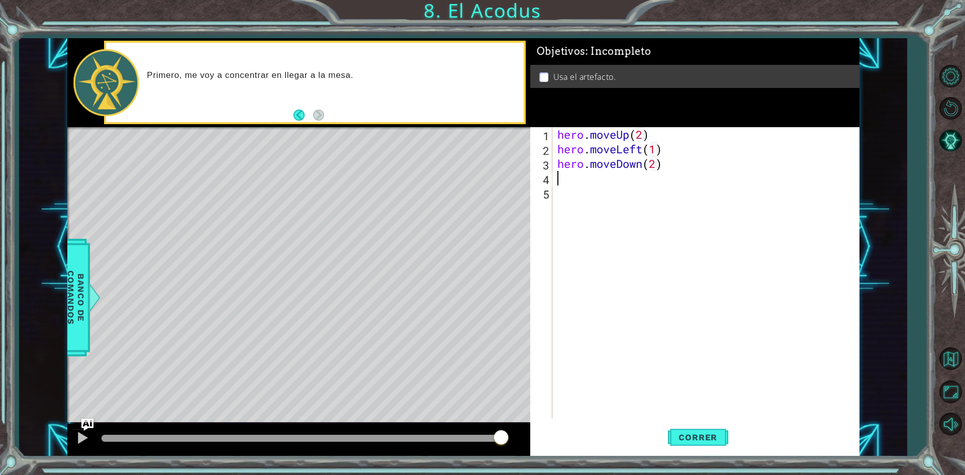
scroll to position [0, 0]
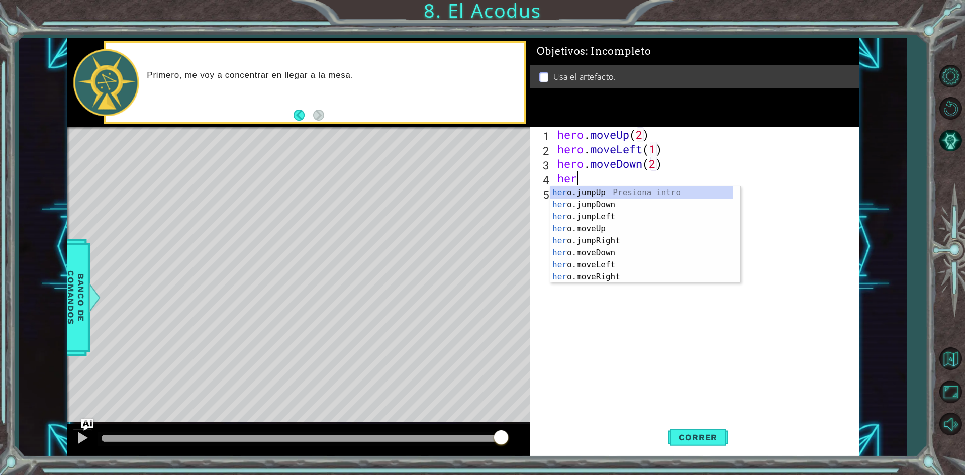
type textarea "hero"
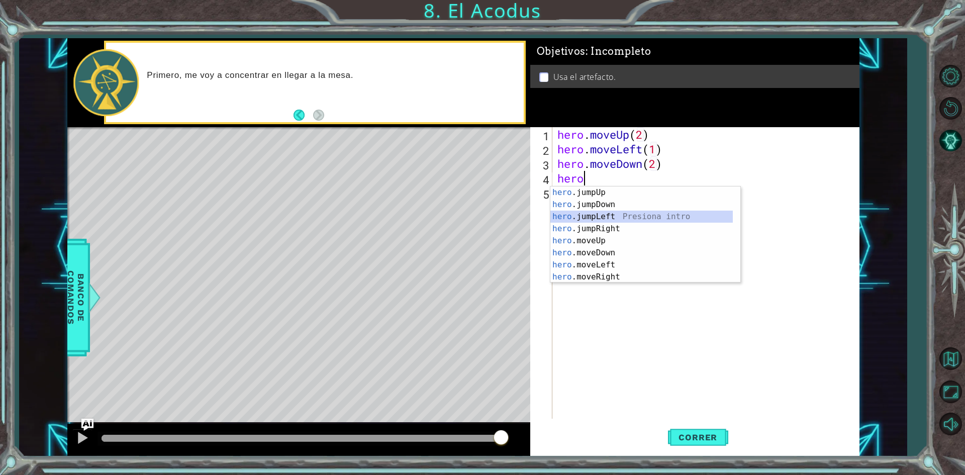
click at [594, 219] on div "hero .jumpUp Presiona intro hero .jumpDown Presiona intro hero .jumpLeft Presio…" at bounding box center [642, 247] width 183 height 121
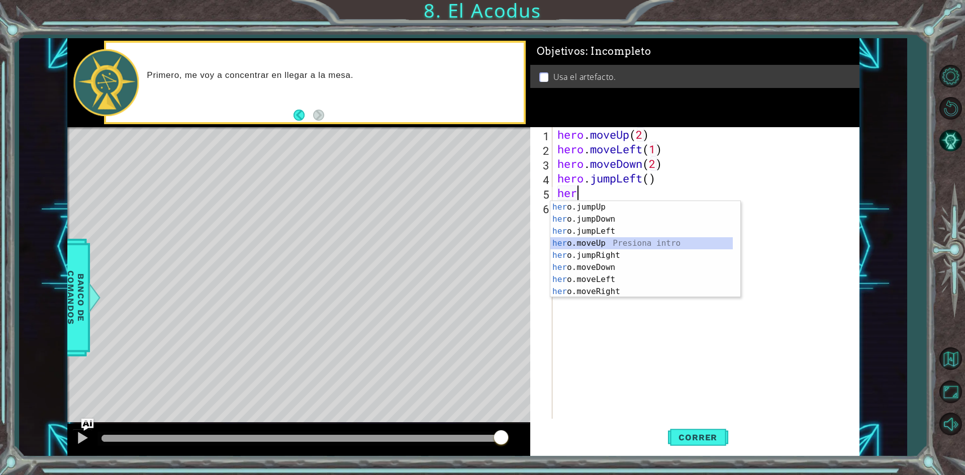
click at [584, 244] on div "her o.jumpUp Presiona intro her o.jumpDown Presiona intro her o.jumpLeft Presio…" at bounding box center [642, 261] width 183 height 121
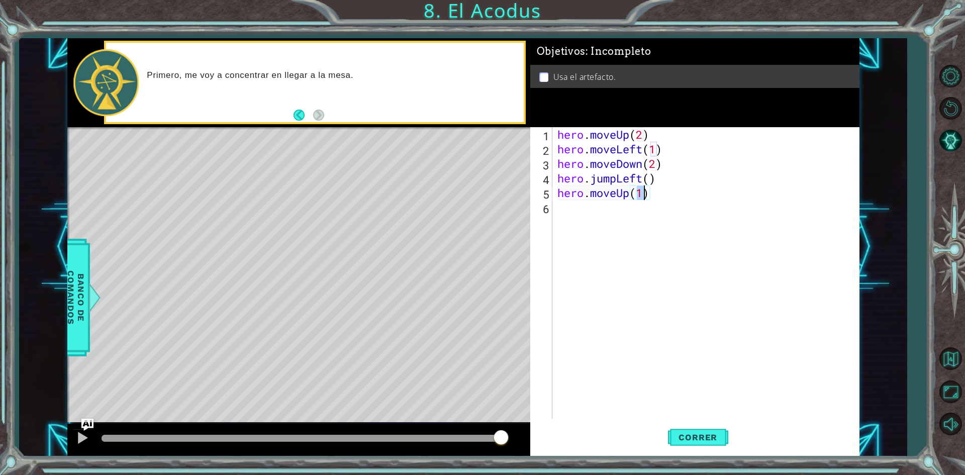
type textarea "hero.moveUp(2)"
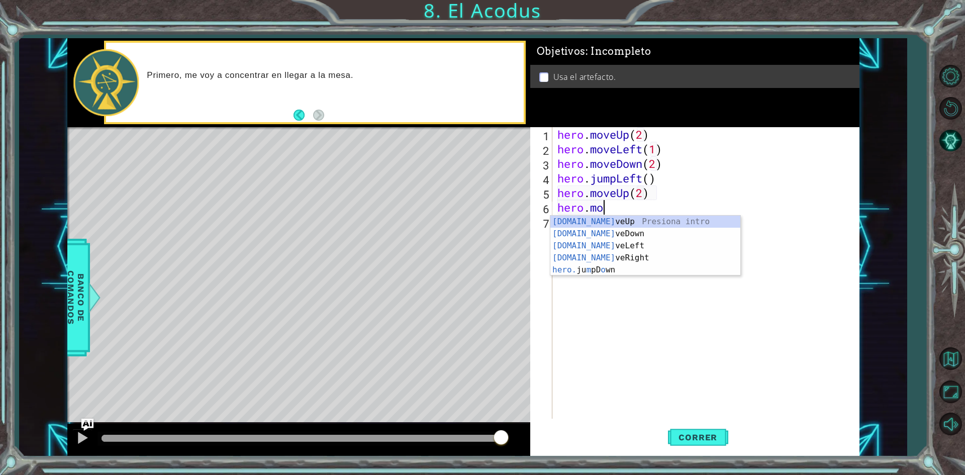
scroll to position [0, 2]
click at [614, 263] on div "[DOMAIN_NAME] veUp Presiona intro [DOMAIN_NAME] veDown Presiona intro [DOMAIN_N…" at bounding box center [646, 258] width 190 height 84
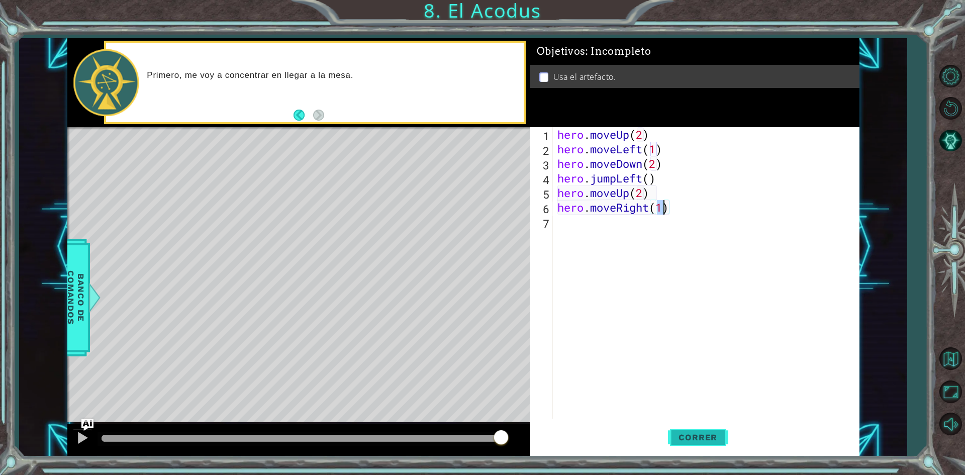
type textarea "hero.moveRight(1)"
click at [690, 438] on span "Correr" at bounding box center [698, 437] width 59 height 10
type textarea "hero.use("artifact")"
click at [708, 454] on button "Correr" at bounding box center [698, 437] width 60 height 33
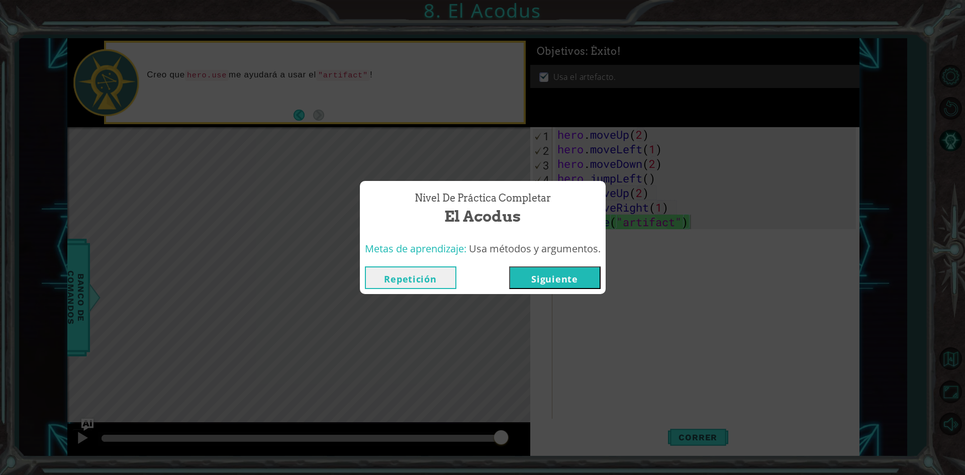
click at [554, 272] on button "Siguiente" at bounding box center [555, 277] width 92 height 23
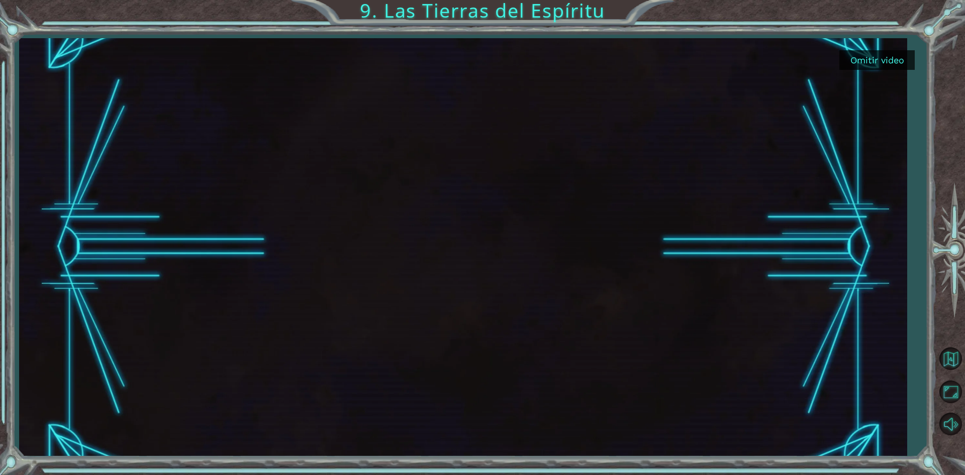
click at [892, 56] on button "Omitir video" at bounding box center [877, 60] width 75 height 20
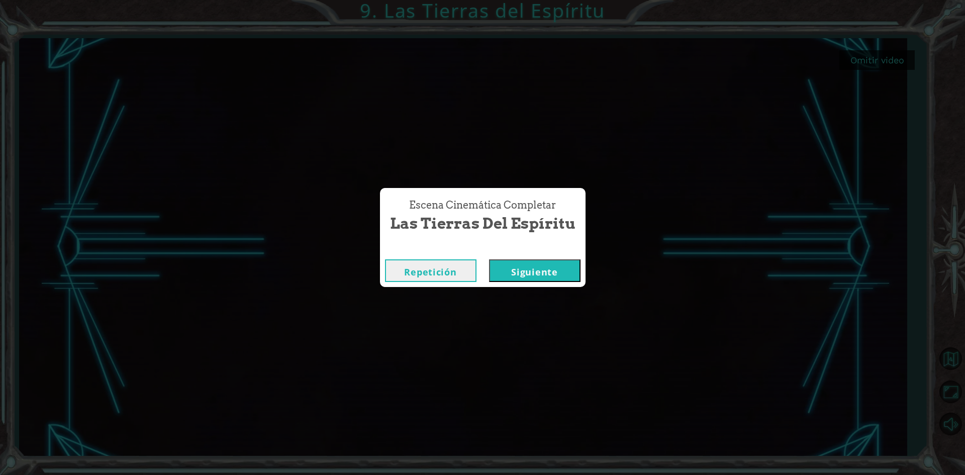
click at [573, 273] on button "Siguiente" at bounding box center [535, 270] width 92 height 23
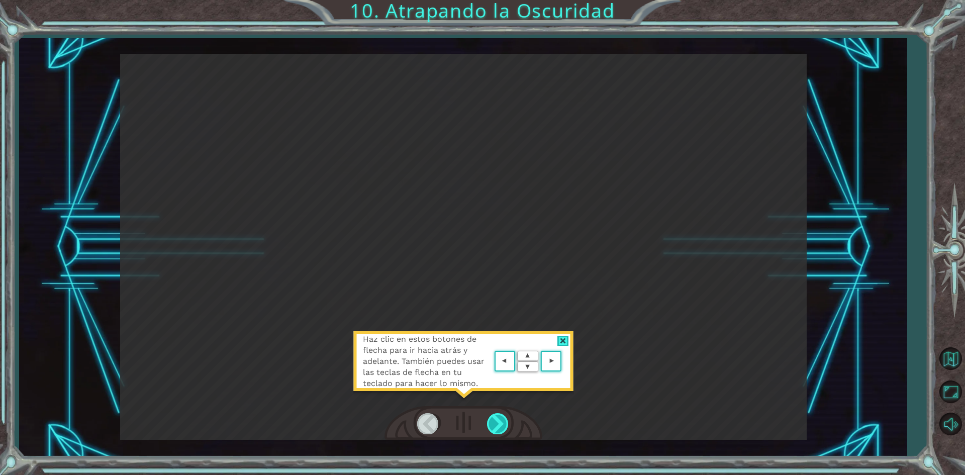
click at [494, 415] on div at bounding box center [498, 423] width 23 height 21
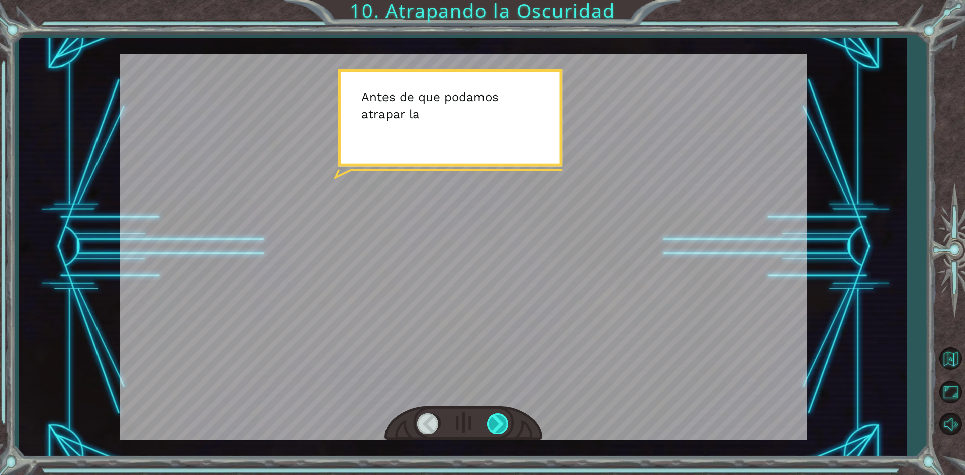
click at [494, 415] on div at bounding box center [498, 423] width 23 height 21
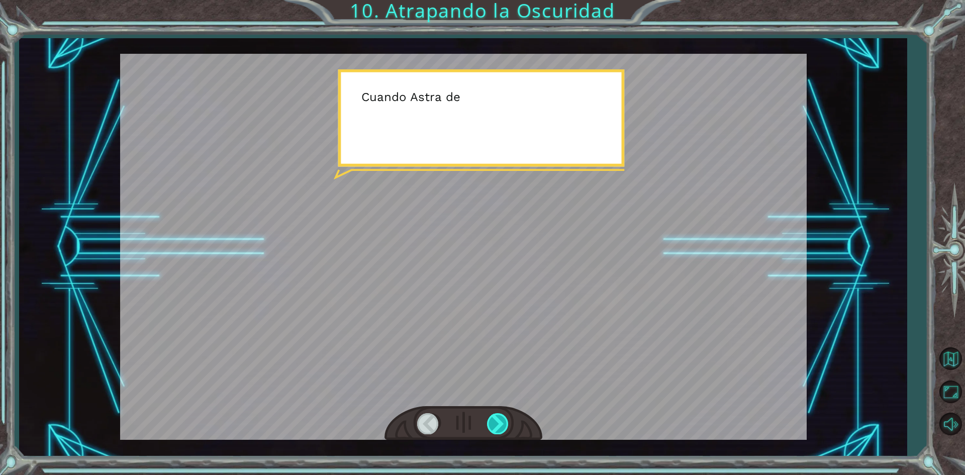
click at [494, 415] on div at bounding box center [498, 423] width 23 height 21
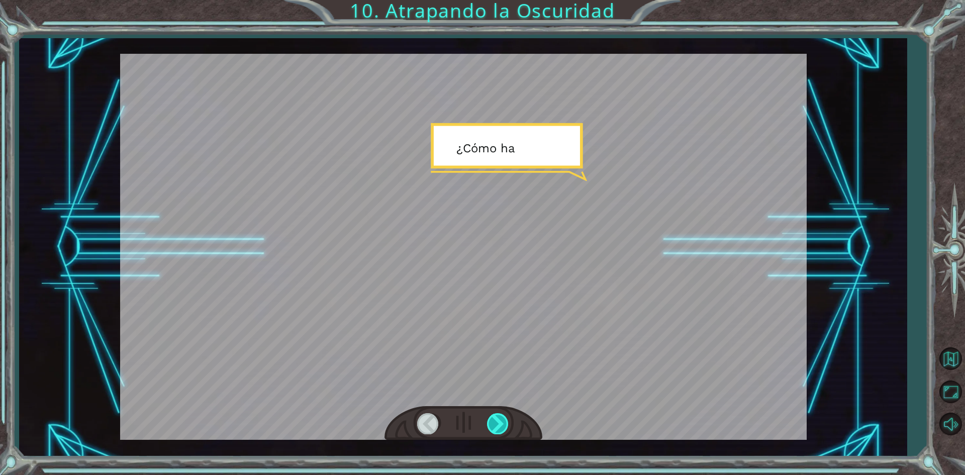
click at [494, 415] on div at bounding box center [498, 423] width 23 height 21
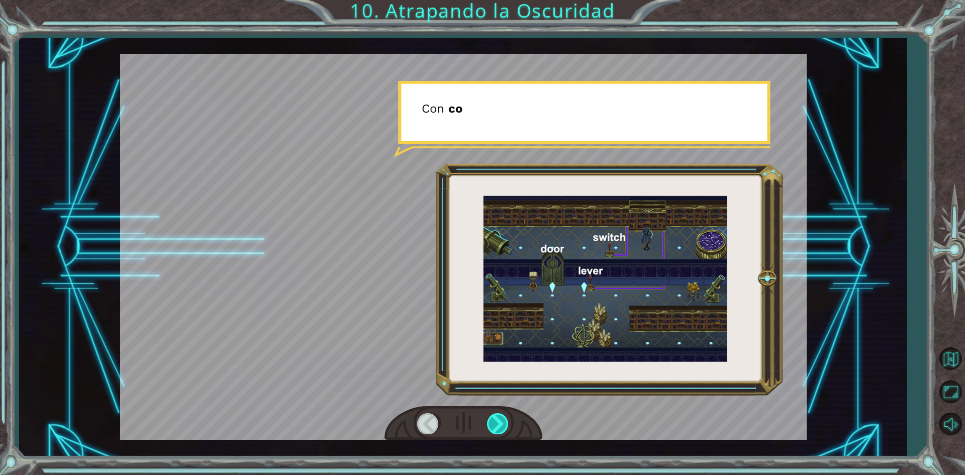
click at [494, 415] on div at bounding box center [498, 423] width 23 height 21
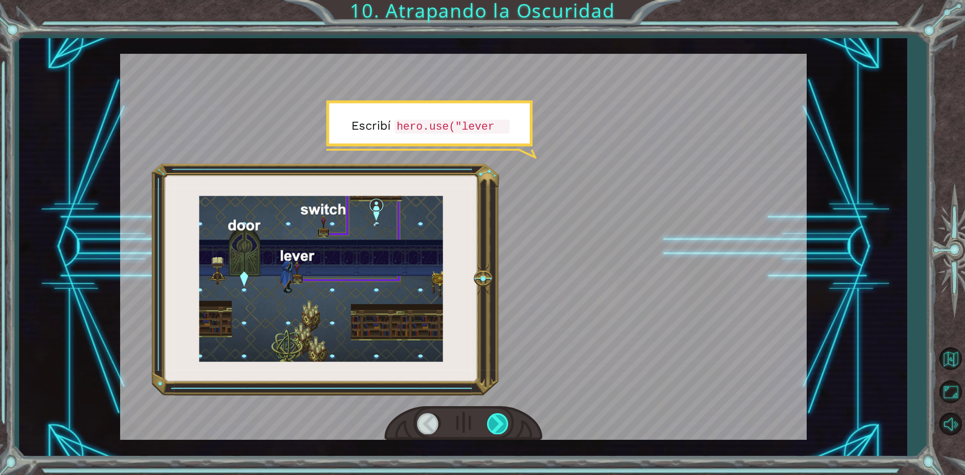
click at [494, 415] on div at bounding box center [498, 423] width 23 height 21
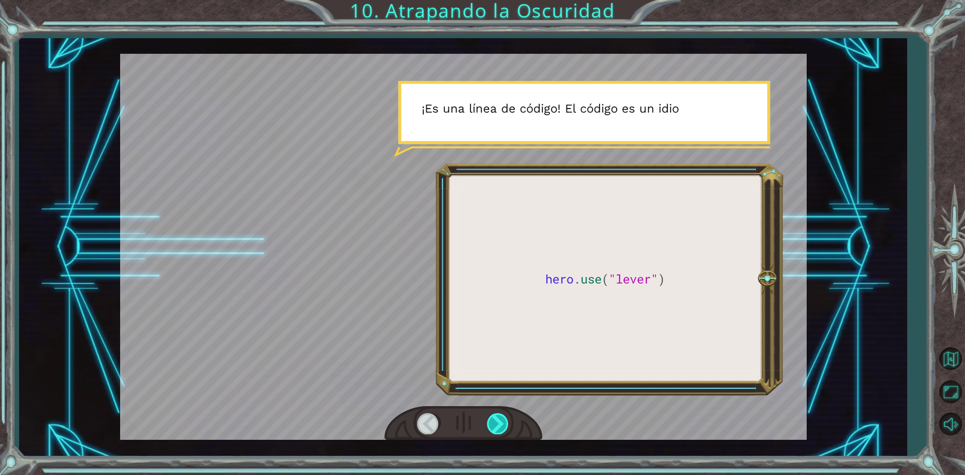
click at [494, 415] on div at bounding box center [498, 423] width 23 height 21
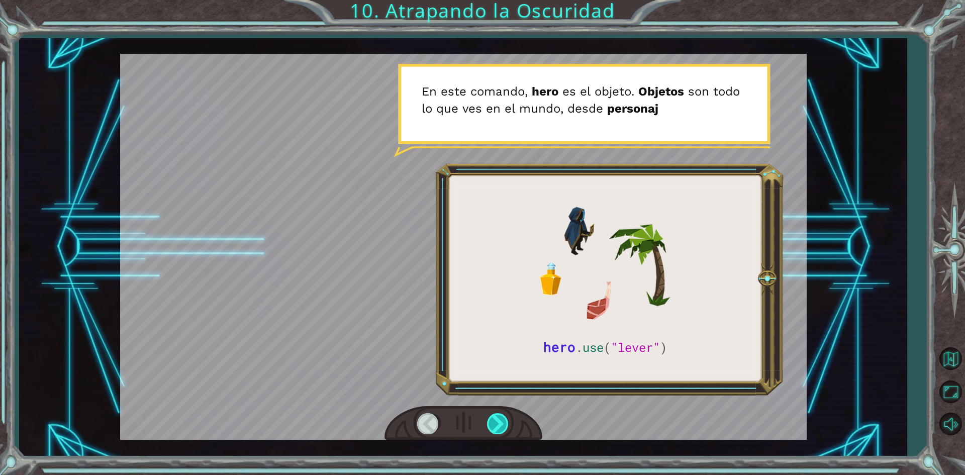
click at [494, 415] on div at bounding box center [498, 423] width 23 height 21
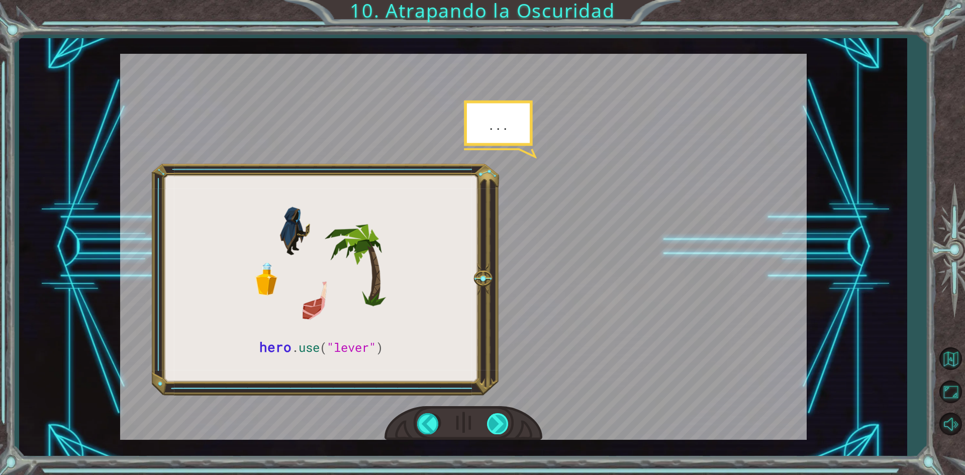
click at [494, 415] on div at bounding box center [498, 423] width 23 height 21
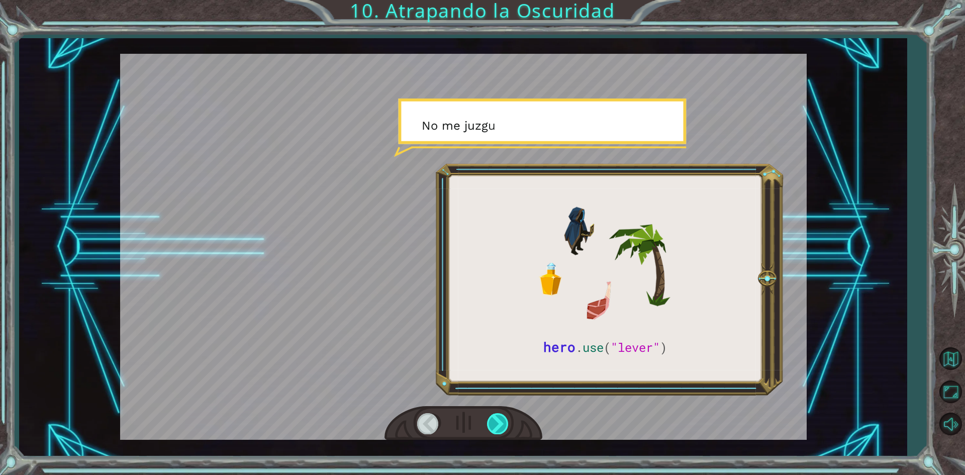
click at [494, 415] on div at bounding box center [498, 423] width 23 height 21
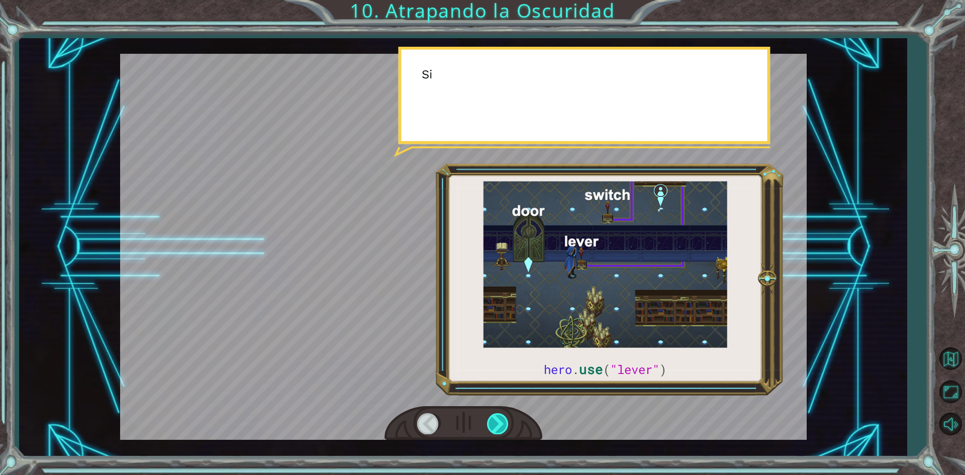
click at [494, 415] on div at bounding box center [498, 423] width 23 height 21
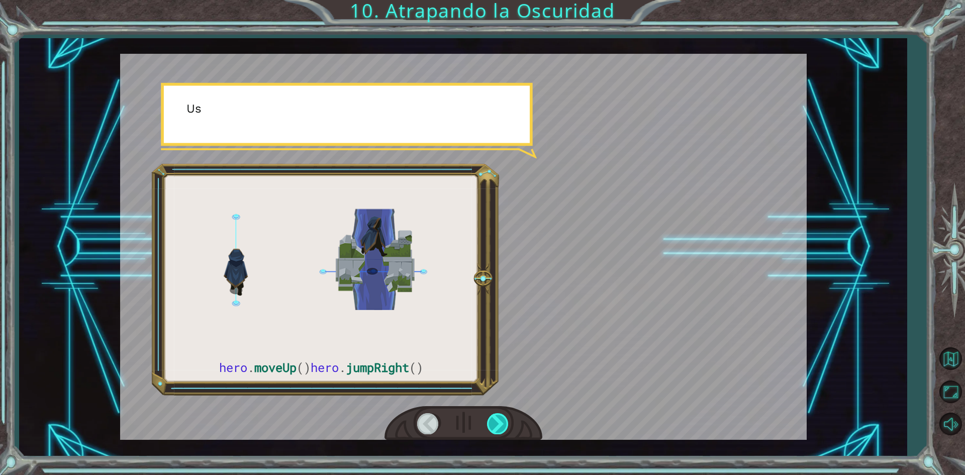
click at [494, 415] on div at bounding box center [498, 423] width 23 height 21
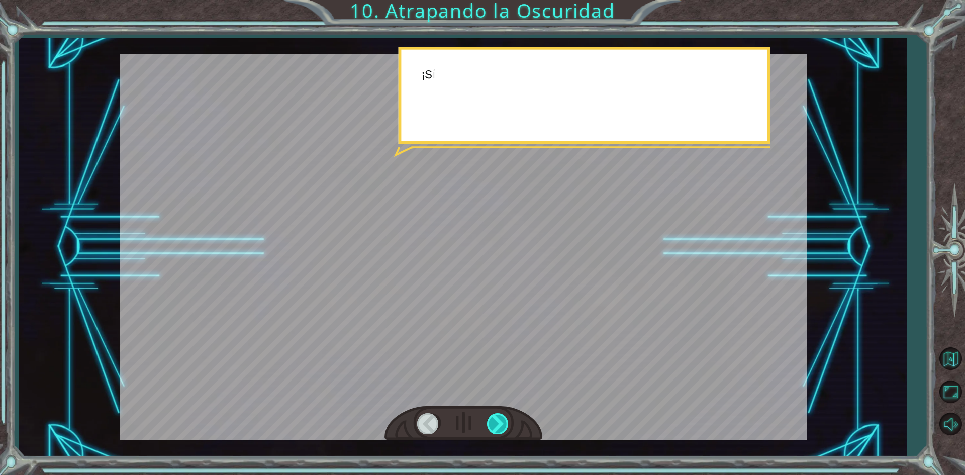
click at [494, 415] on div at bounding box center [498, 423] width 23 height 21
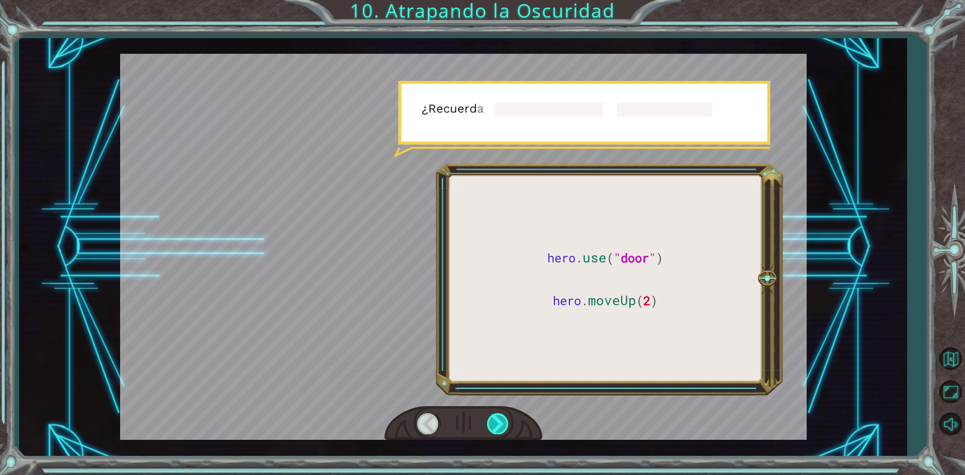
click at [494, 415] on div at bounding box center [498, 423] width 23 height 21
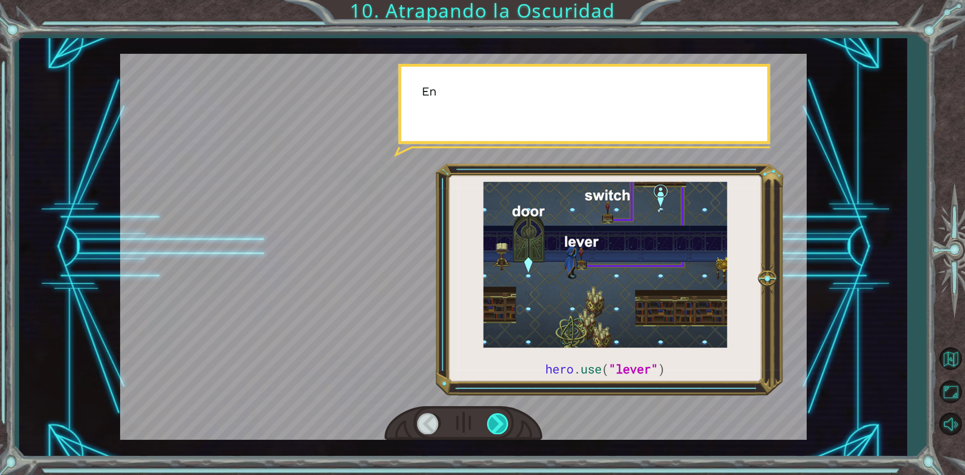
click at [494, 415] on div at bounding box center [498, 423] width 23 height 21
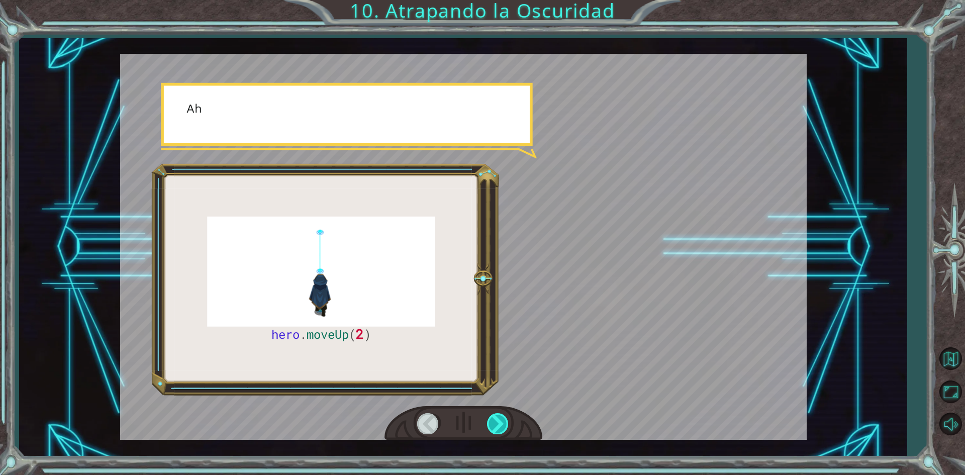
click at [494, 415] on div at bounding box center [498, 423] width 23 height 21
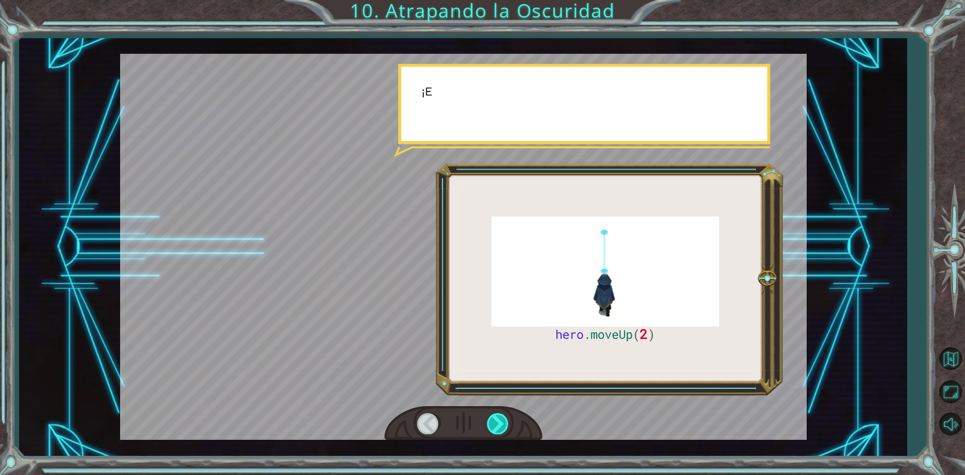
click at [494, 415] on div at bounding box center [498, 423] width 23 height 21
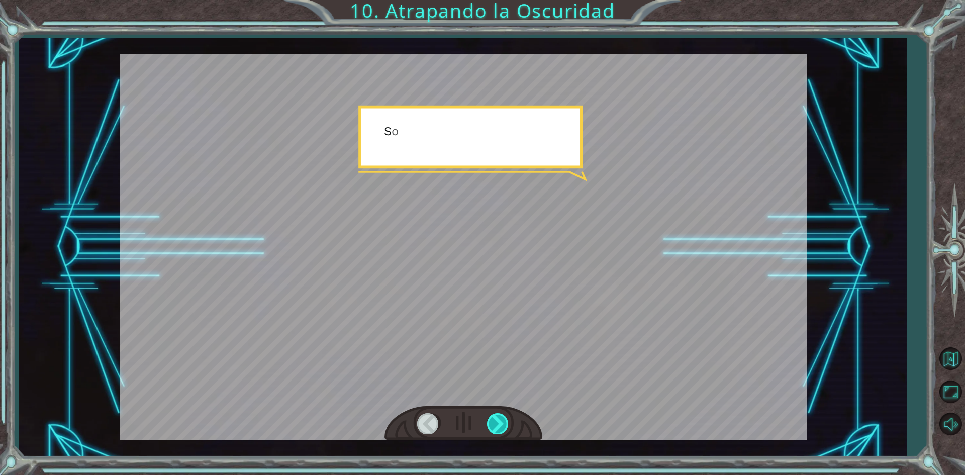
click at [494, 415] on div at bounding box center [498, 423] width 23 height 21
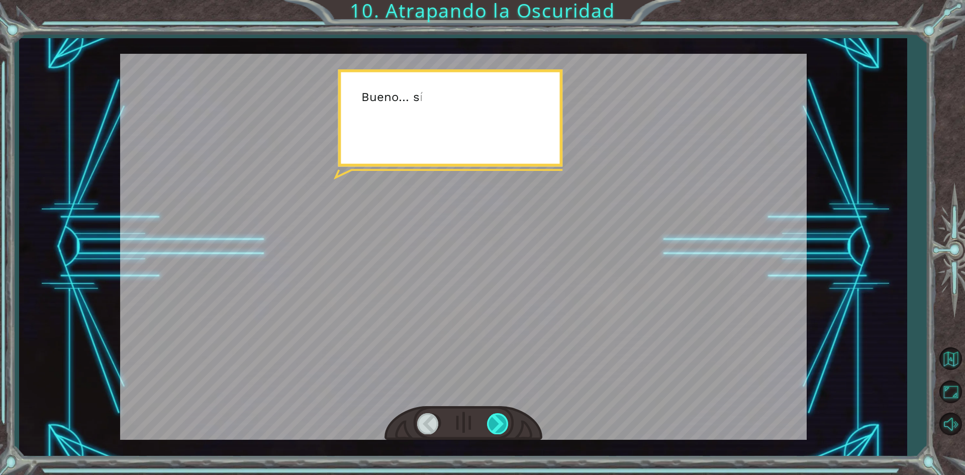
click at [494, 415] on div at bounding box center [498, 423] width 23 height 21
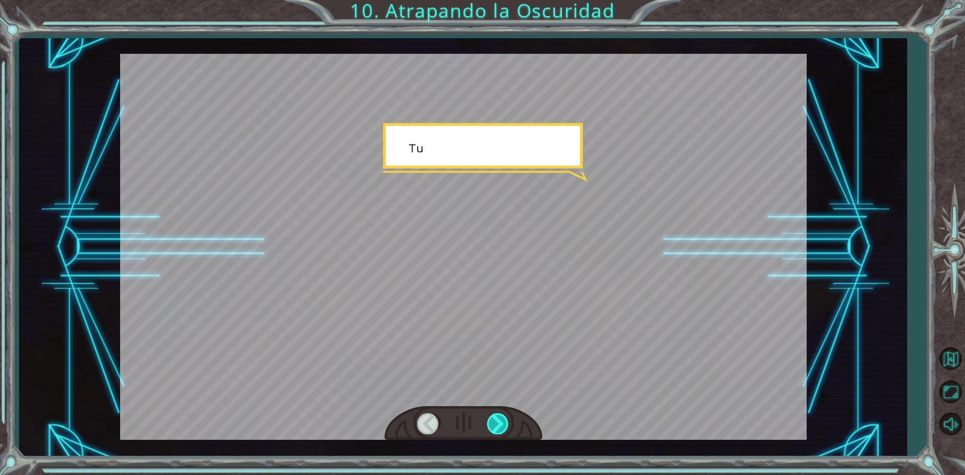
click at [494, 415] on div at bounding box center [498, 423] width 23 height 21
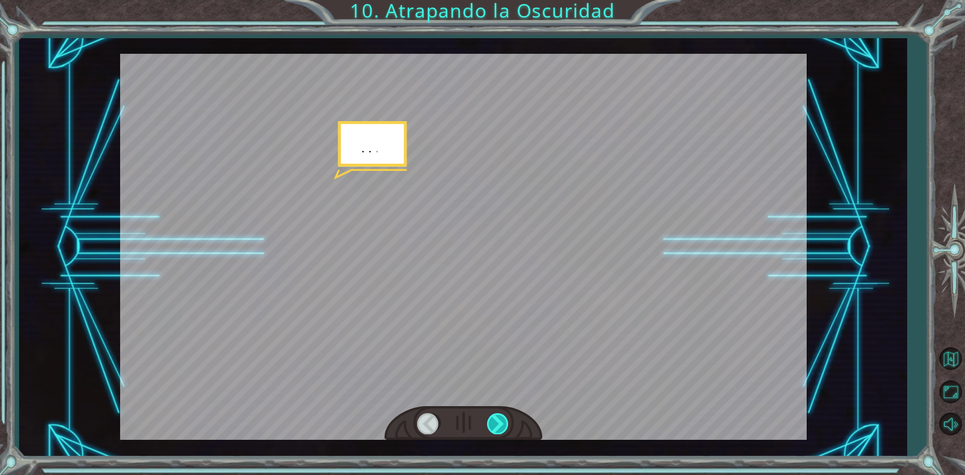
click at [494, 415] on div at bounding box center [498, 423] width 23 height 21
click at [494, 0] on div "hero . moveUp ( 2 ) A n t e s d e q u e p o d a m o s a t r a p a r l a O s c u…" at bounding box center [482, 0] width 965 height 0
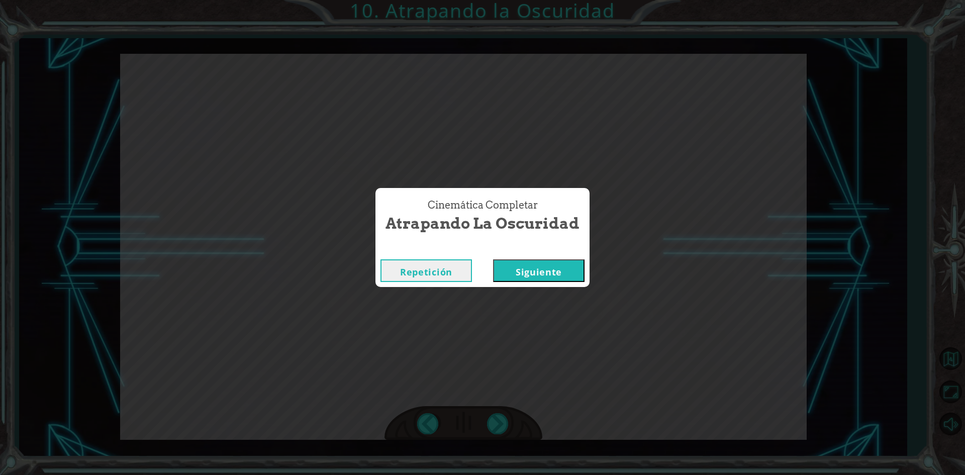
click at [540, 271] on button "Siguiente" at bounding box center [539, 270] width 92 height 23
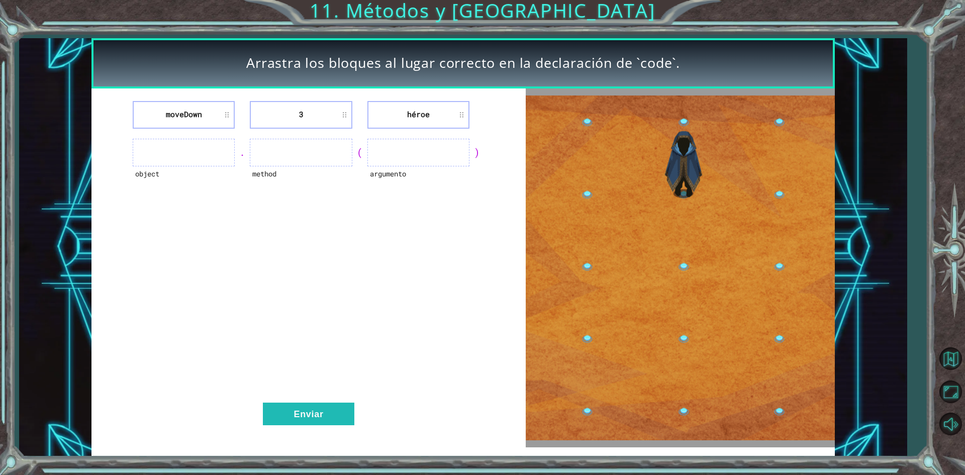
click at [196, 152] on ul at bounding box center [184, 153] width 102 height 28
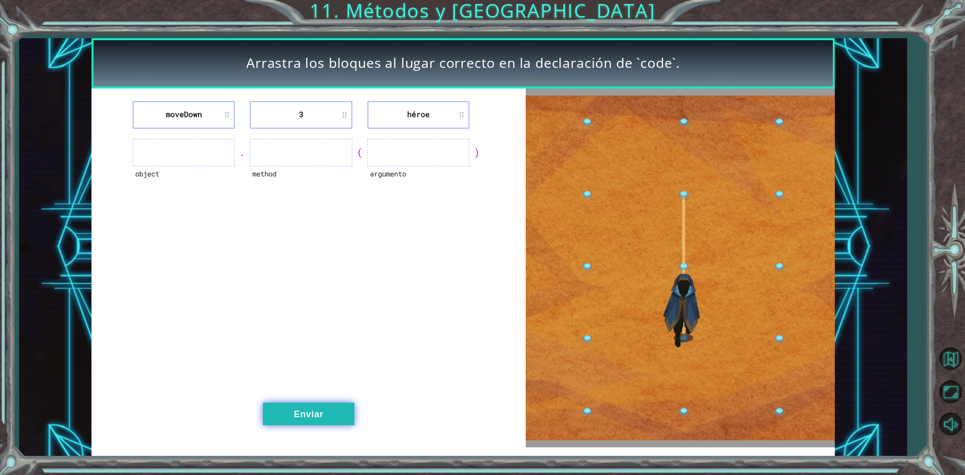
click at [299, 411] on button "Enviar" at bounding box center [309, 414] width 92 height 23
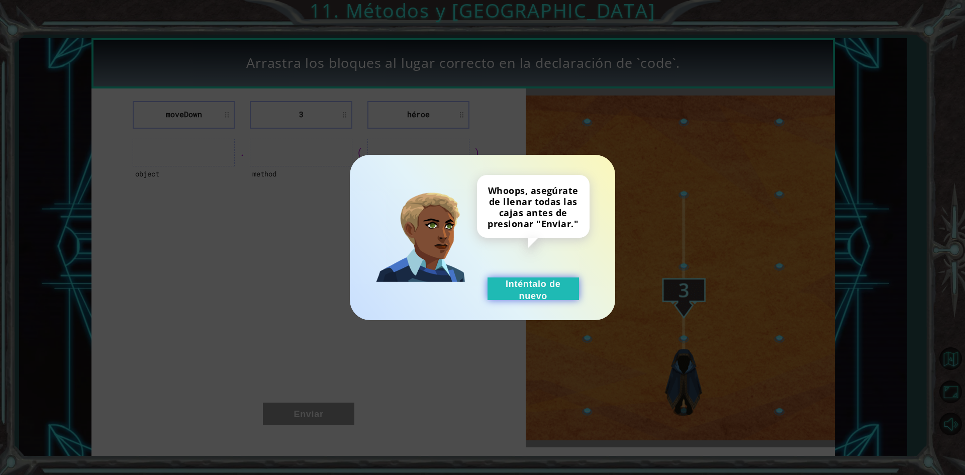
click at [507, 290] on button "Inténtalo de nuevo" at bounding box center [534, 289] width 92 height 23
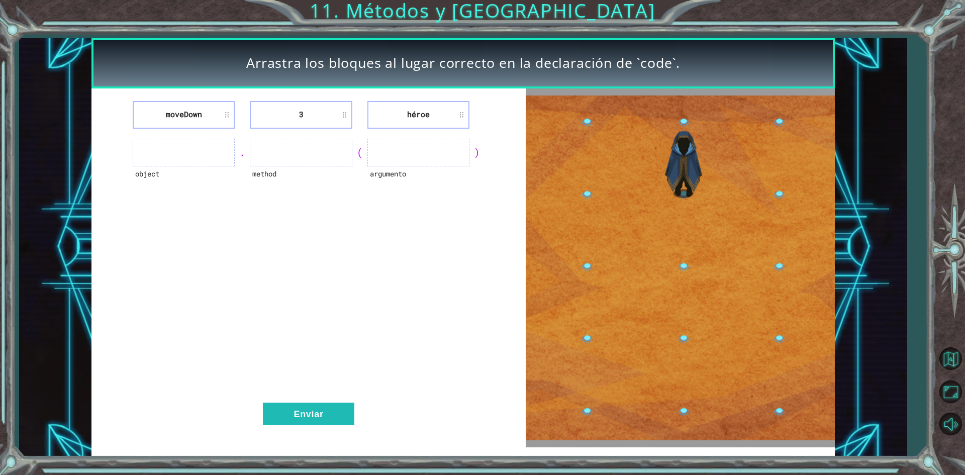
click at [399, 148] on ul at bounding box center [419, 153] width 102 height 28
drag, startPoint x: 394, startPoint y: 154, endPoint x: 386, endPoint y: 163, distance: 12.1
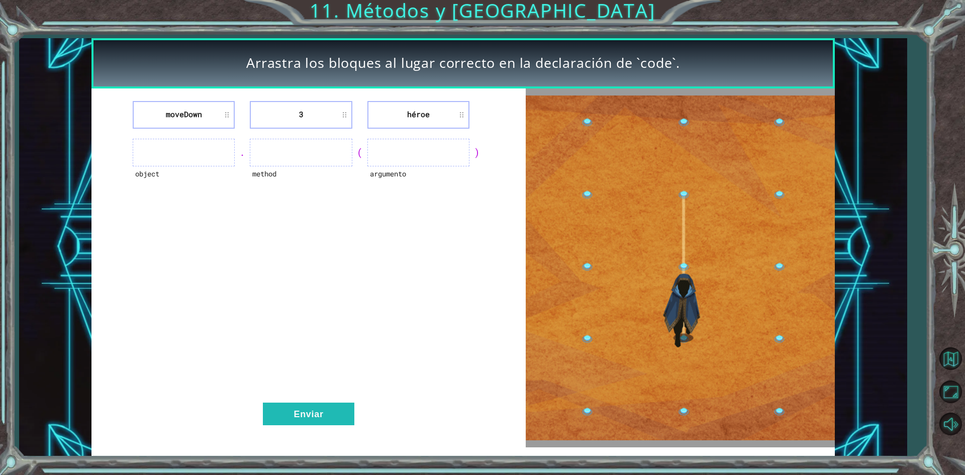
click at [391, 162] on ul at bounding box center [419, 153] width 102 height 28
click at [382, 163] on ul at bounding box center [419, 153] width 102 height 28
drag, startPoint x: 375, startPoint y: 158, endPoint x: 354, endPoint y: 149, distance: 22.5
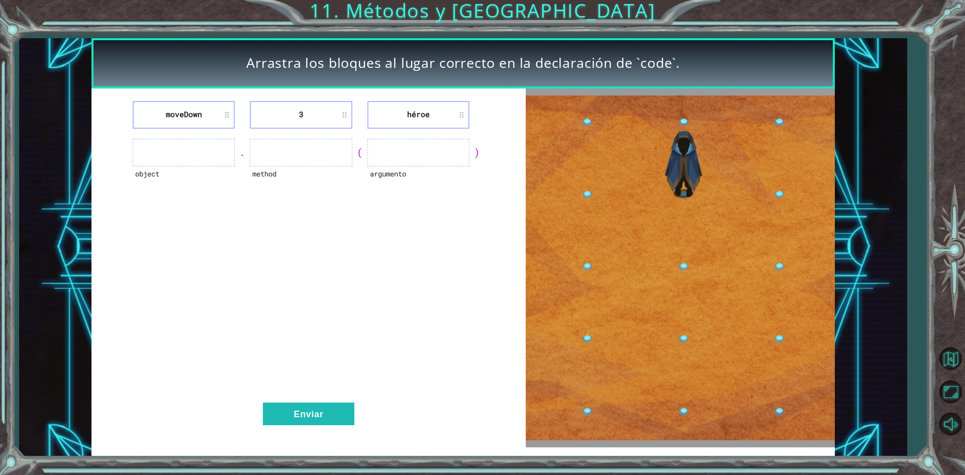
click at [368, 155] on ul at bounding box center [419, 153] width 102 height 28
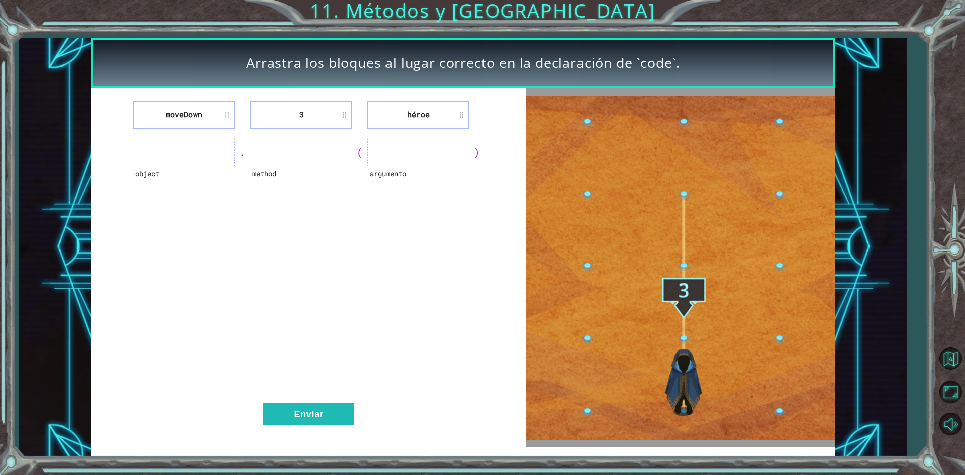
click at [353, 149] on div "(" at bounding box center [359, 152] width 15 height 14
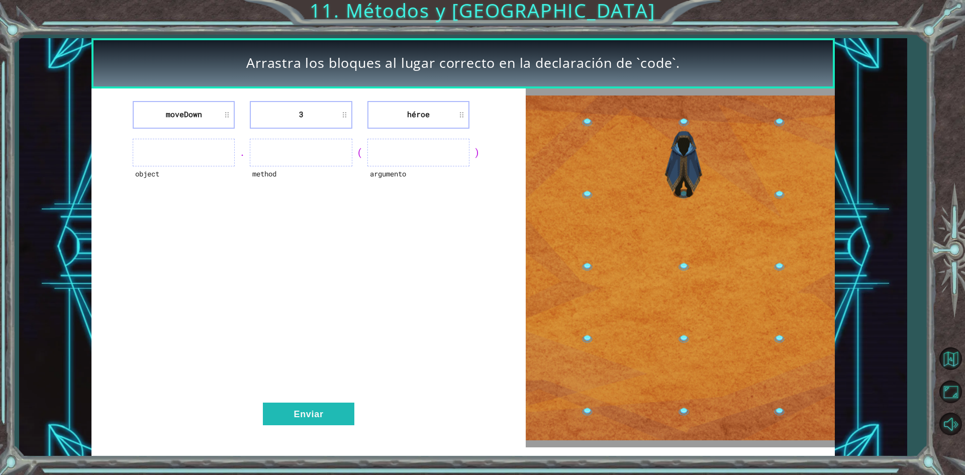
click at [315, 106] on li "3" at bounding box center [301, 115] width 102 height 28
click at [286, 116] on li "3" at bounding box center [301, 115] width 102 height 28
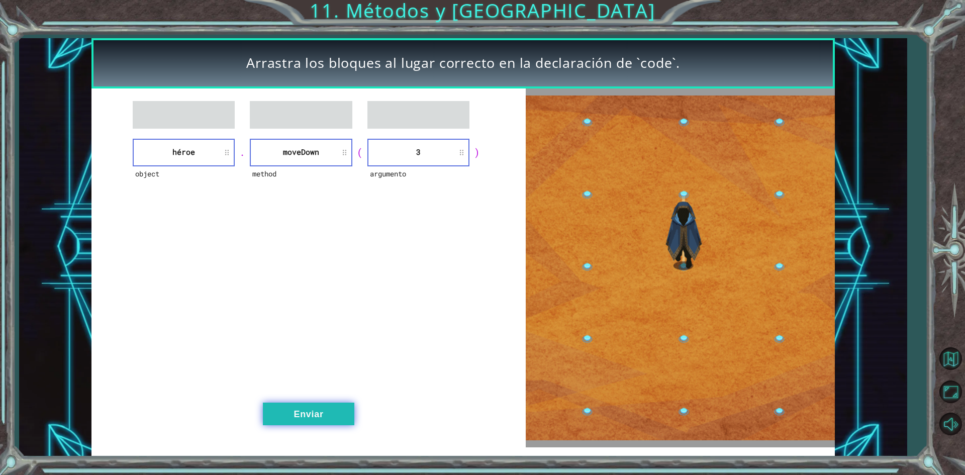
drag, startPoint x: 313, startPoint y: 425, endPoint x: 313, endPoint y: 419, distance: 6.0
click at [313, 419] on button "Enviar" at bounding box center [309, 414] width 92 height 23
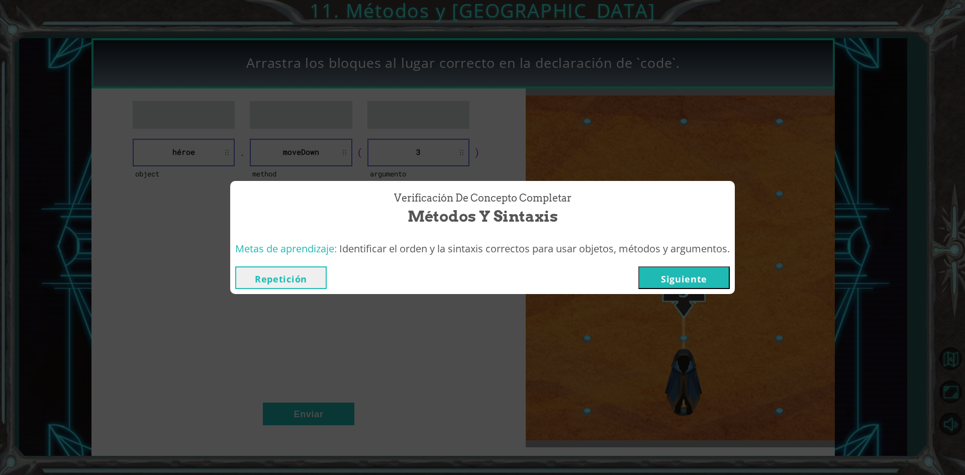
click at [660, 275] on button "Siguiente" at bounding box center [685, 277] width 92 height 23
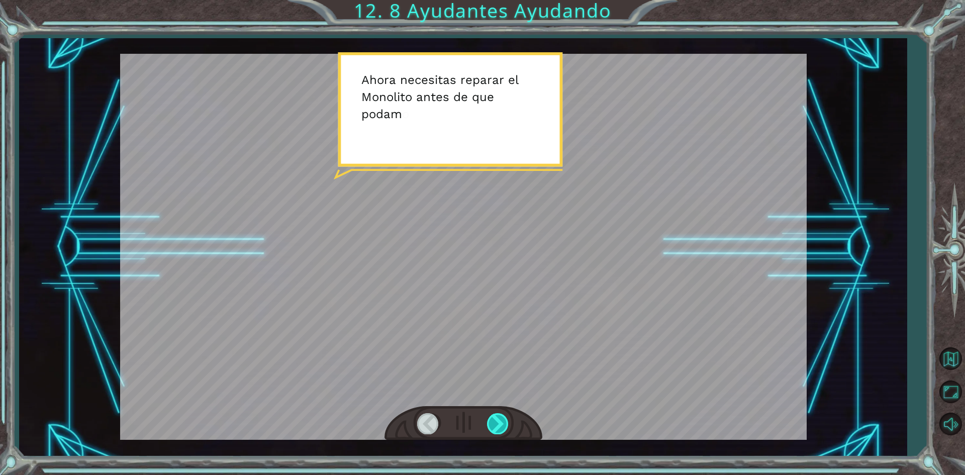
click at [502, 433] on div at bounding box center [498, 423] width 23 height 21
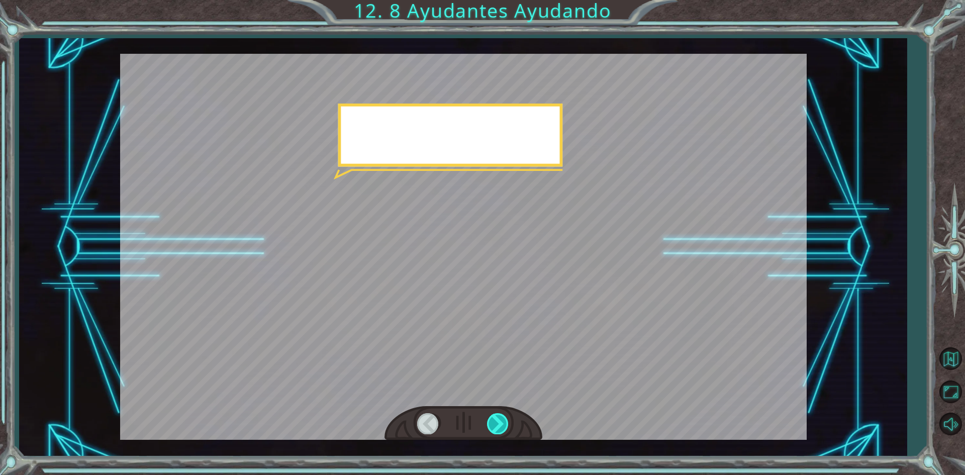
click at [501, 430] on div at bounding box center [498, 423] width 23 height 21
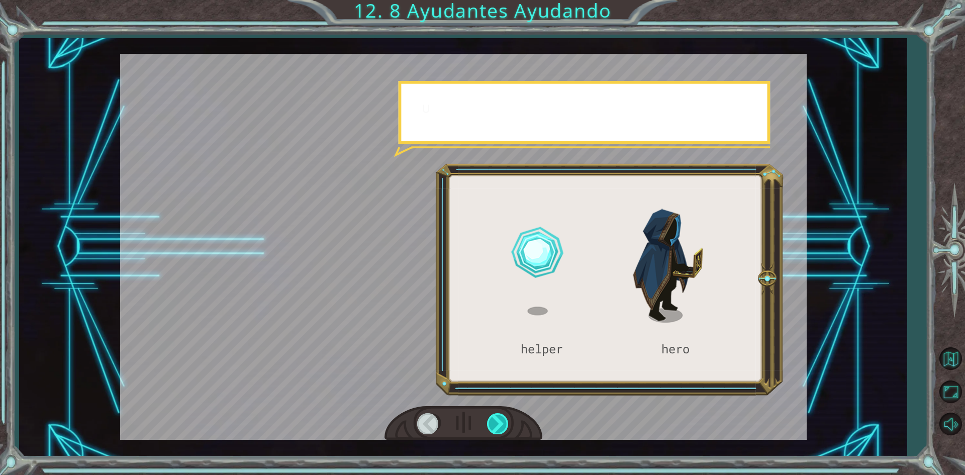
click at [500, 428] on div at bounding box center [498, 423] width 23 height 21
click at [500, 427] on div at bounding box center [498, 423] width 23 height 21
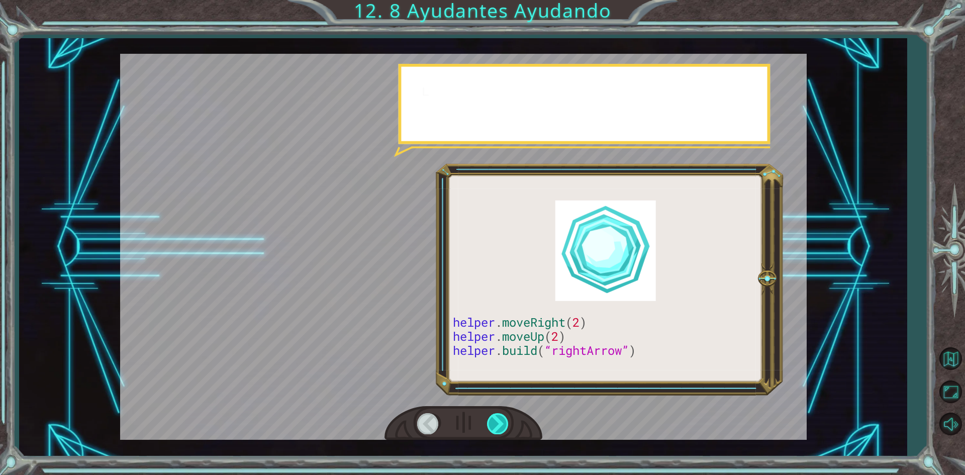
click at [500, 427] on div at bounding box center [498, 423] width 23 height 21
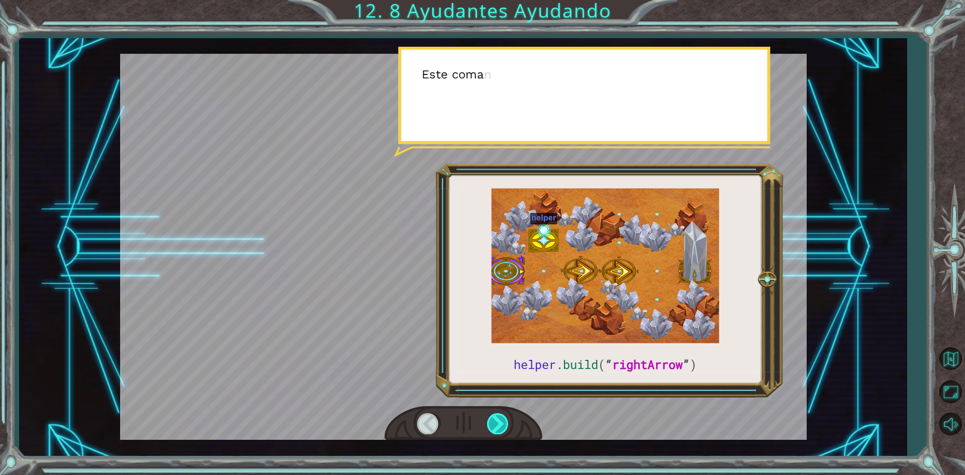
click at [500, 427] on div at bounding box center [498, 423] width 23 height 21
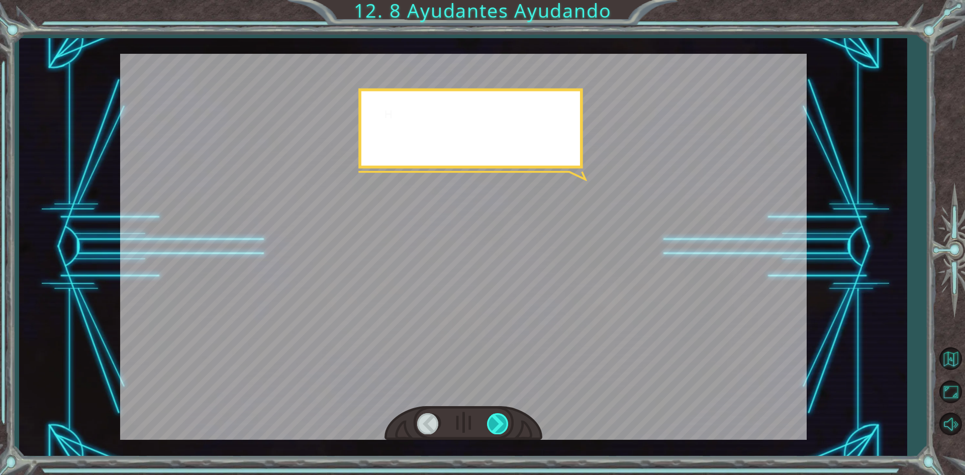
click at [500, 427] on div at bounding box center [498, 423] width 23 height 21
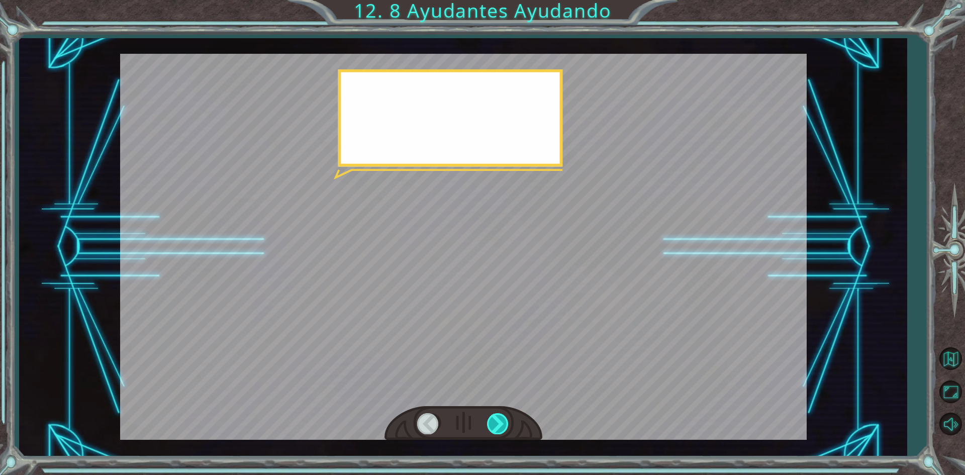
click at [499, 426] on div at bounding box center [498, 423] width 23 height 21
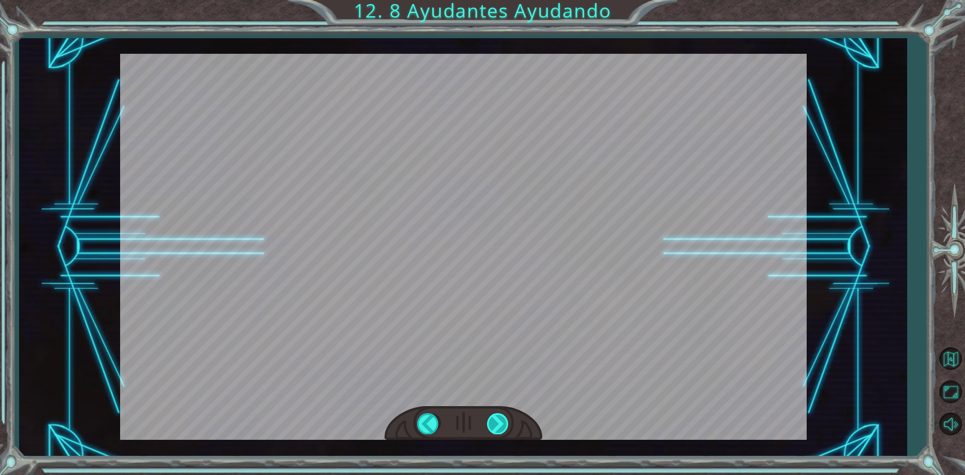
click at [499, 0] on div "helper . build ( “ rightArrow ” ) A h o r a n e c e s i t a s r e p a r a r e l…" at bounding box center [482, 0] width 965 height 0
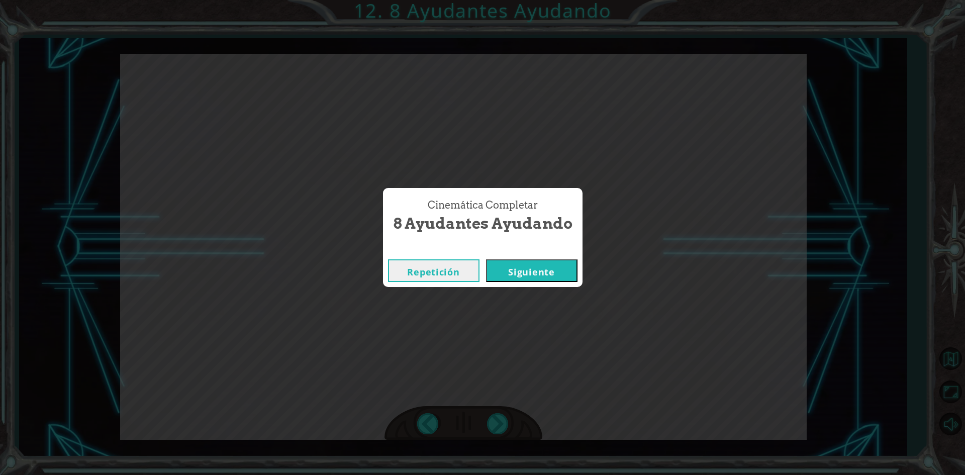
drag, startPoint x: 499, startPoint y: 426, endPoint x: 506, endPoint y: 361, distance: 65.7
click at [501, 424] on div "Cinemática Completar 8 Ayudantes Ayudando Repetición [GEOGRAPHIC_DATA]" at bounding box center [482, 237] width 965 height 475
click at [521, 282] on button "Siguiente" at bounding box center [532, 270] width 92 height 23
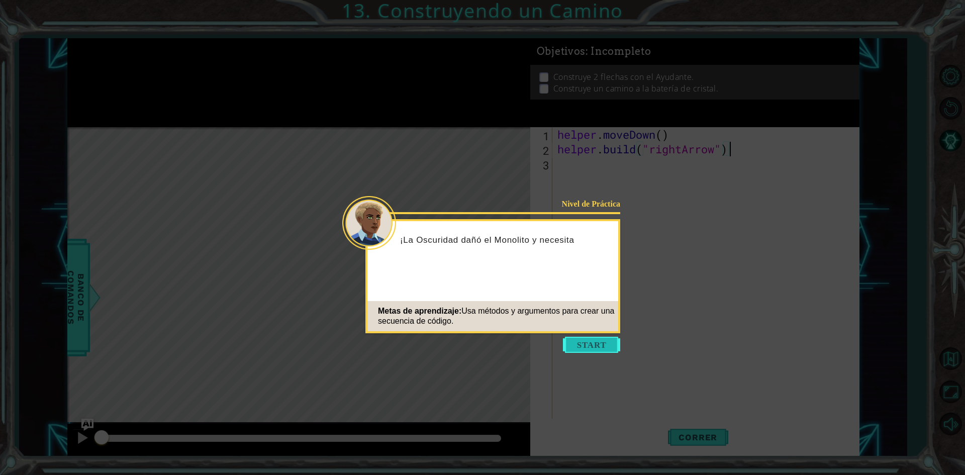
click at [602, 342] on button "Start" at bounding box center [591, 345] width 57 height 16
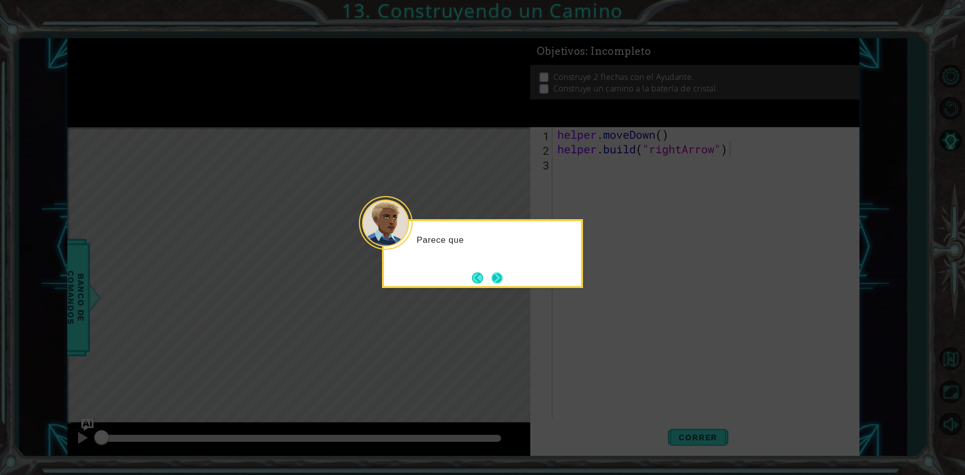
click at [495, 277] on button "Next" at bounding box center [497, 278] width 11 height 11
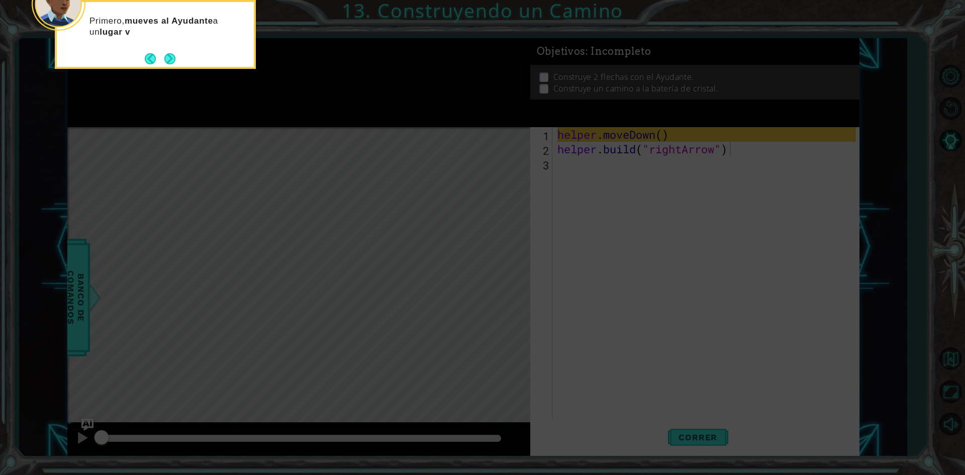
click at [173, 48] on div "Primero, mueves al Ayudante a un lugar v" at bounding box center [155, 31] width 197 height 51
click at [171, 55] on button "Next" at bounding box center [169, 58] width 11 height 11
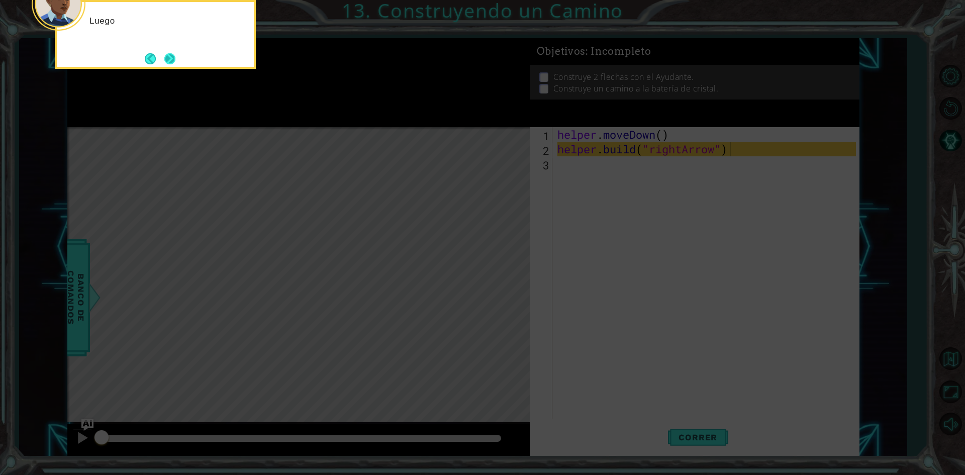
click at [168, 61] on button "Next" at bounding box center [169, 58] width 11 height 11
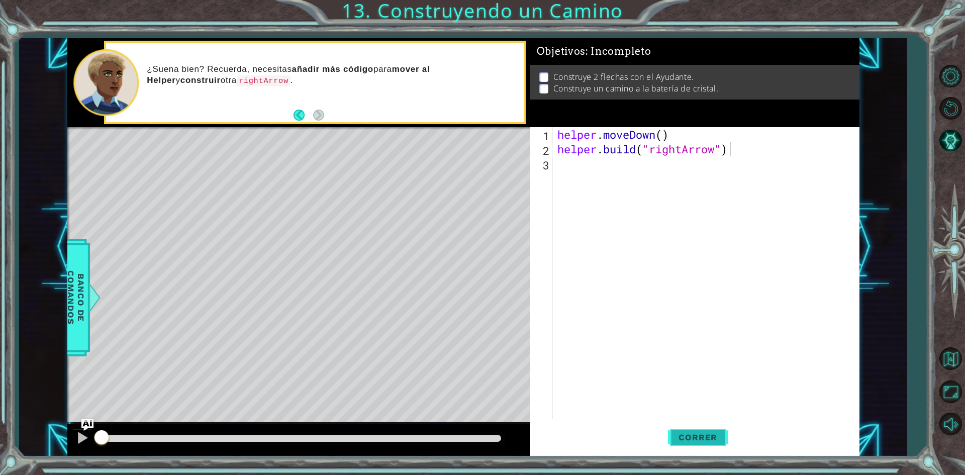
click at [714, 429] on button "Correr" at bounding box center [698, 437] width 60 height 33
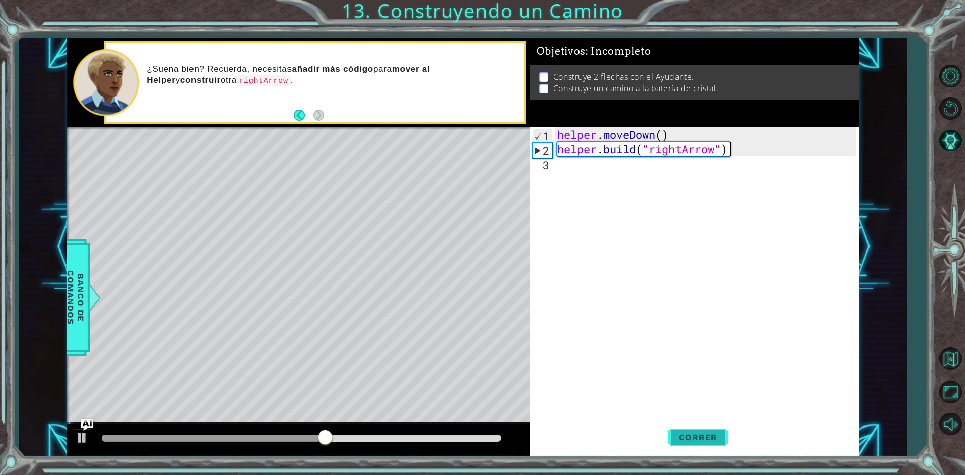
click at [711, 428] on button "Correr" at bounding box center [698, 437] width 60 height 33
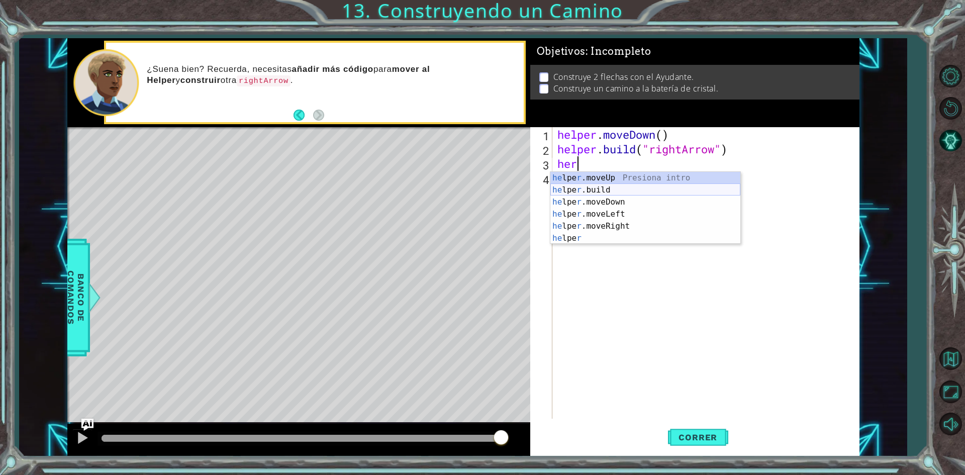
click at [605, 191] on div "he lpe r .moveUp Presiona intro he lpe r .build Presiona intro he lpe r .moveDo…" at bounding box center [646, 220] width 190 height 97
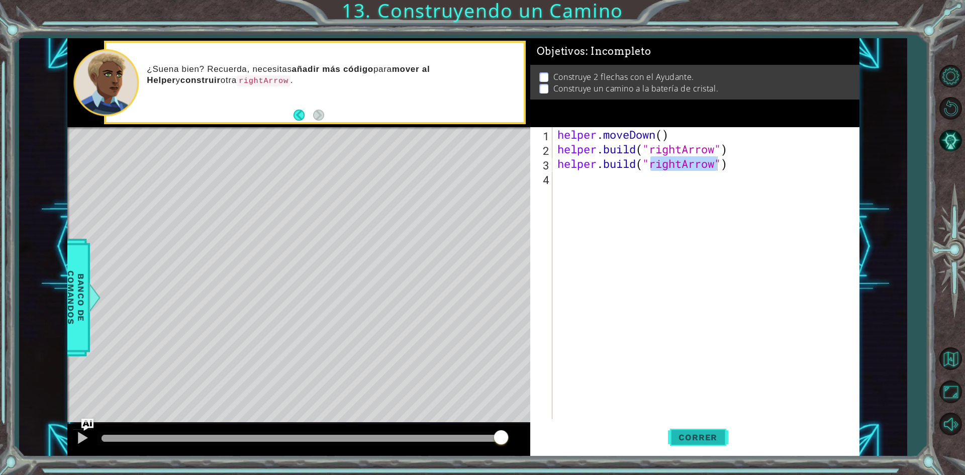
click at [697, 441] on span "Correr" at bounding box center [698, 437] width 59 height 10
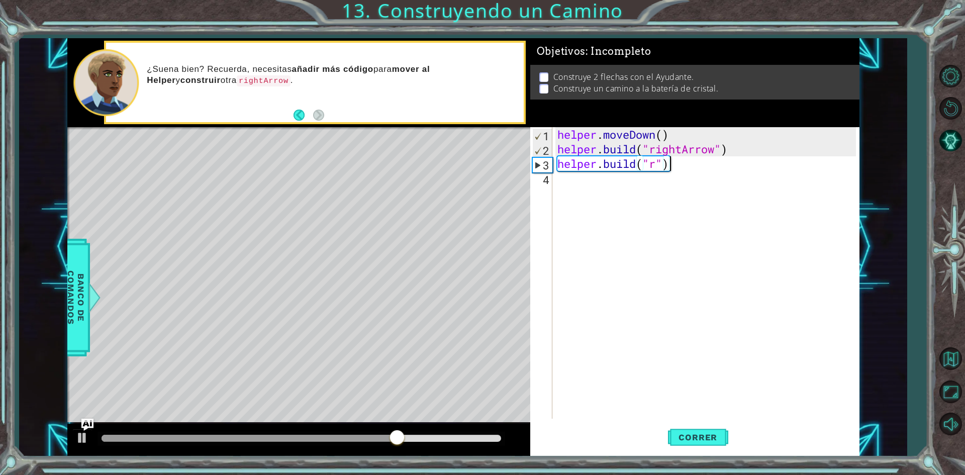
click at [724, 170] on div "helper . moveDown ( ) helper . build ( "rightArrow" ) helper . build ( "r" )" at bounding box center [709, 287] width 306 height 321
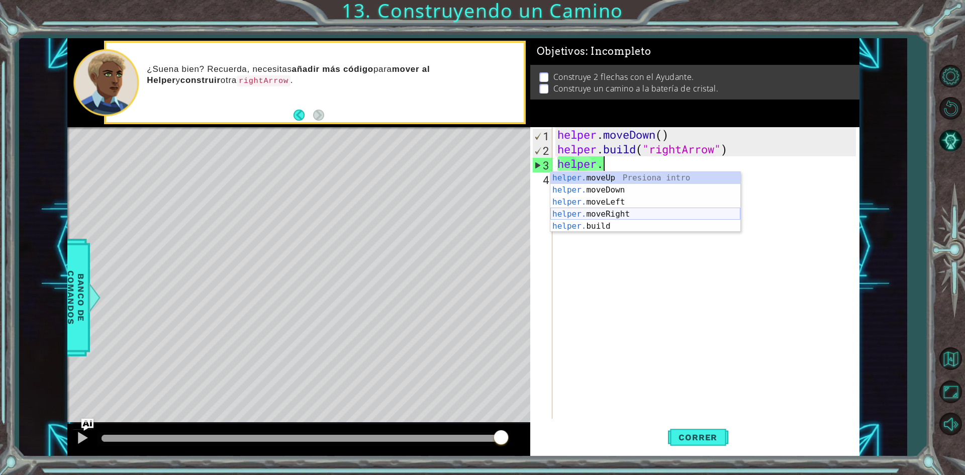
click at [605, 213] on div "helper. moveUp Presiona intro helper. moveDown Presiona intro helper. moveLeft …" at bounding box center [646, 214] width 190 height 84
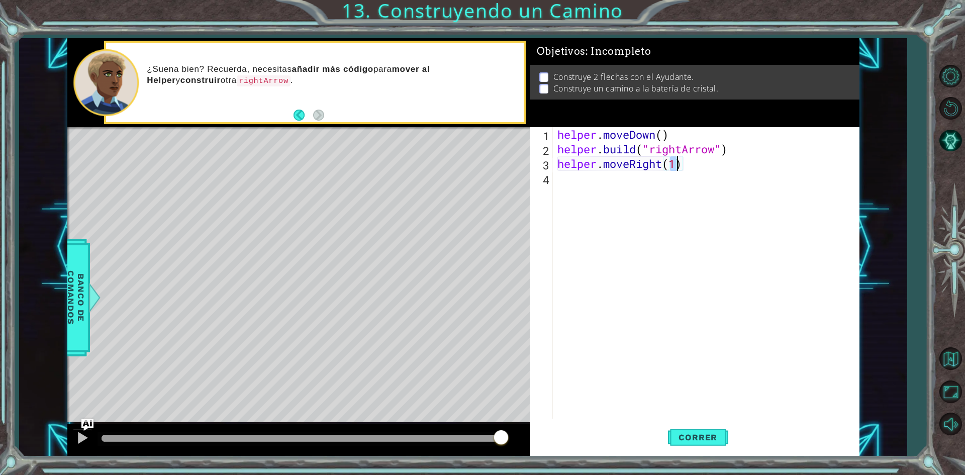
scroll to position [0, 5]
type textarea "helper.moveRight(2)"
click at [688, 430] on button "Correr" at bounding box center [698, 437] width 60 height 33
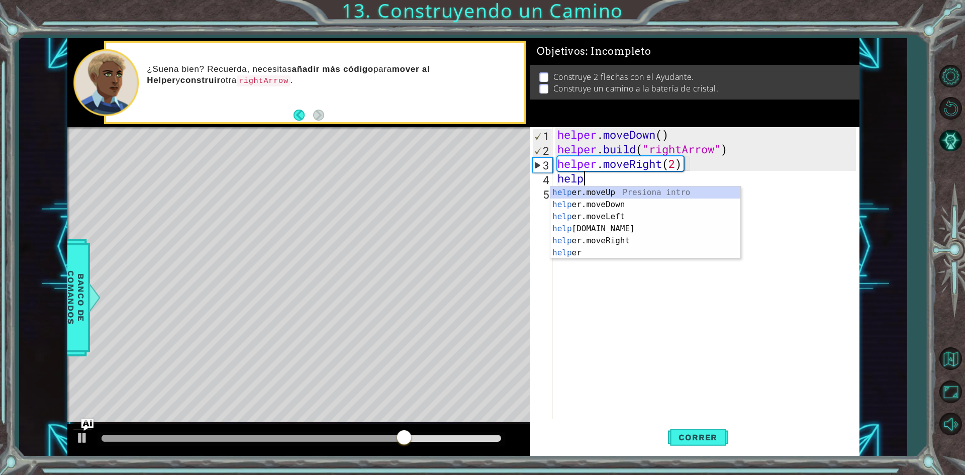
scroll to position [0, 1]
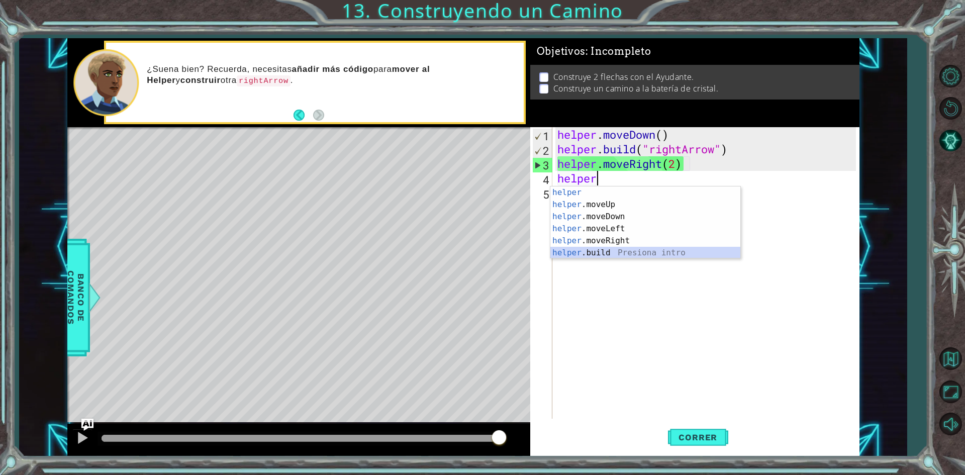
click at [613, 252] on div "helper Presiona intro helper .moveUp Presiona intro helper .moveDown Presiona i…" at bounding box center [646, 235] width 190 height 97
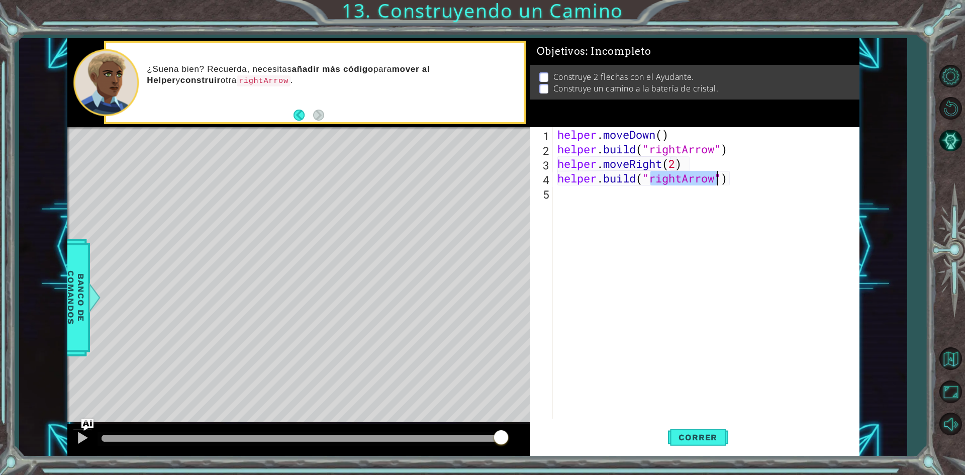
click at [677, 164] on div "helper . moveDown ( ) helper . build ( "rightArrow" ) helper . moveRight ( 2 ) …" at bounding box center [709, 287] width 306 height 321
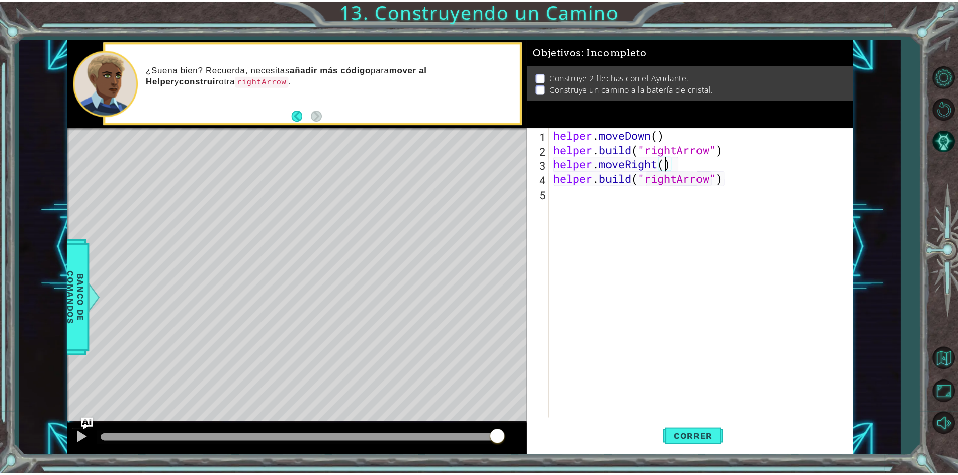
scroll to position [0, 5]
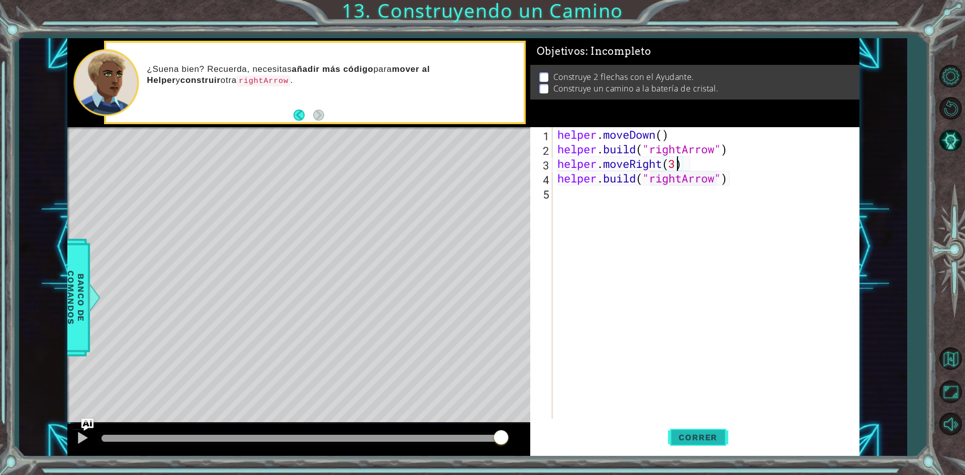
type textarea "helper.moveRight(3)"
click at [714, 430] on button "Correr" at bounding box center [698, 437] width 60 height 33
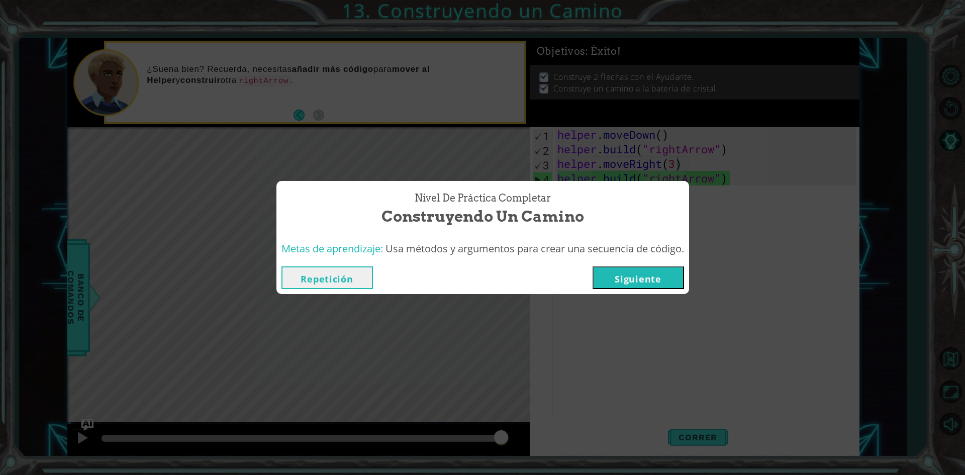
click at [660, 266] on button "Siguiente" at bounding box center [639, 277] width 92 height 23
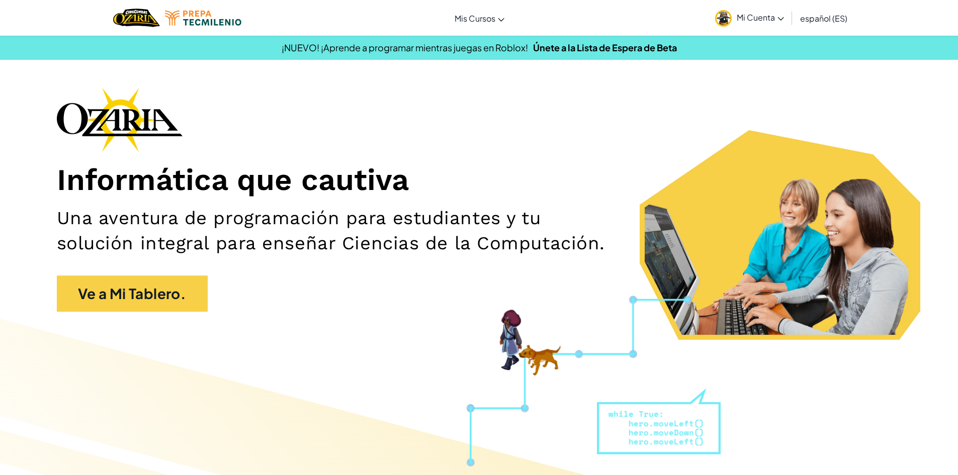
click at [769, 22] on span "Mi Cuenta" at bounding box center [760, 17] width 47 height 11
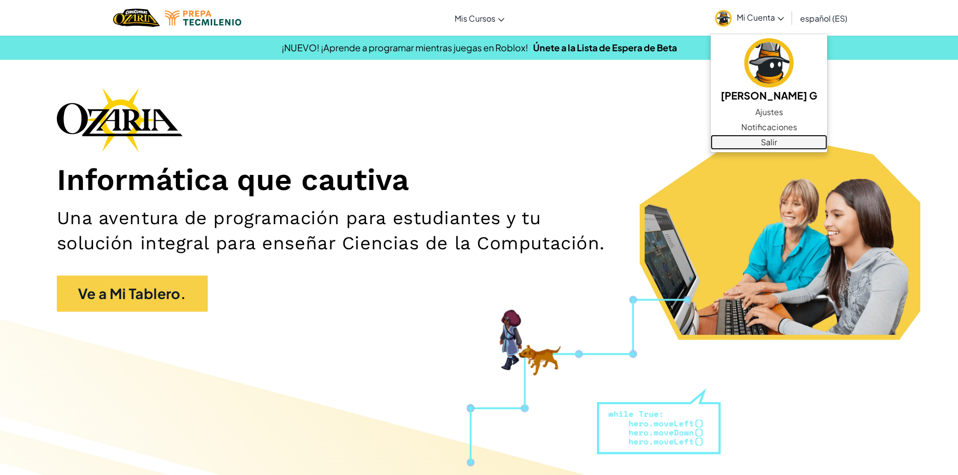
click at [818, 139] on link "Salir" at bounding box center [768, 142] width 117 height 15
